Goal: Communication & Community: Answer question/provide support

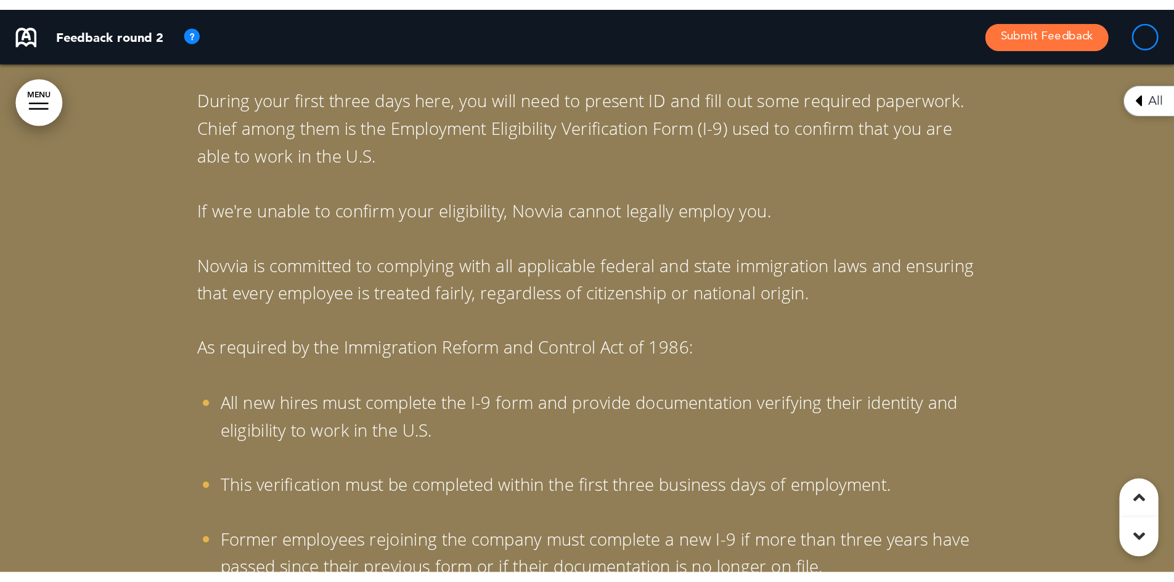
scroll to position [10415, 0]
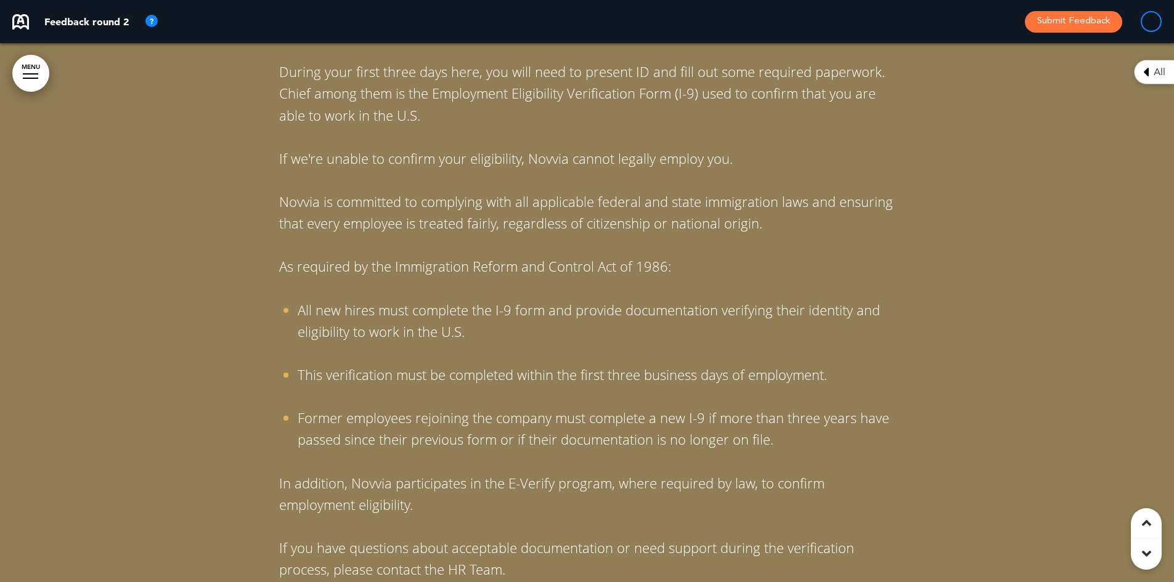
click at [927, 67] on icon at bounding box center [1146, 72] width 6 height 15
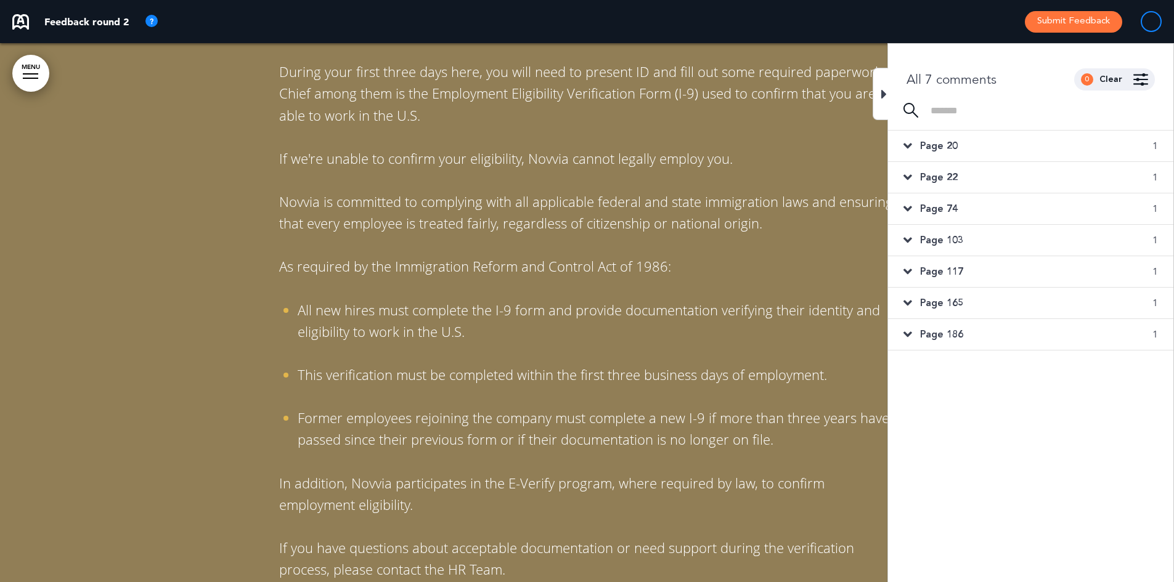
click at [927, 150] on span "Page 20" at bounding box center [939, 146] width 38 height 14
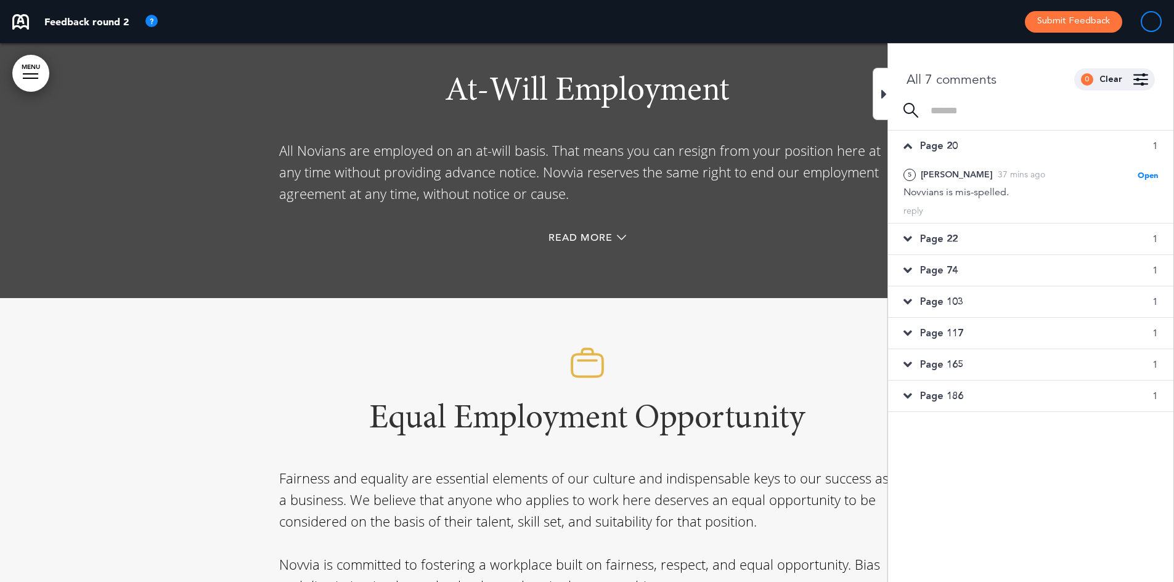
scroll to position [8745, 0]
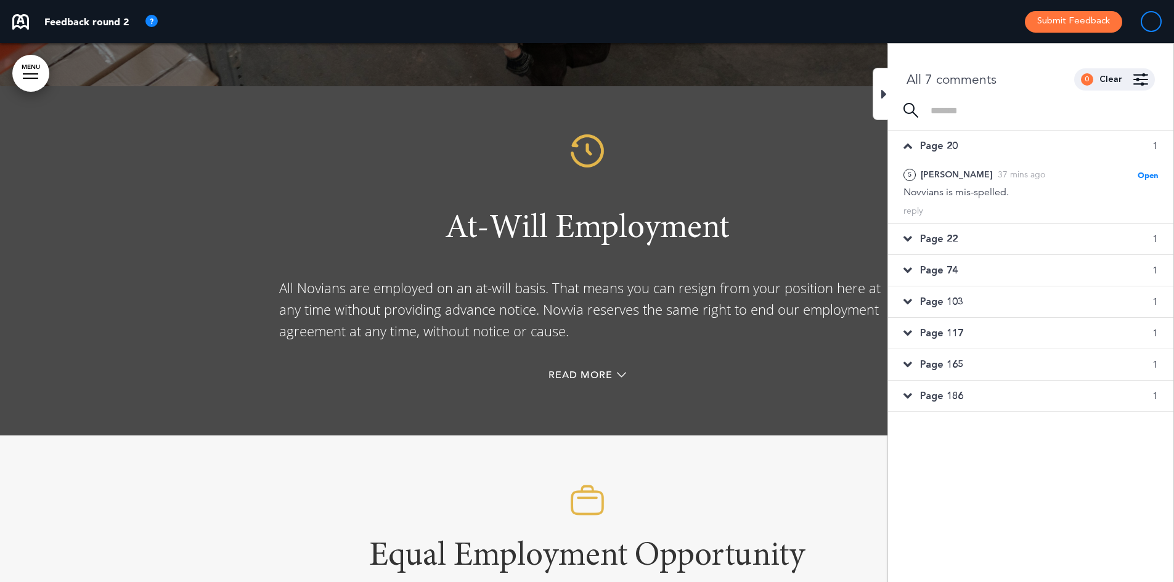
click at [910, 241] on icon at bounding box center [908, 239] width 9 height 14
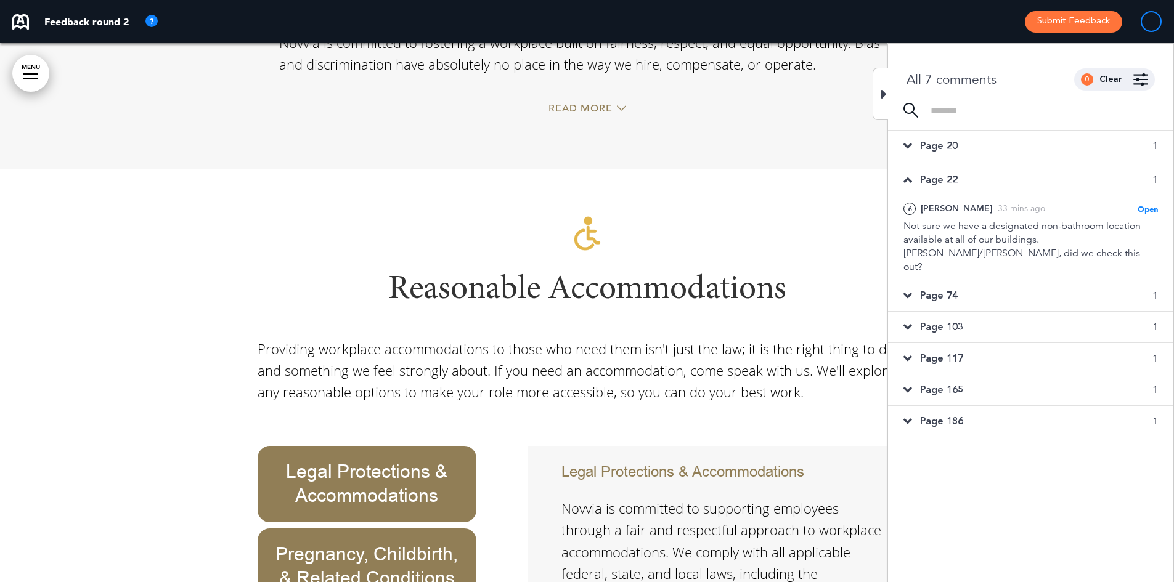
scroll to position [9484, 0]
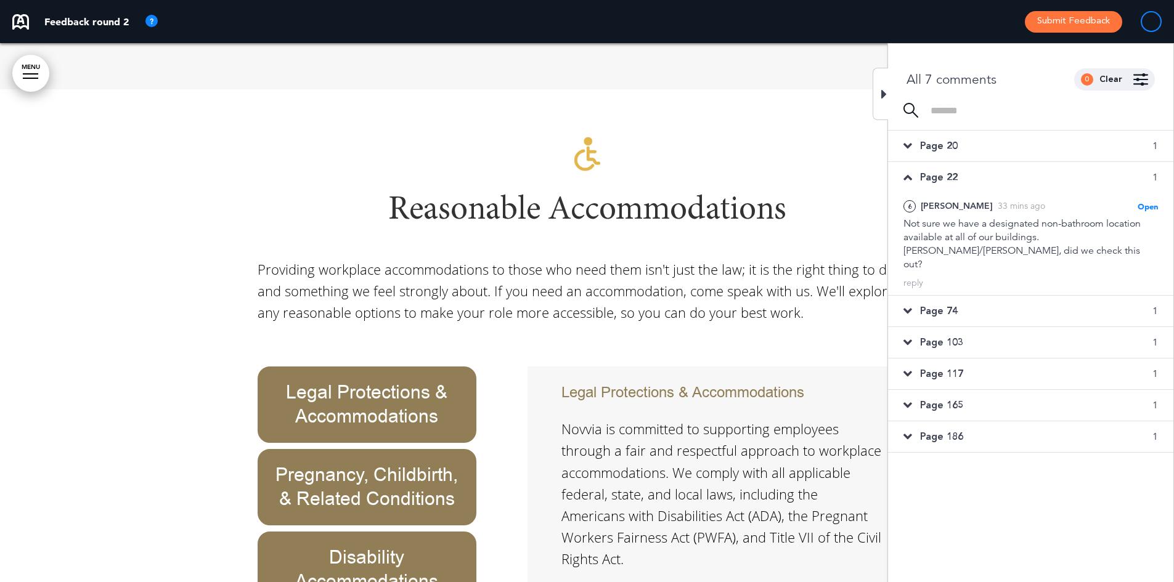
click at [907, 305] on icon at bounding box center [908, 312] width 9 height 14
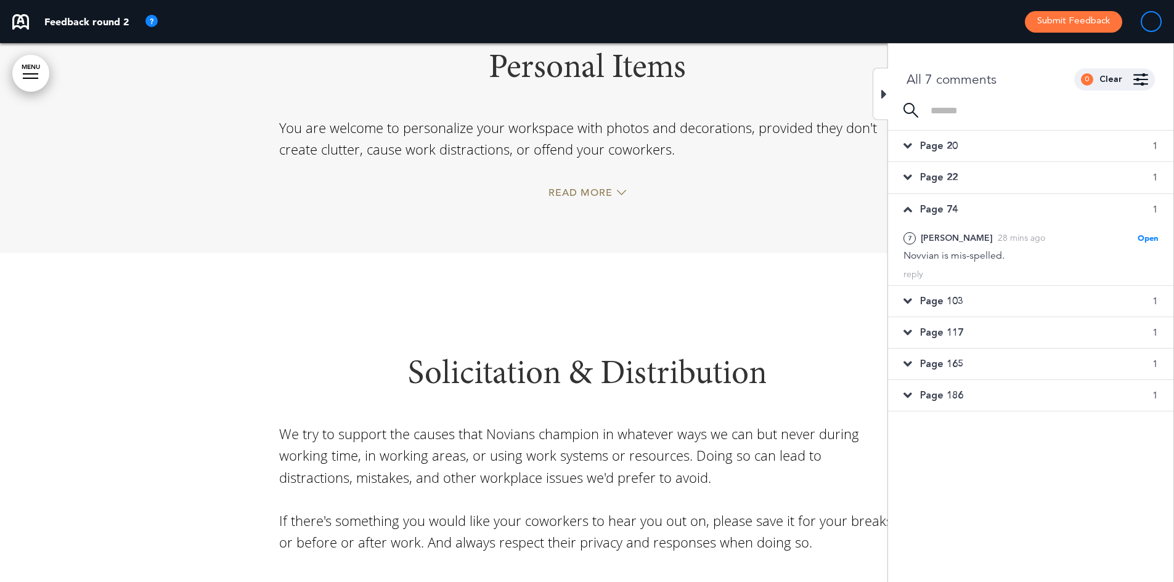
scroll to position [20637, 0]
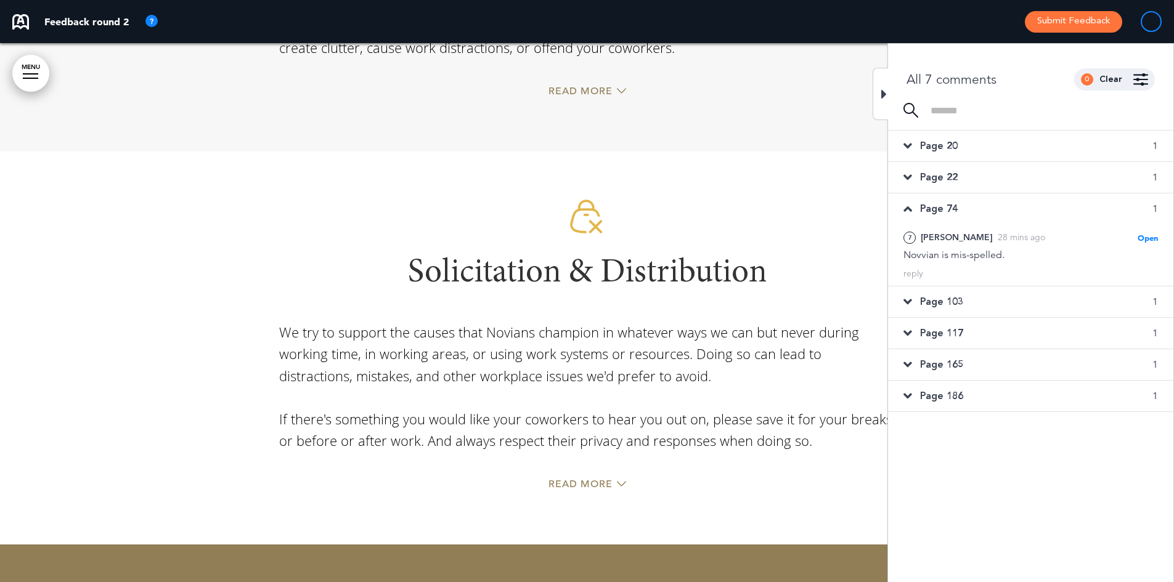
click at [904, 298] on icon at bounding box center [908, 302] width 9 height 14
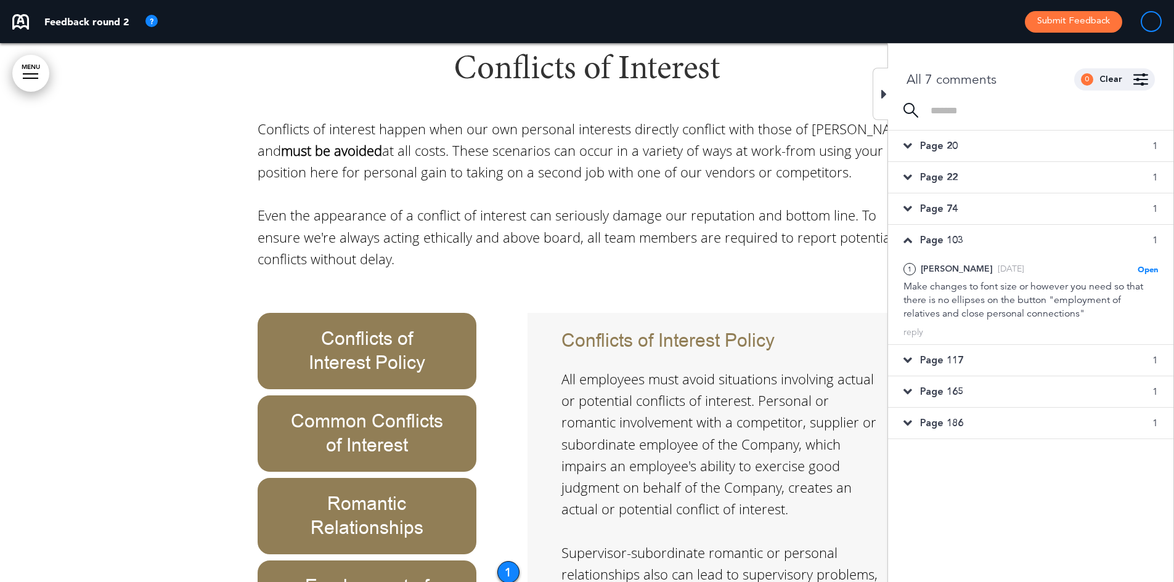
scroll to position [26267, 0]
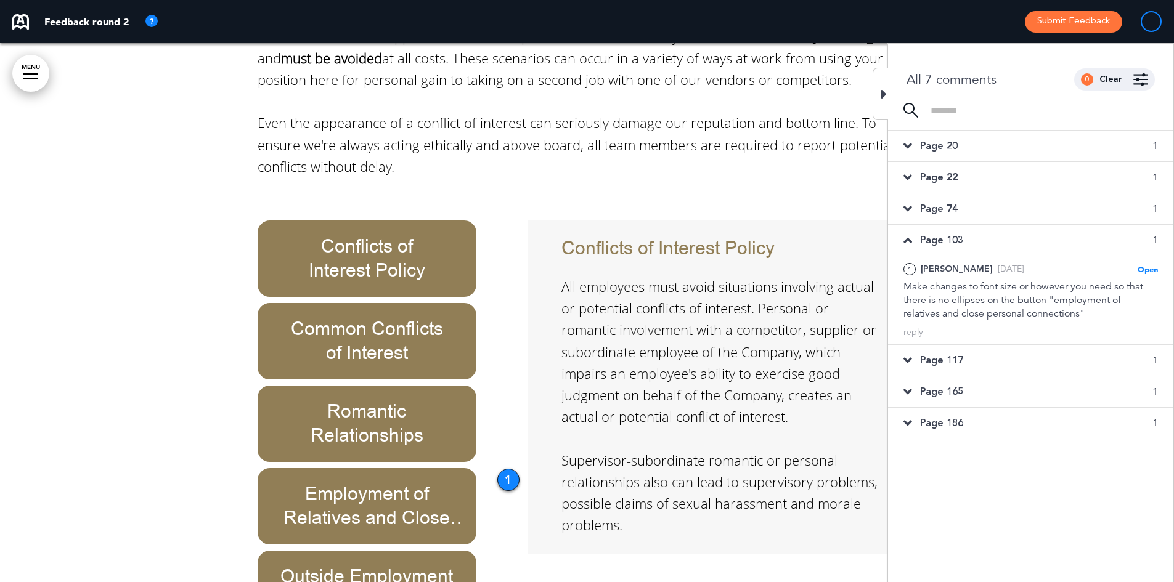
click at [909, 355] on icon at bounding box center [908, 361] width 9 height 14
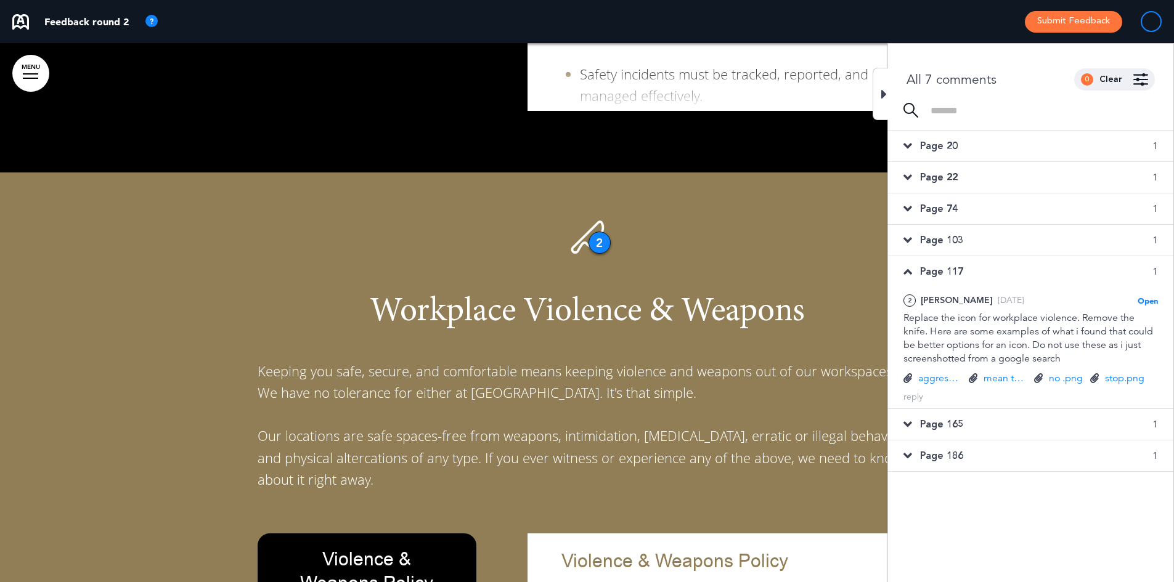
scroll to position [27638, 0]
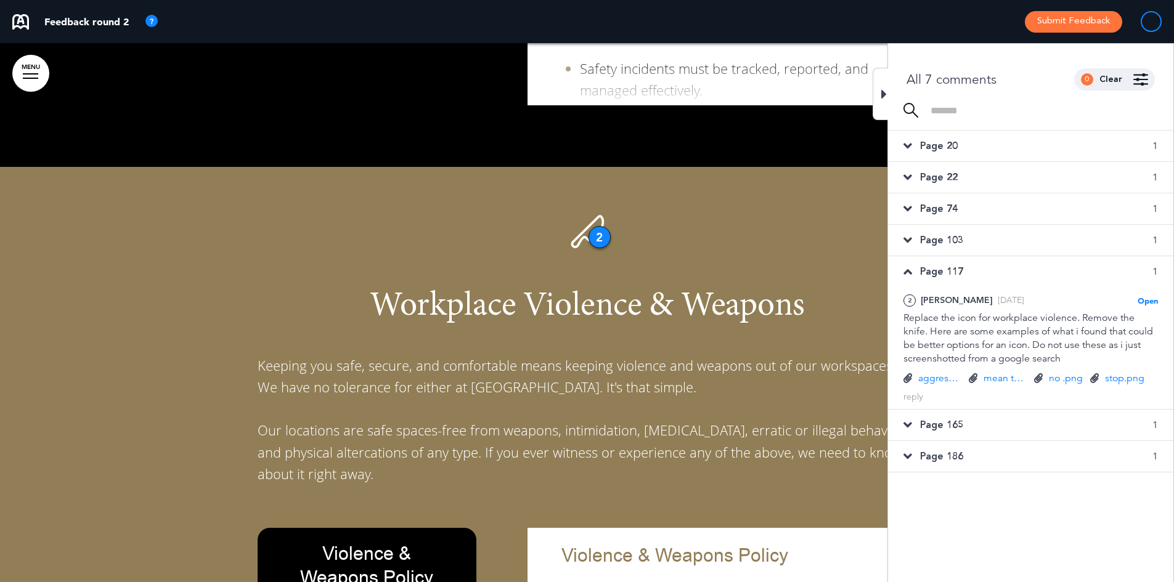
click at [927, 428] on span "Page 165" at bounding box center [941, 426] width 43 height 14
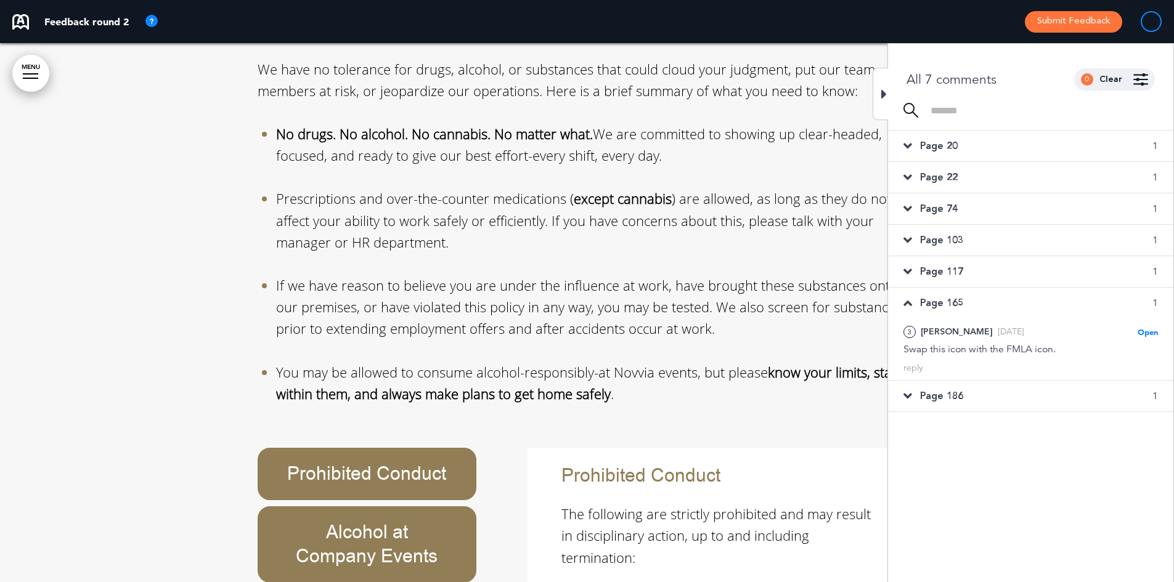
scroll to position [38805, 0]
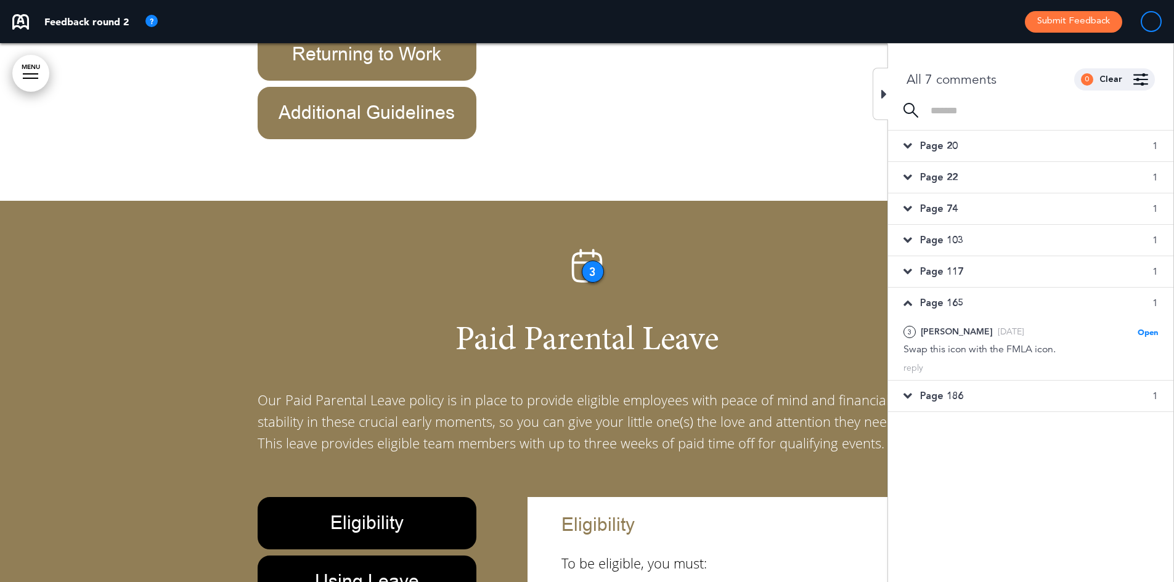
click at [927, 395] on span "Page 186" at bounding box center [941, 397] width 43 height 14
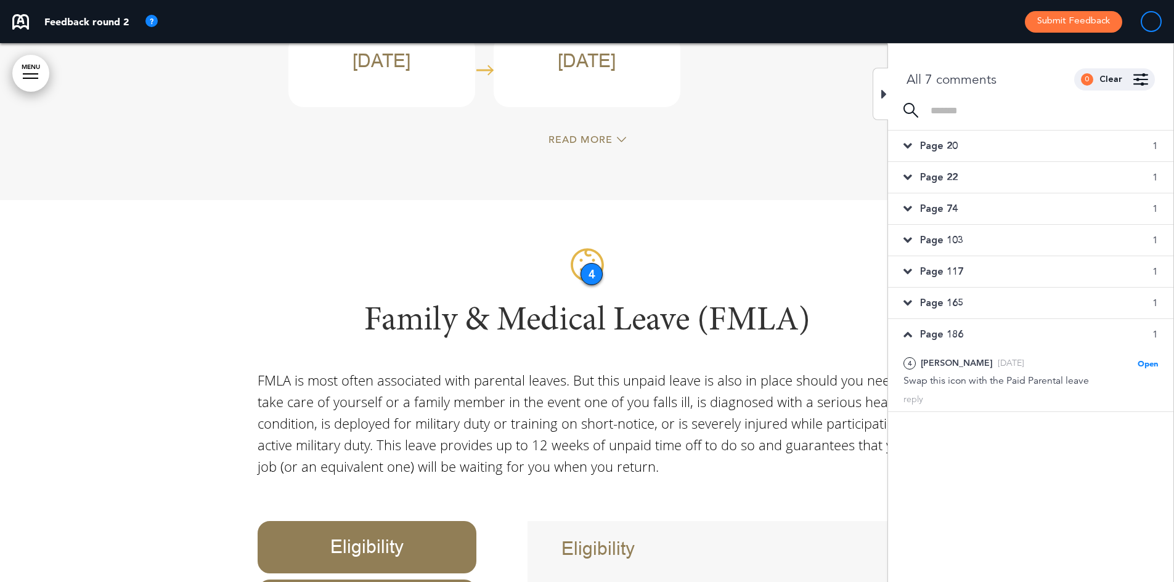
scroll to position [37946, 0]
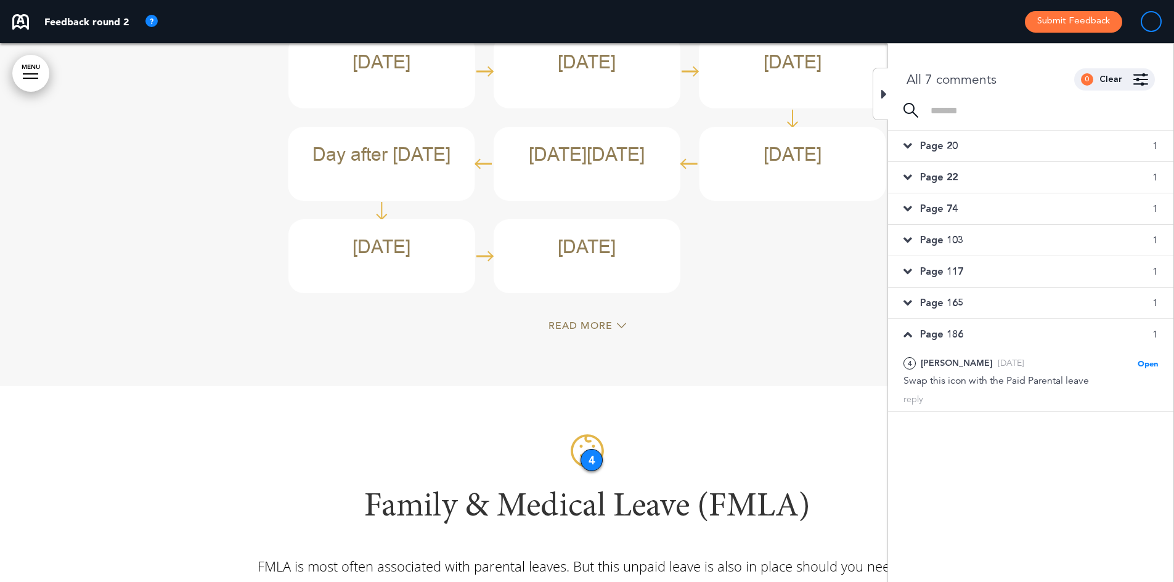
click at [927, 296] on span "Page 165" at bounding box center [941, 303] width 43 height 14
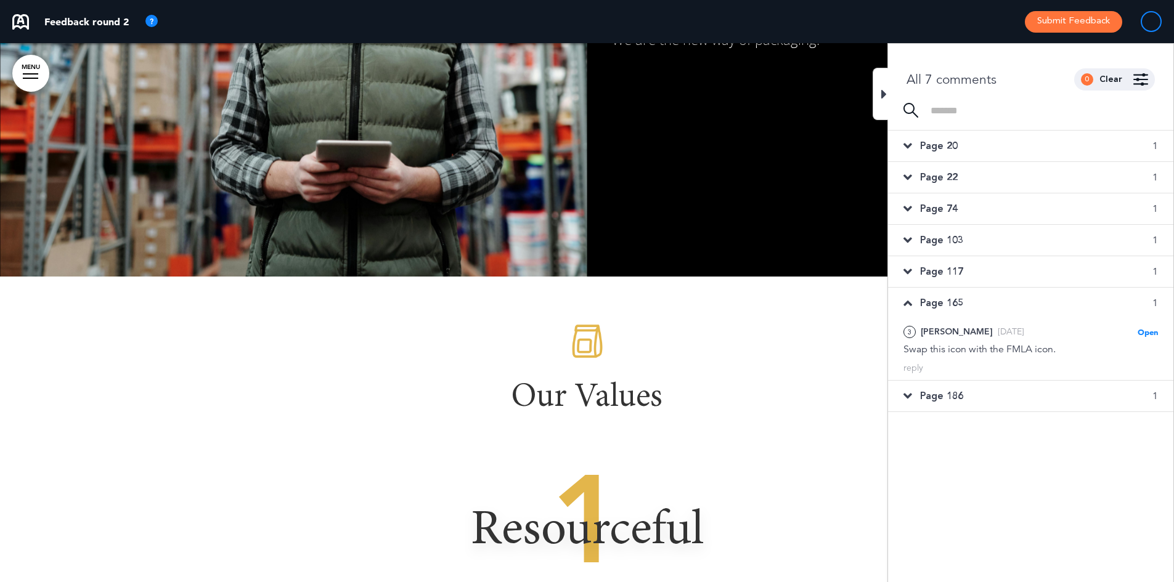
scroll to position [4235, 0]
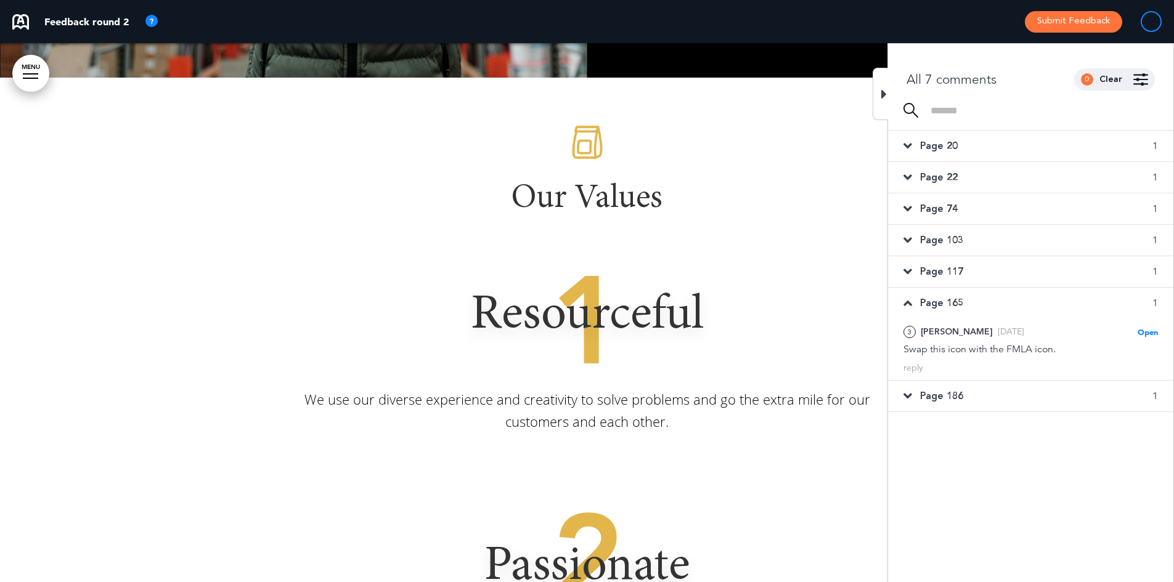
click at [583, 124] on img at bounding box center [587, 142] width 37 height 37
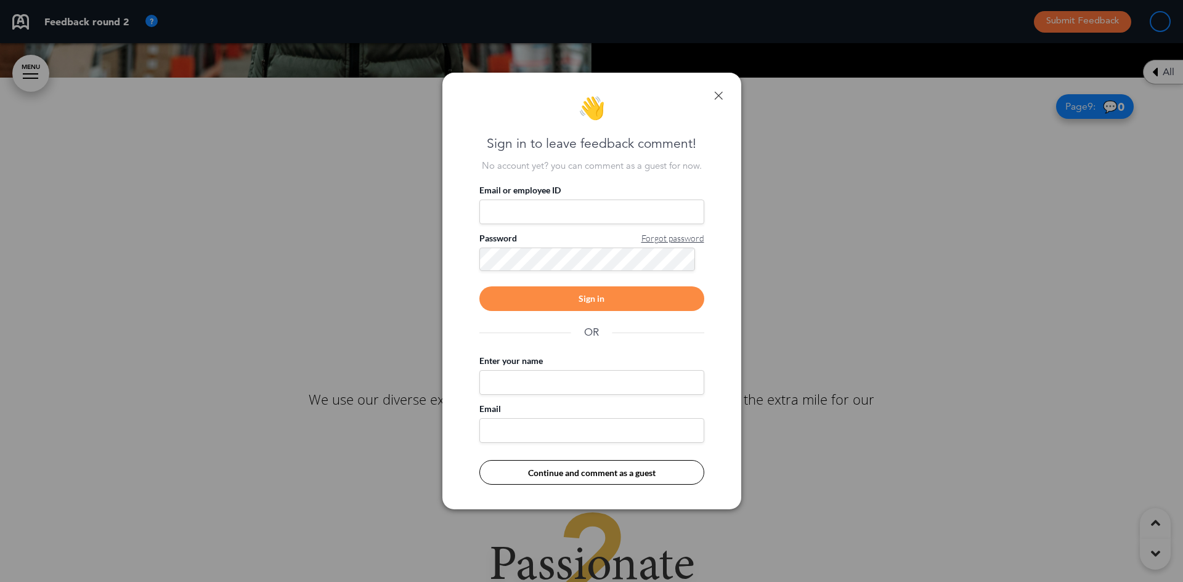
click at [719, 94] on link at bounding box center [718, 95] width 9 height 9
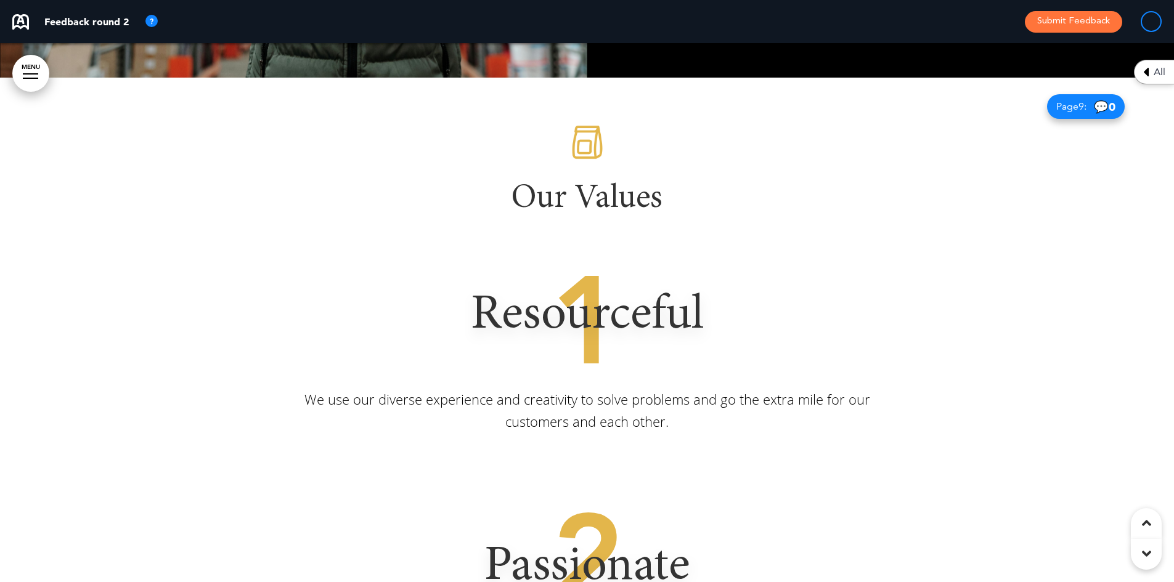
click at [419, 247] on div "1 Resourceful We use our diverse experience and creativity to solve problems an…" at bounding box center [587, 365] width 616 height 237
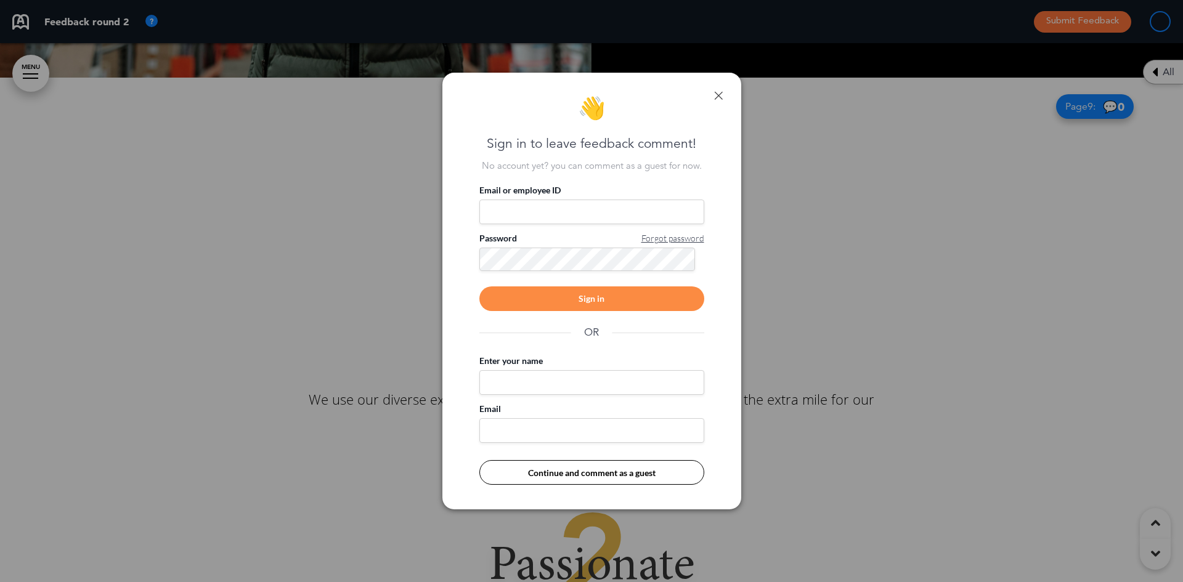
click at [725, 92] on div "👋 Sign in to leave feedback comment! No account yet? you can comment as a guest…" at bounding box center [592, 292] width 299 height 438
click at [720, 92] on link at bounding box center [718, 95] width 9 height 9
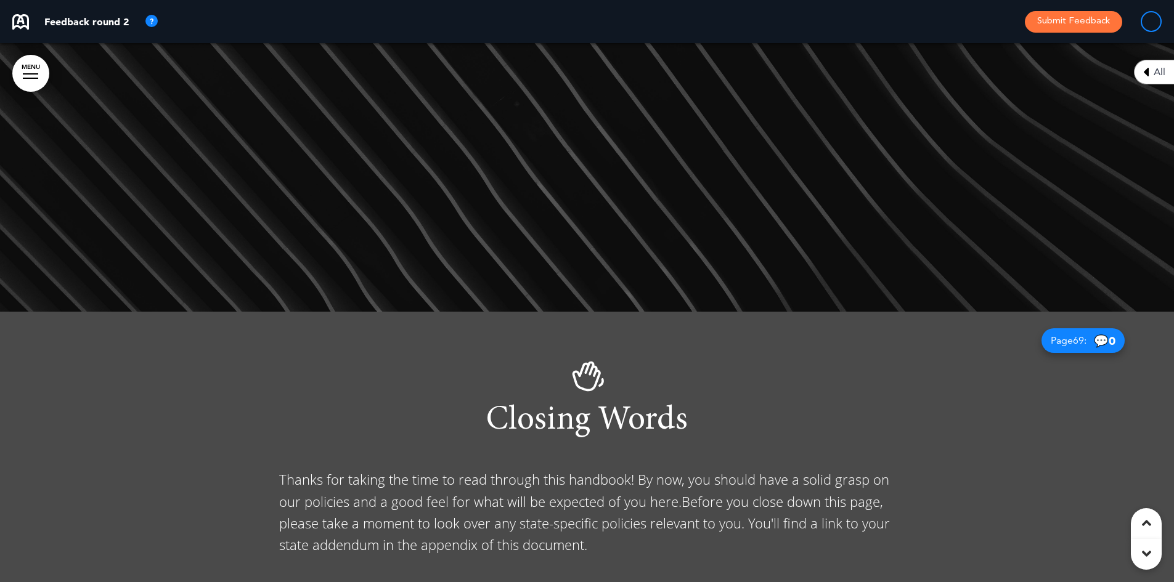
scroll to position [42082, 0]
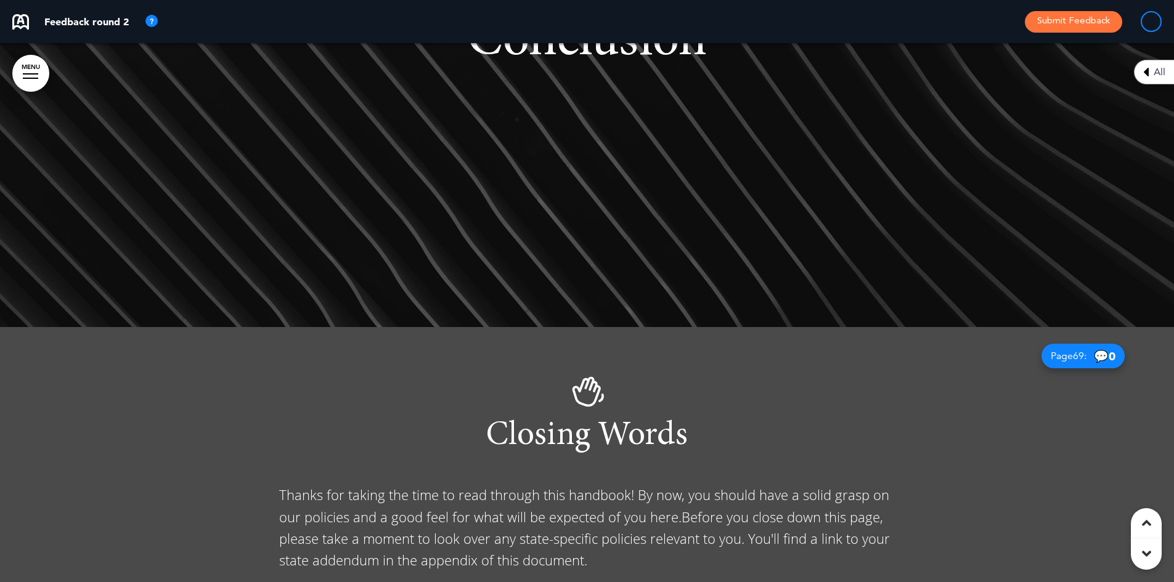
click at [927, 68] on div "All" at bounding box center [1154, 72] width 40 height 25
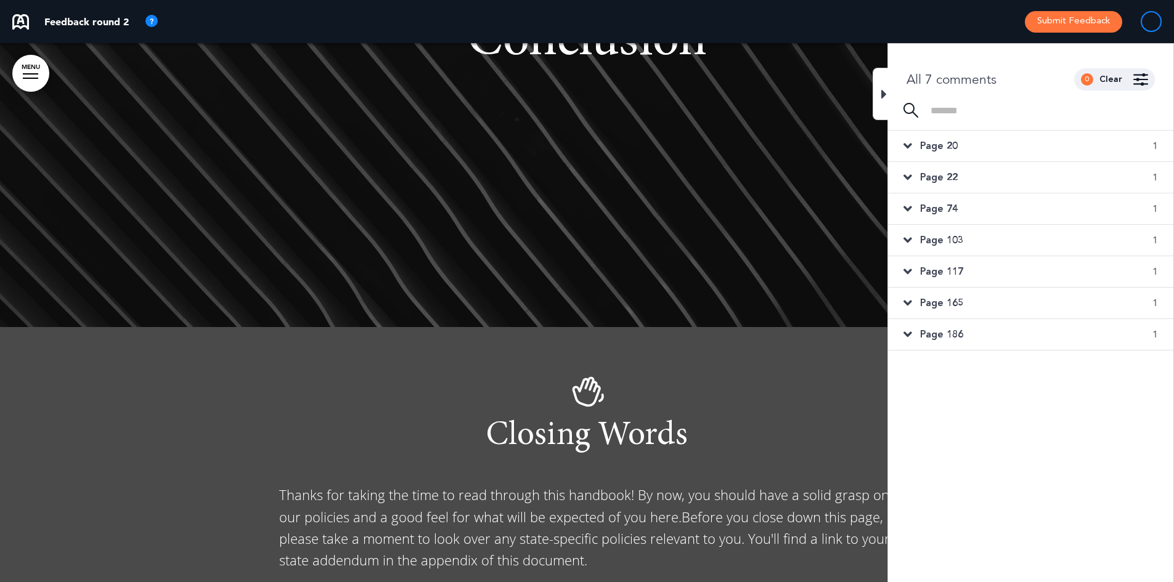
click at [927, 140] on span "Page 20" at bounding box center [939, 146] width 38 height 14
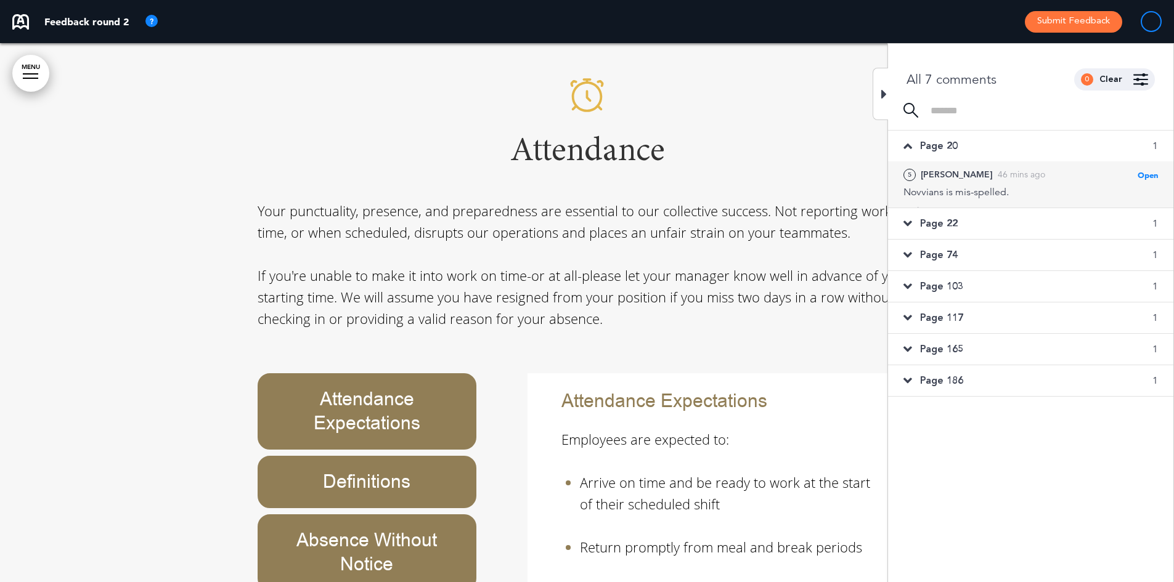
scroll to position [8745, 0]
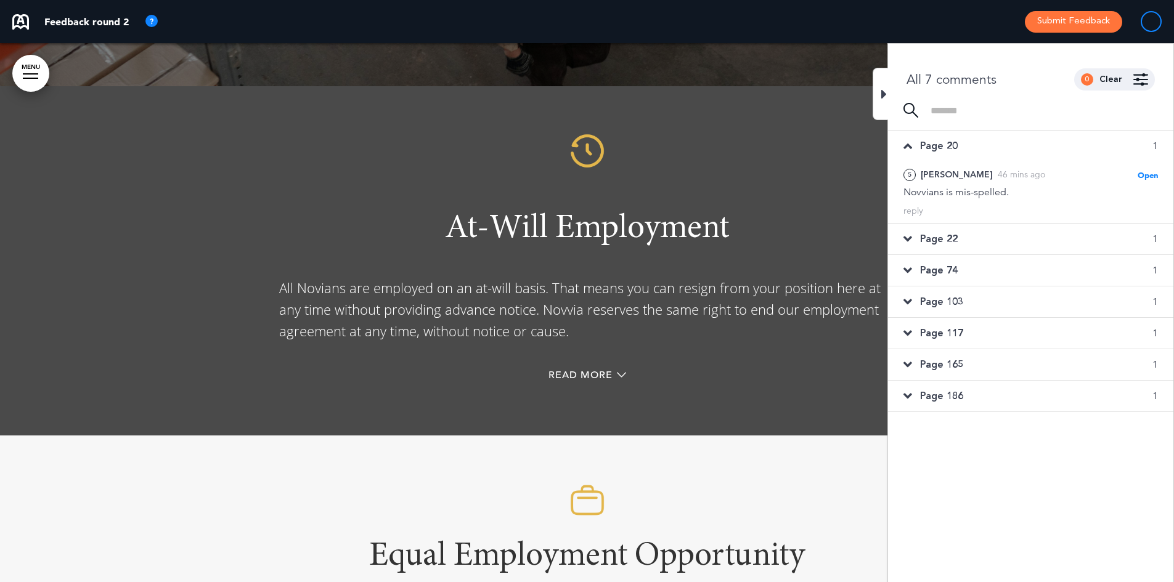
click at [927, 235] on span "Page 22" at bounding box center [939, 239] width 38 height 14
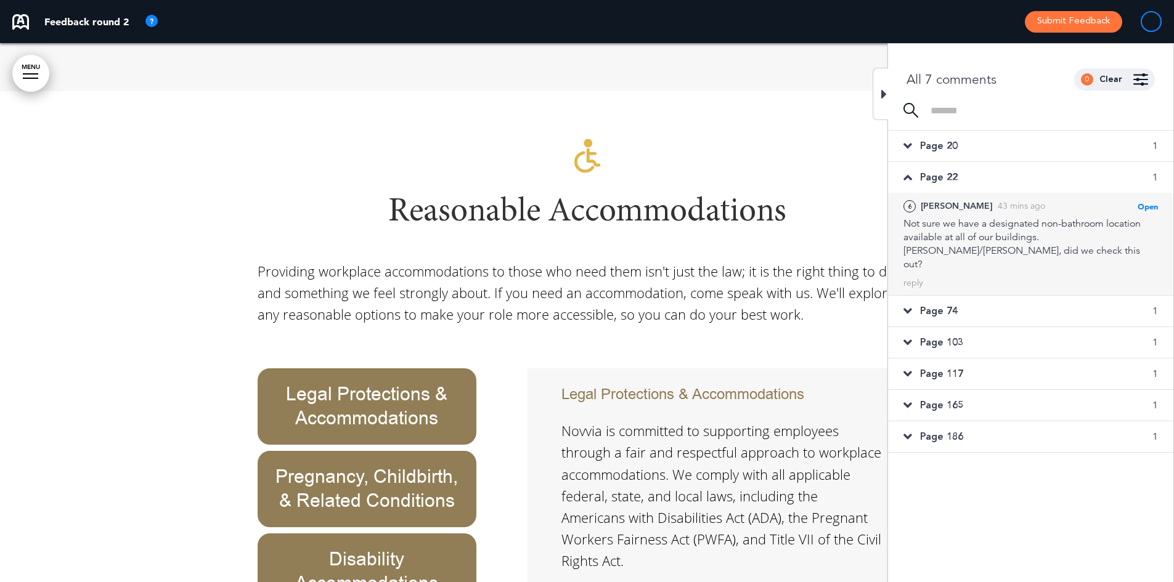
scroll to position [9484, 0]
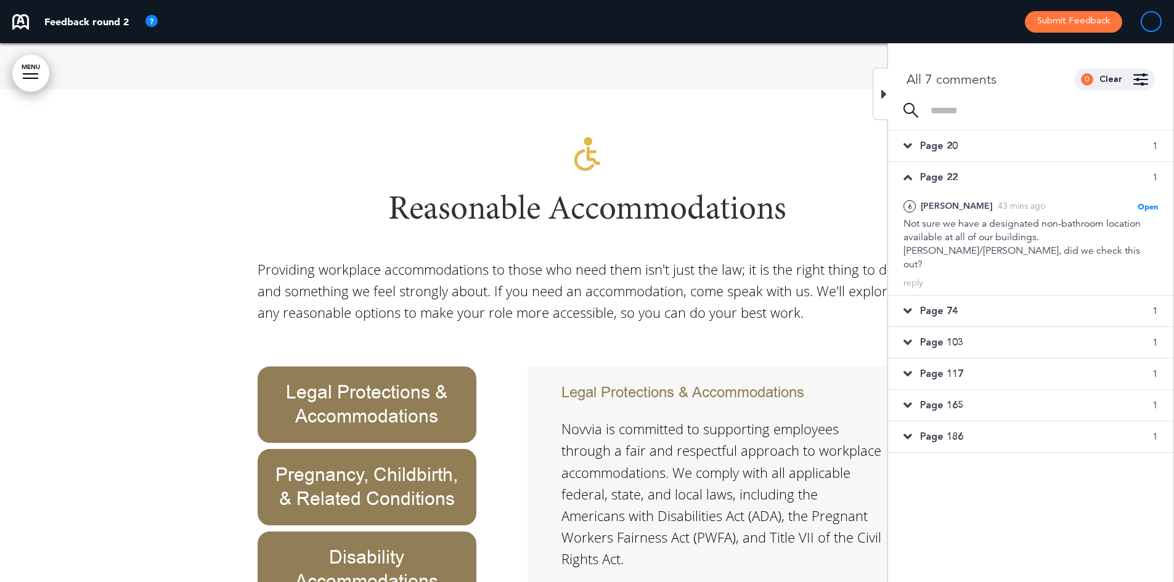
click at [927, 305] on span "Page 74" at bounding box center [939, 312] width 38 height 14
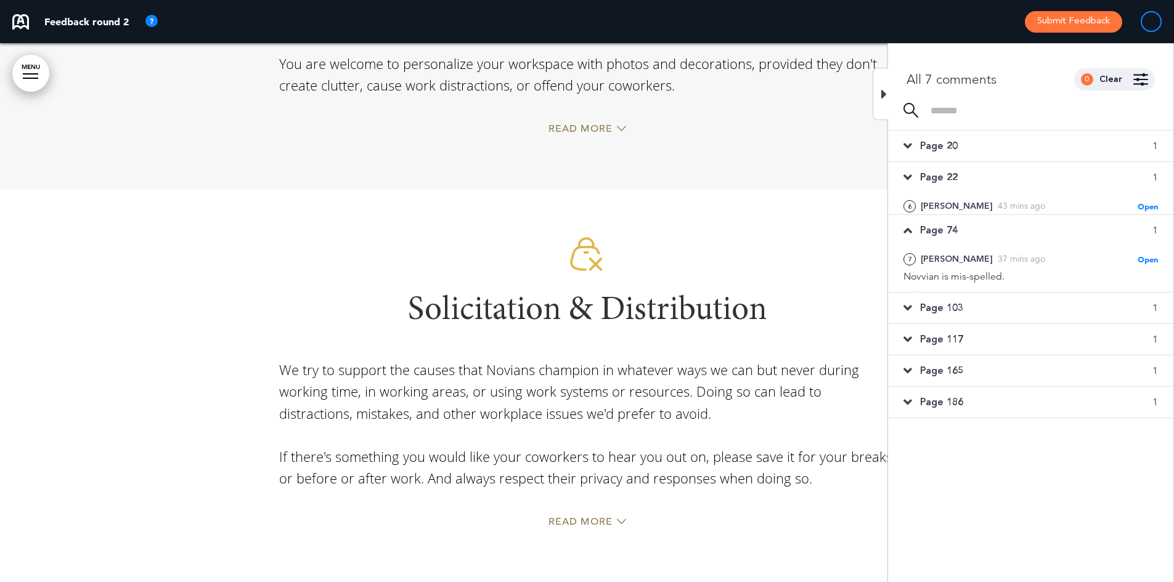
scroll to position [20637, 0]
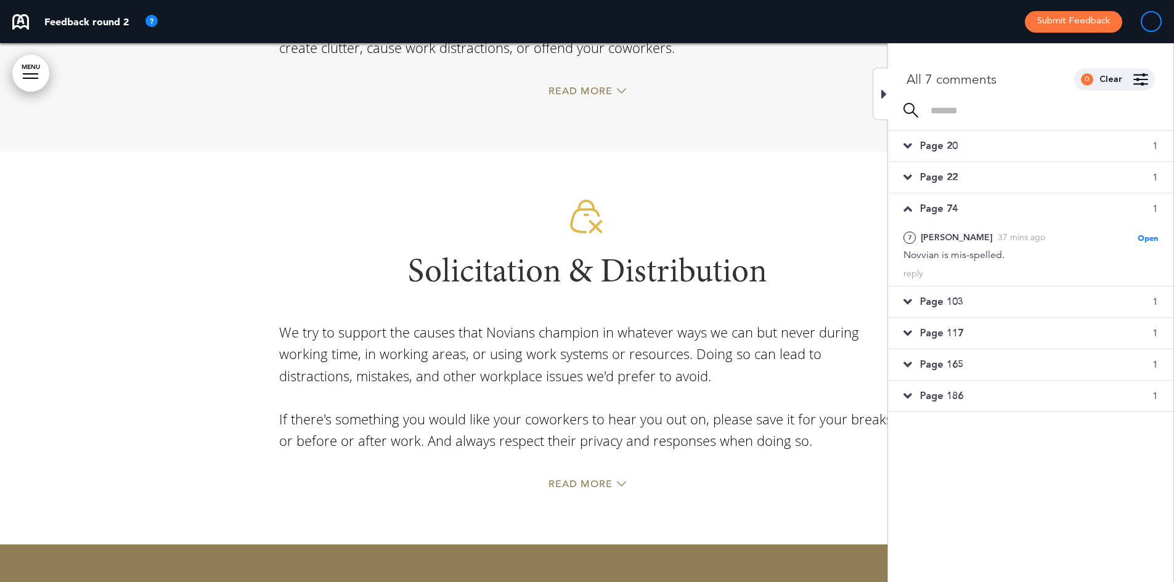
click at [927, 301] on span "Page 103" at bounding box center [941, 302] width 43 height 14
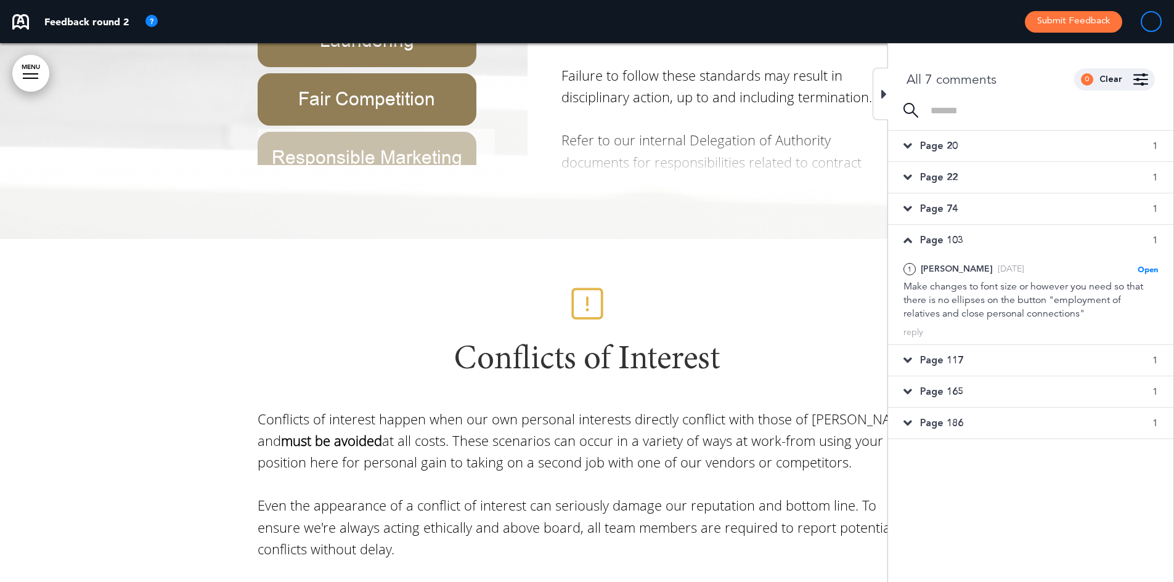
scroll to position [25959, 0]
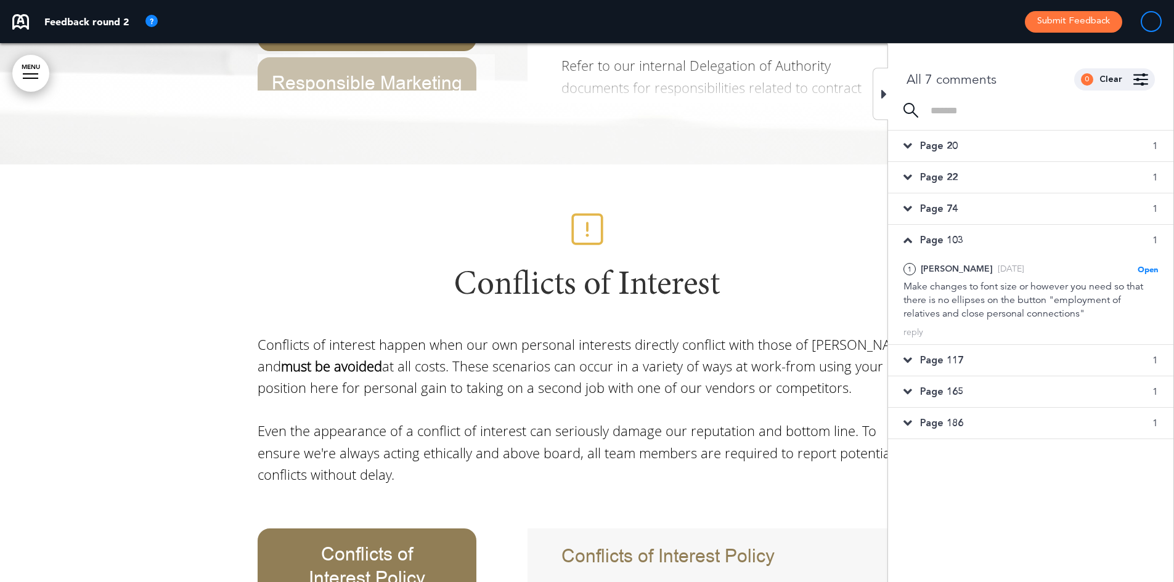
click at [927, 210] on span "Page 74" at bounding box center [939, 209] width 38 height 14
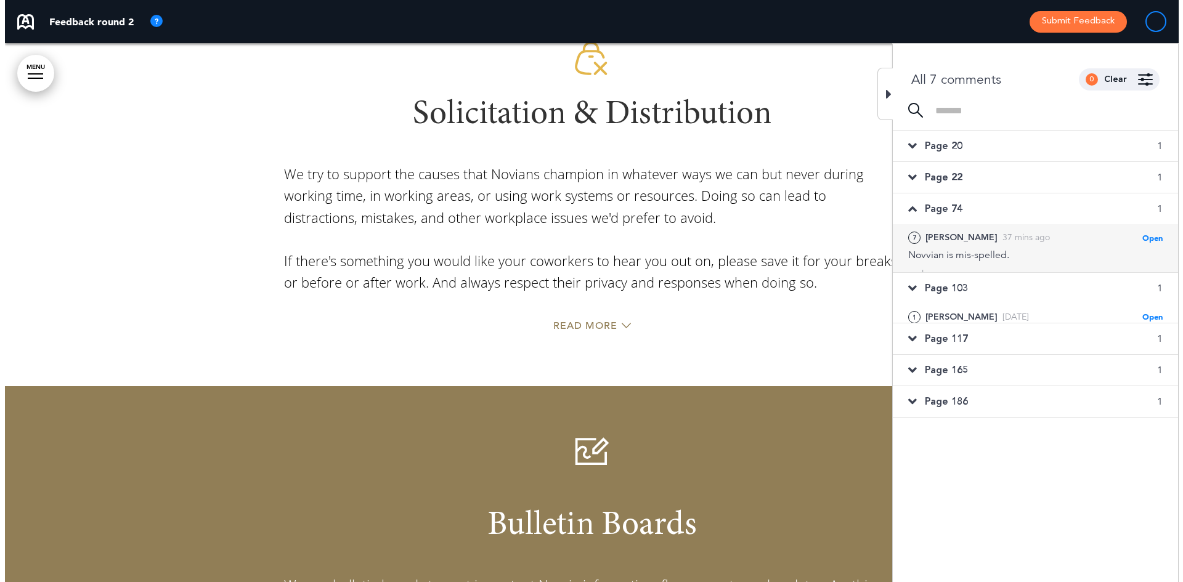
scroll to position [20637, 0]
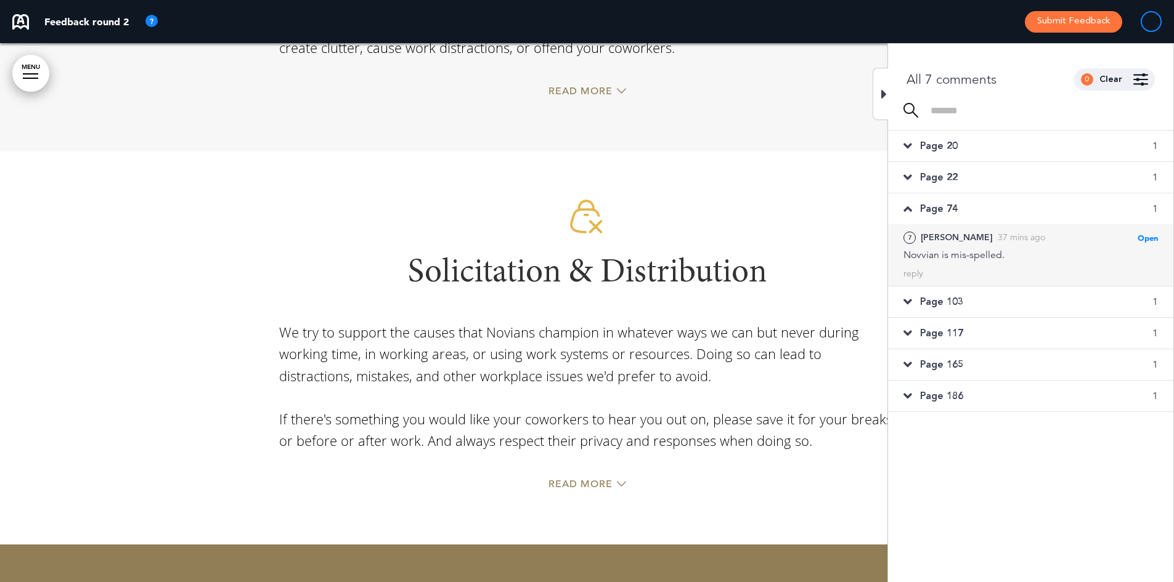
click at [927, 240] on span "Open" at bounding box center [1148, 238] width 20 height 10
click at [927, 235] on span "Open" at bounding box center [1148, 238] width 20 height 10
click at [927, 251] on div "Novvian is mis-spelled." at bounding box center [1031, 255] width 255 height 14
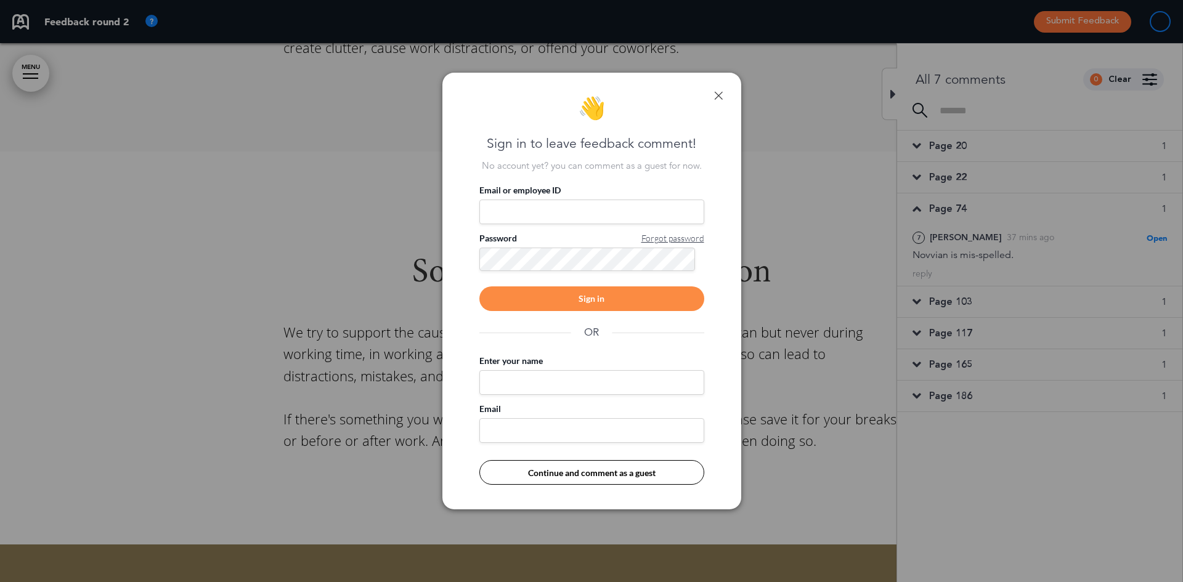
click at [594, 209] on input "Email or employee ID" at bounding box center [592, 212] width 225 height 25
type input "**********"
click at [598, 295] on div "Sign in" at bounding box center [592, 299] width 225 height 25
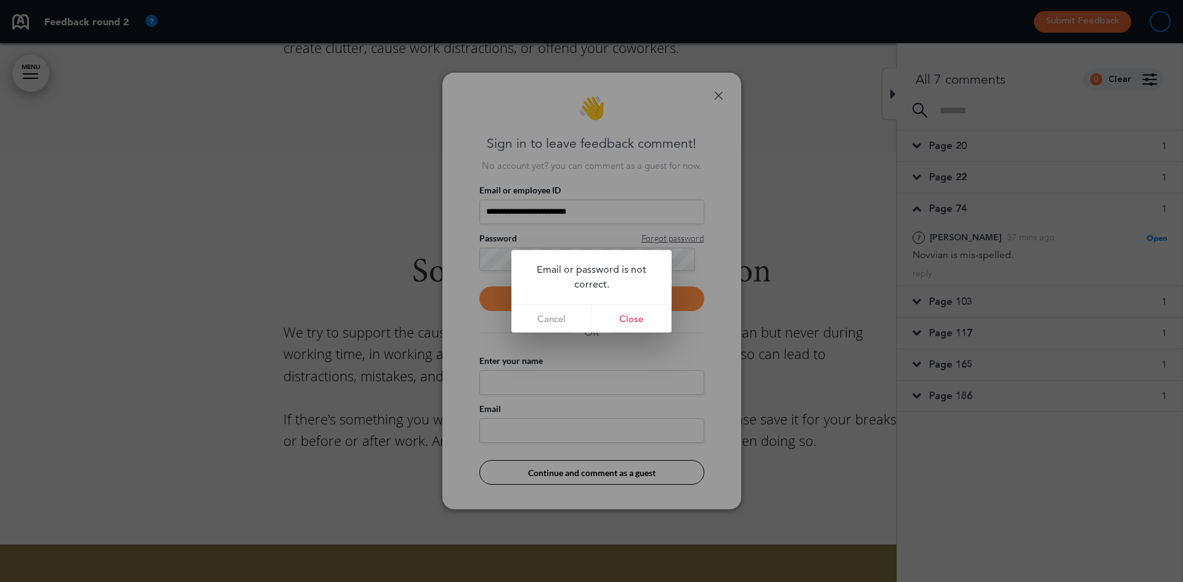
click at [558, 323] on link "Cancel" at bounding box center [552, 319] width 80 height 28
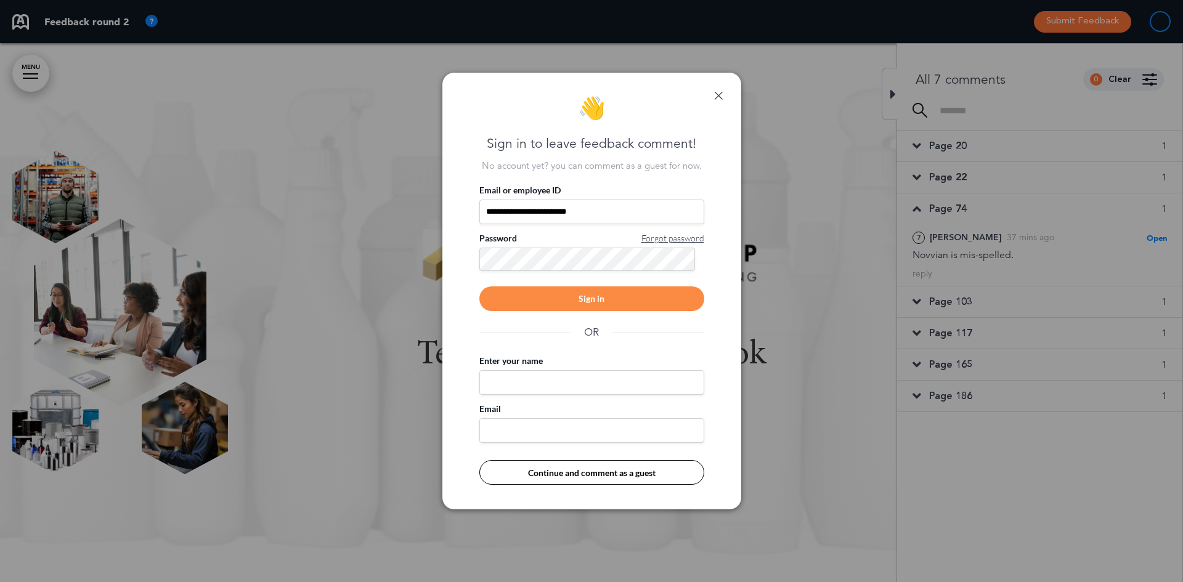
click at [657, 301] on div "Sign in" at bounding box center [592, 299] width 225 height 25
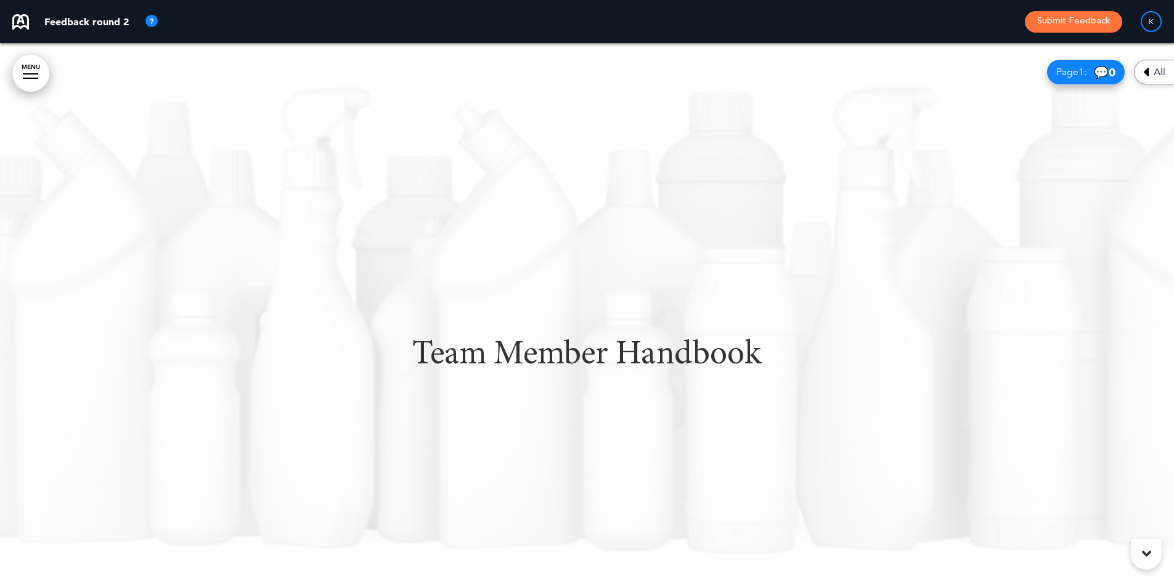
drag, startPoint x: 0, startPoint y: 0, endPoint x: 1147, endPoint y: 73, distance: 1149.4
click at [1142, 76] on div "All" at bounding box center [1154, 72] width 40 height 25
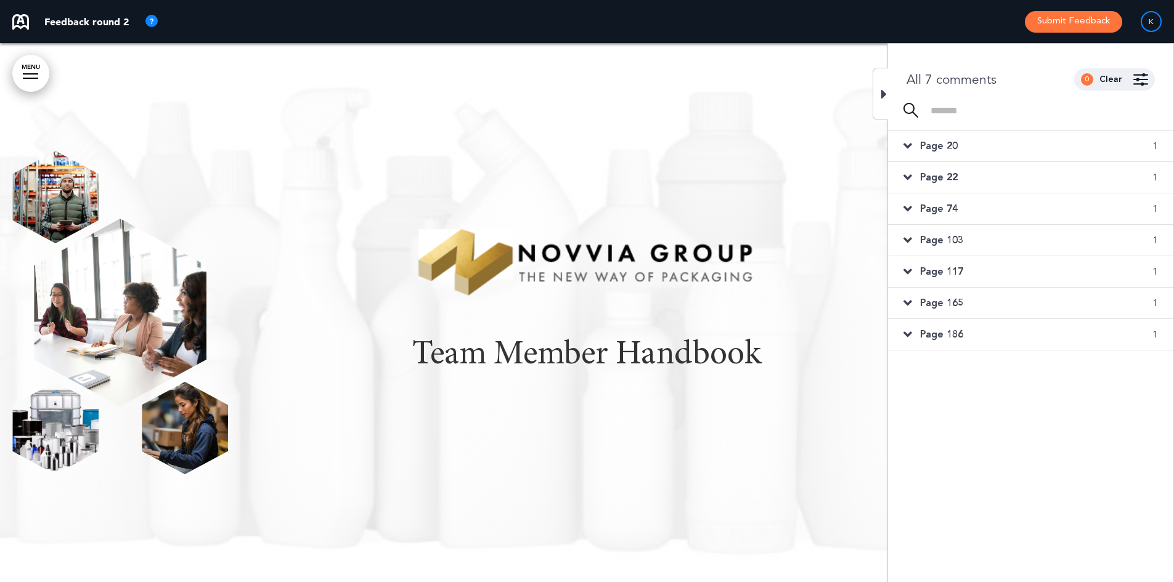
click at [1147, 73] on body "Are you sure you want to close this modal? Cancel Close 10 Publishing Creating …" at bounding box center [587, 291] width 1174 height 582
click at [931, 147] on span "Page 20" at bounding box center [939, 146] width 38 height 14
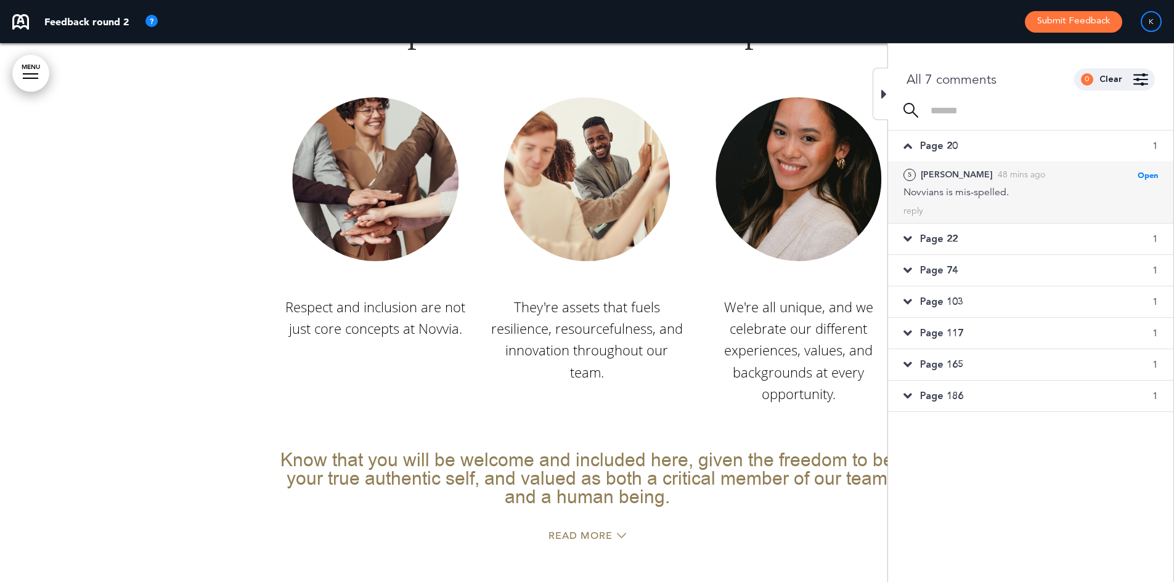
scroll to position [8745, 0]
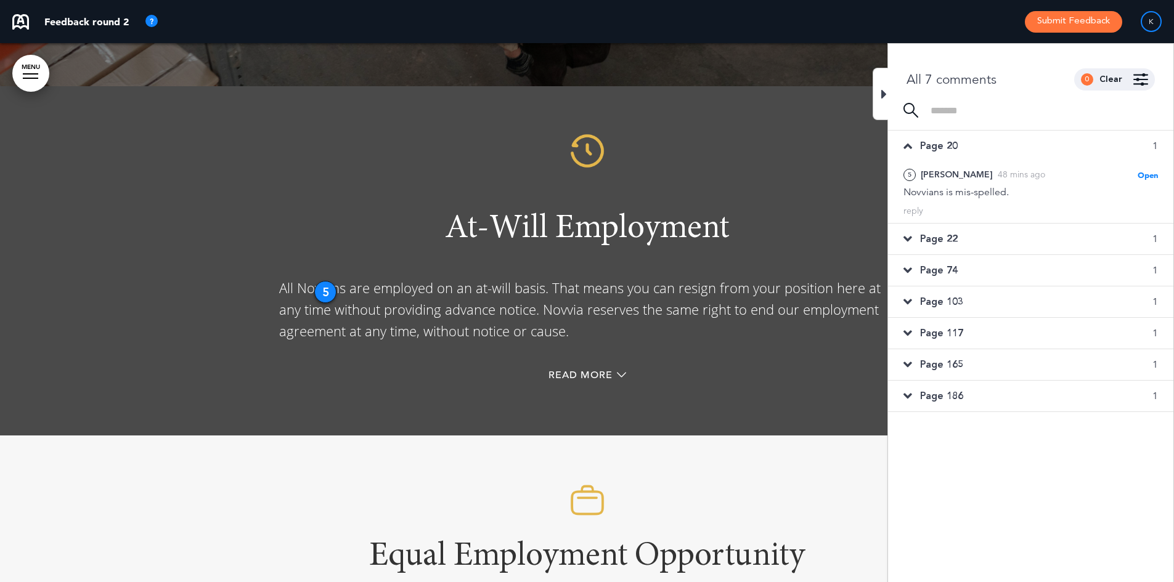
click at [324, 281] on div "5" at bounding box center [325, 292] width 22 height 22
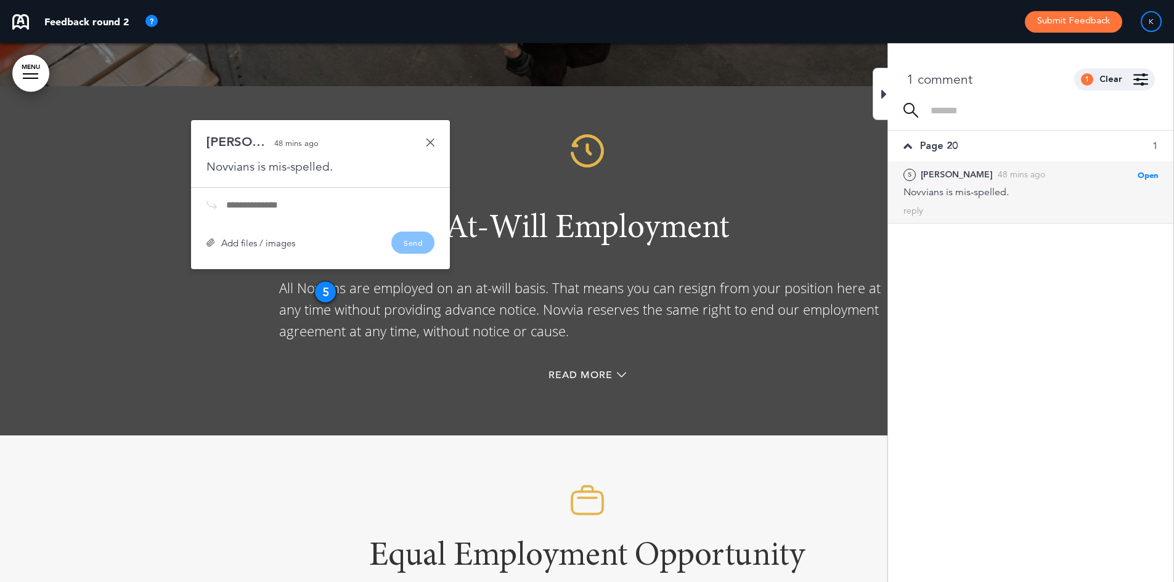
click at [256, 200] on input "text" at bounding box center [330, 205] width 208 height 10
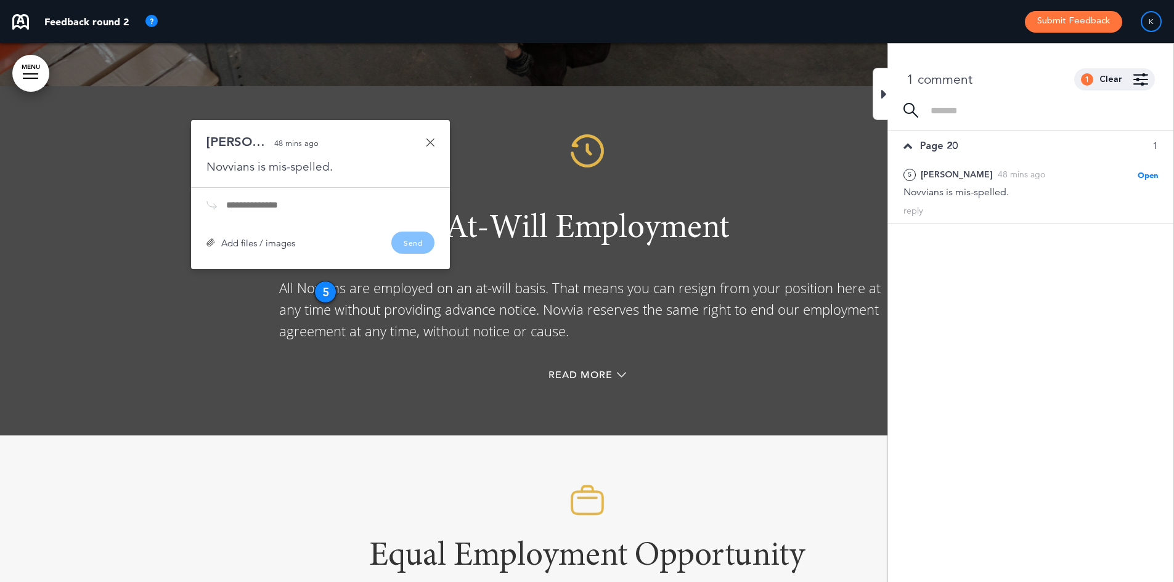
click at [372, 159] on div "Novvians is mis-spelled." at bounding box center [320, 167] width 228 height 16
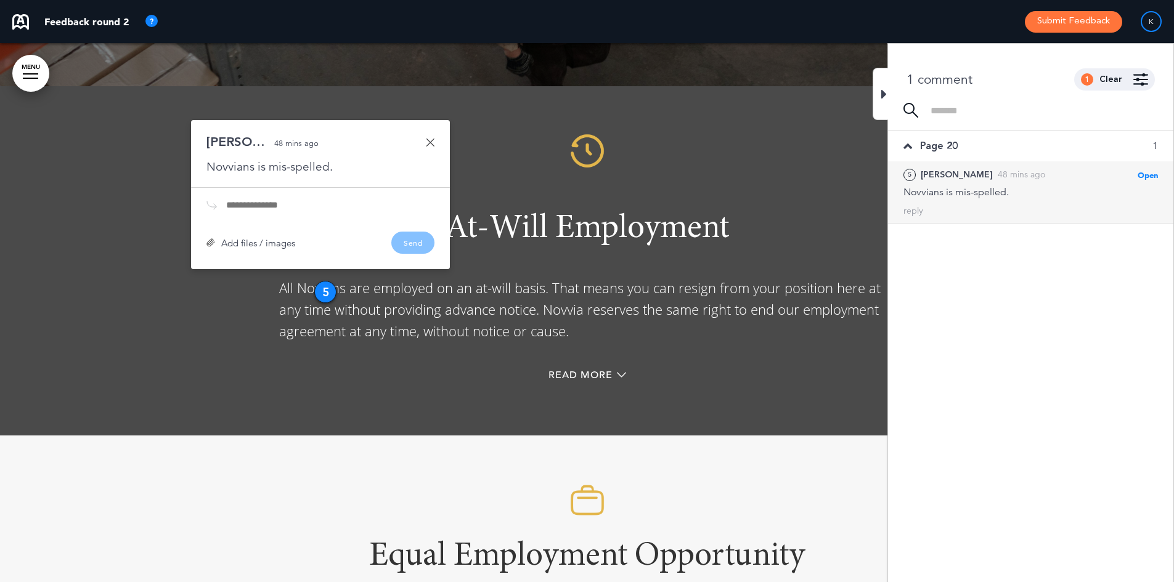
click at [929, 174] on div "[PERSON_NAME]" at bounding box center [957, 175] width 72 height 14
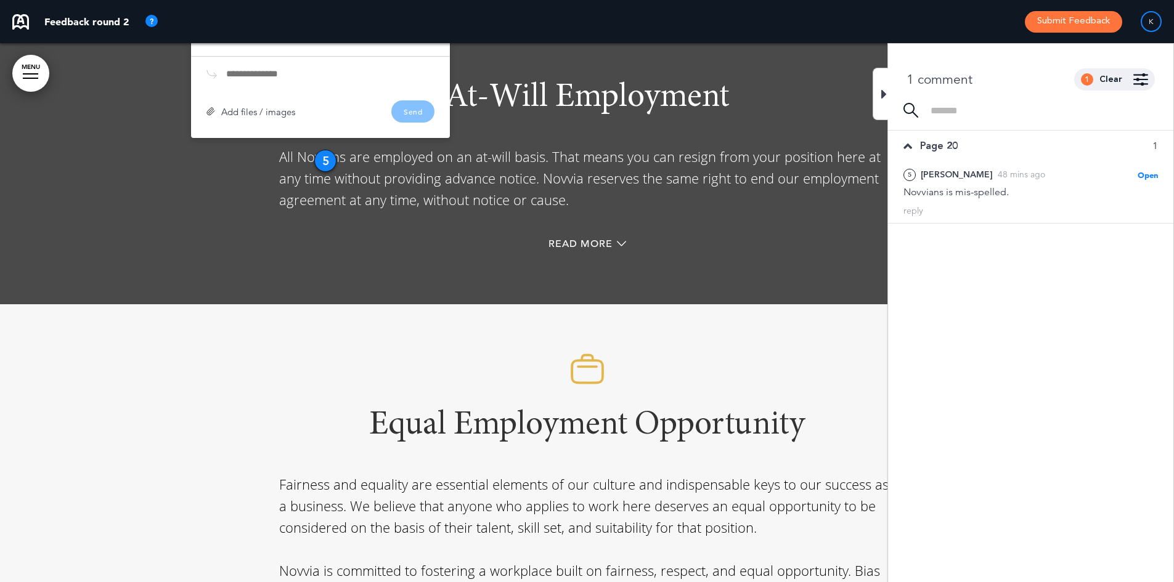
click at [155, 19] on img at bounding box center [151, 21] width 15 height 15
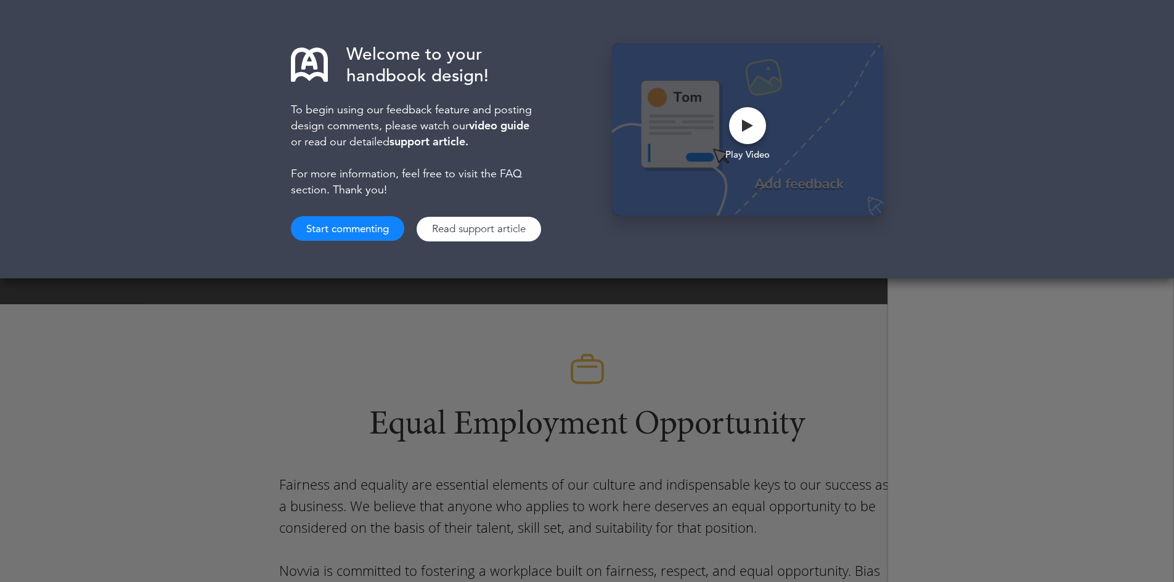
click at [337, 330] on div "Welcome to your handbook design! To begin using our feedback feature and postin…" at bounding box center [587, 291] width 1174 height 582
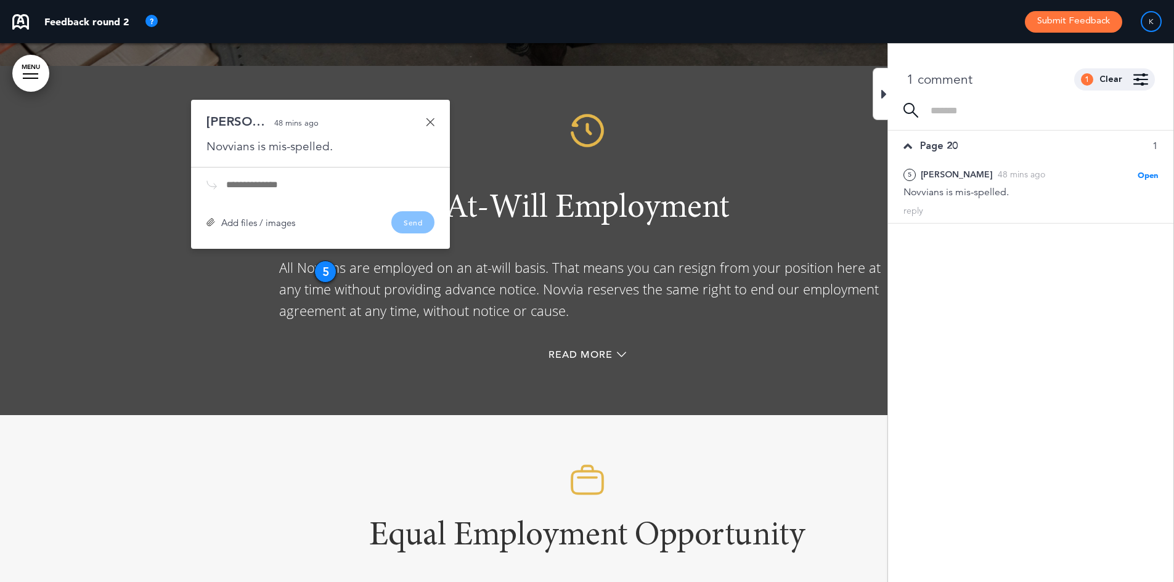
scroll to position [8753, 0]
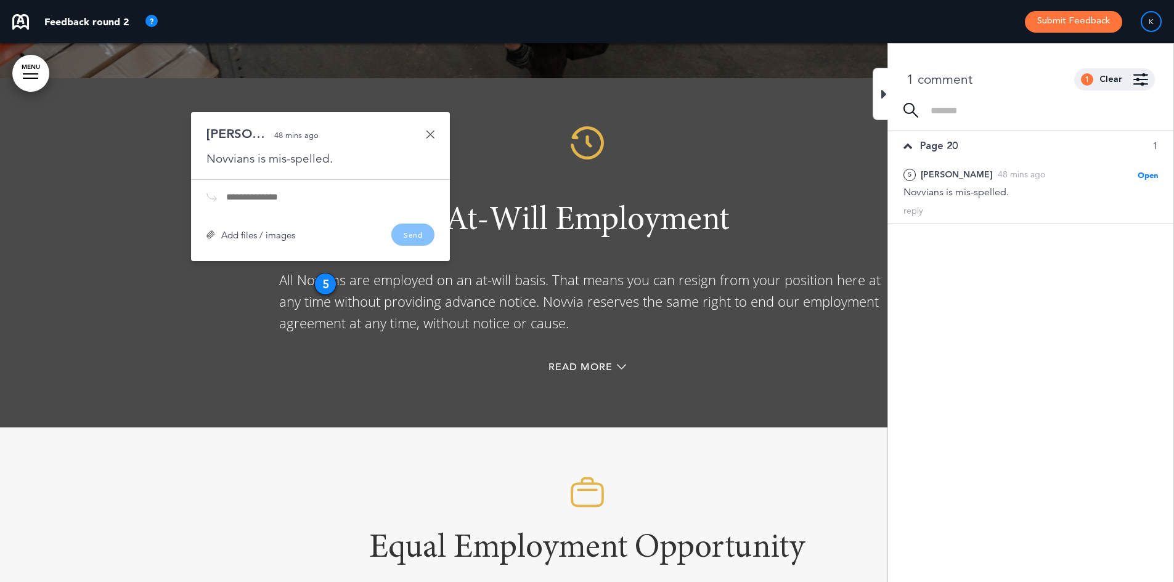
click at [271, 192] on input "text" at bounding box center [330, 197] width 208 height 10
click at [258, 192] on input "**********" at bounding box center [330, 197] width 208 height 10
click at [227, 192] on input "**********" at bounding box center [330, 197] width 208 height 10
drag, startPoint x: 260, startPoint y: 150, endPoint x: 271, endPoint y: 150, distance: 11.1
click at [260, 192] on input "**********" at bounding box center [330, 197] width 208 height 10
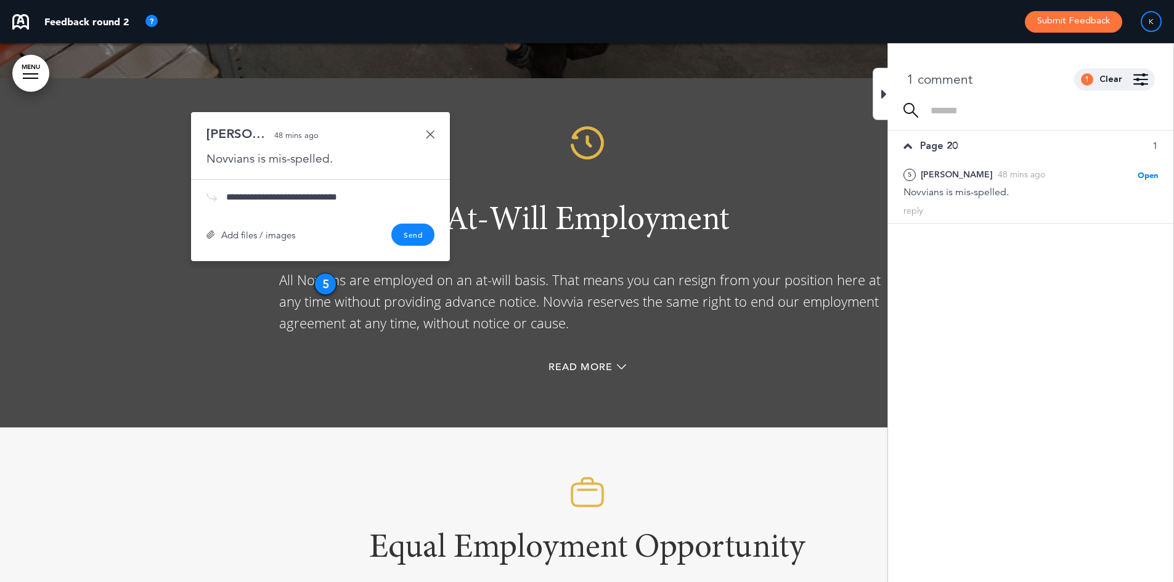
click at [361, 192] on input "**********" at bounding box center [330, 197] width 208 height 10
click at [345, 192] on input "**********" at bounding box center [330, 197] width 208 height 10
type input "**********"
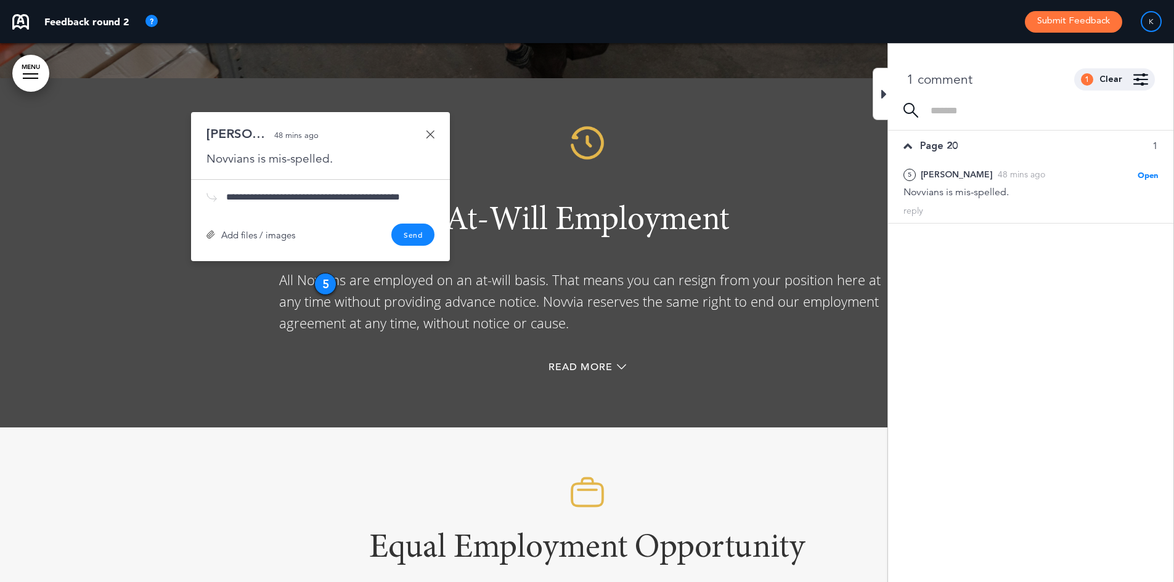
click at [272, 173] on div "**********" at bounding box center [320, 186] width 259 height 149
click at [403, 224] on button "Send" at bounding box center [412, 235] width 43 height 22
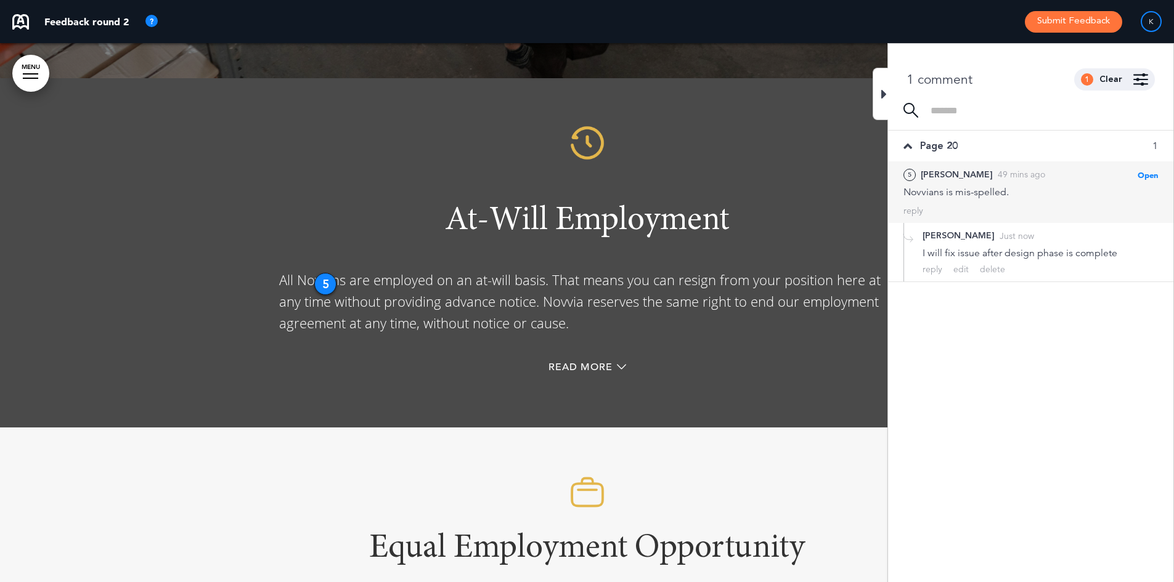
drag, startPoint x: 1073, startPoint y: 178, endPoint x: 1089, endPoint y: 174, distance: 17.0
click at [1089, 174] on div "5 Kelly S. 49 mins ago Open Mark as Open Mark as Completed Mark as Please clari…" at bounding box center [1031, 175] width 255 height 14
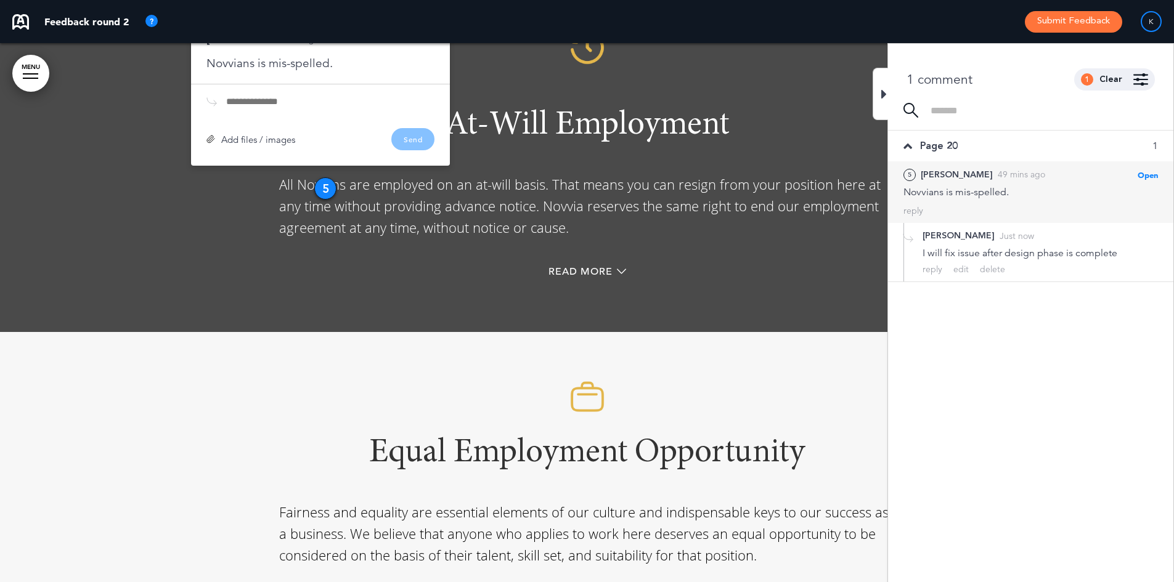
scroll to position [8876, 0]
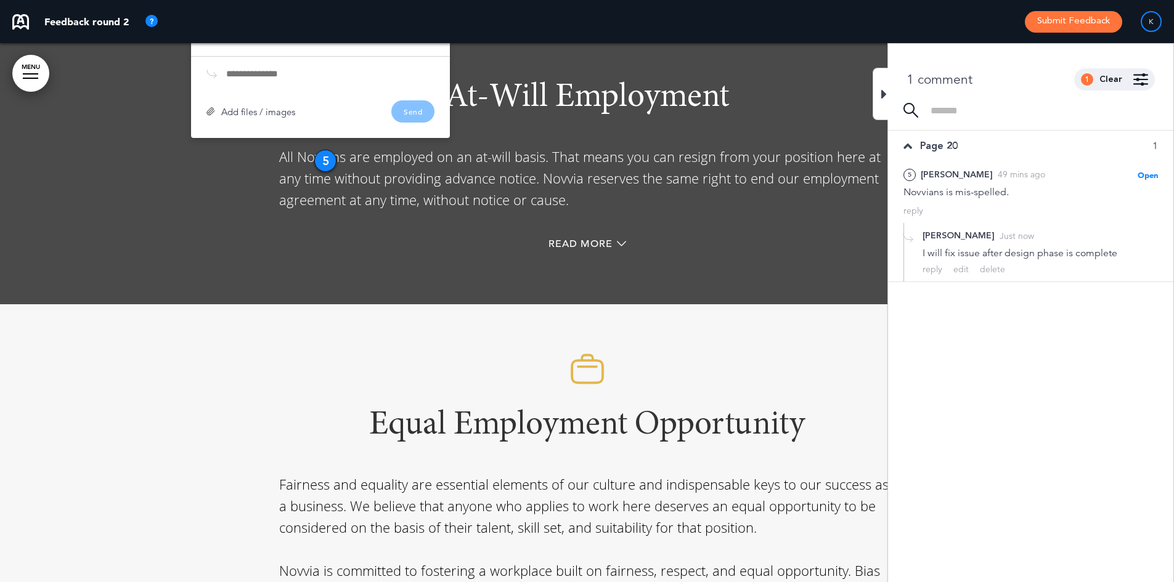
click at [1139, 83] on img at bounding box center [1141, 79] width 15 height 12
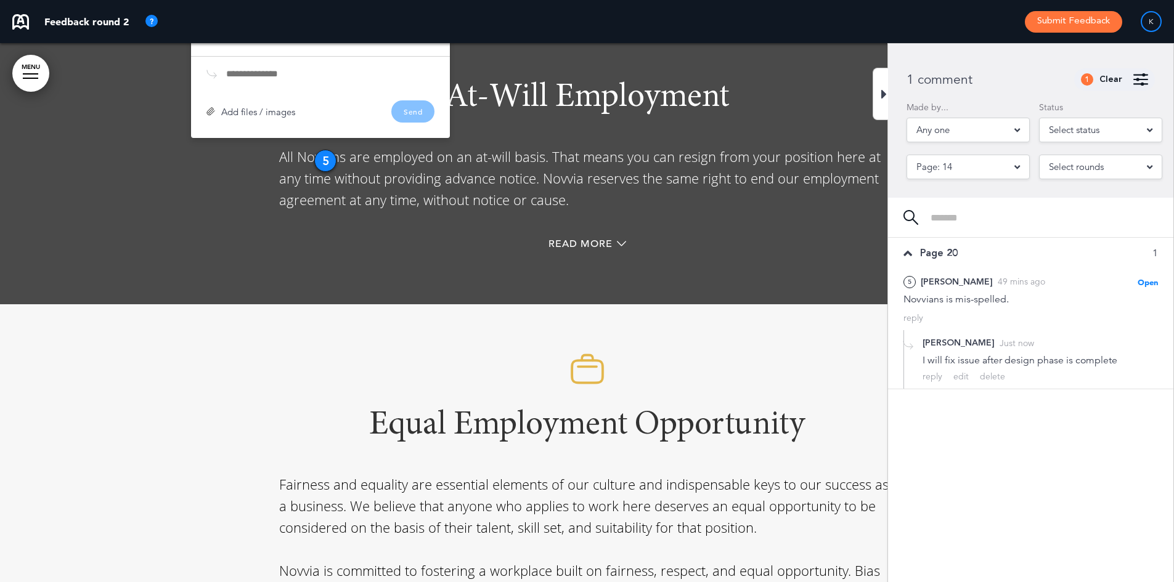
click at [1139, 83] on img at bounding box center [1141, 79] width 15 height 12
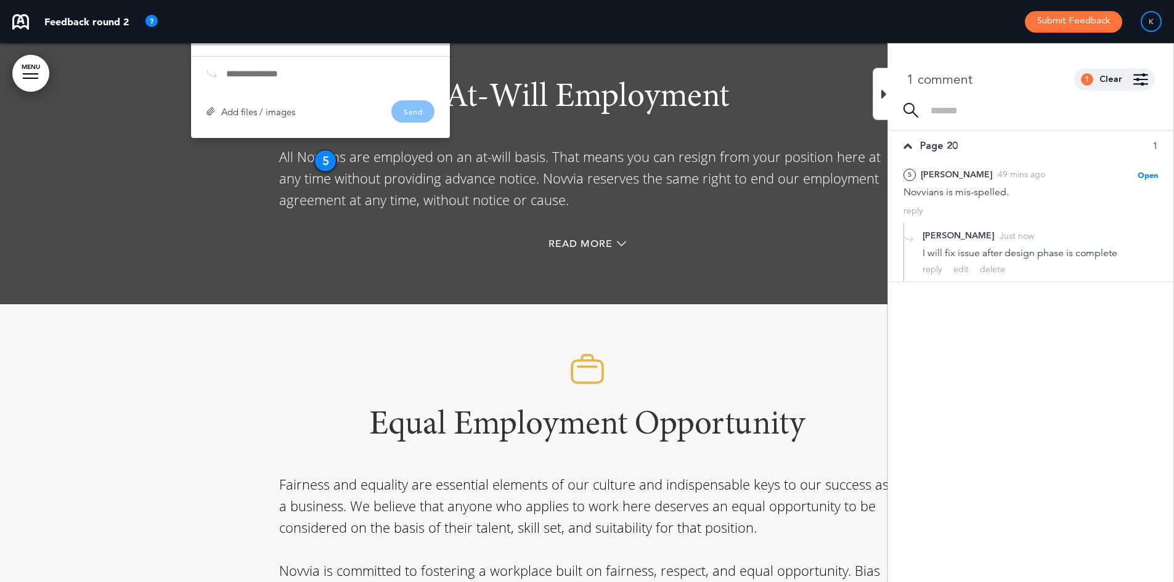
click at [905, 148] on icon at bounding box center [908, 146] width 9 height 14
click at [882, 95] on icon at bounding box center [884, 94] width 6 height 15
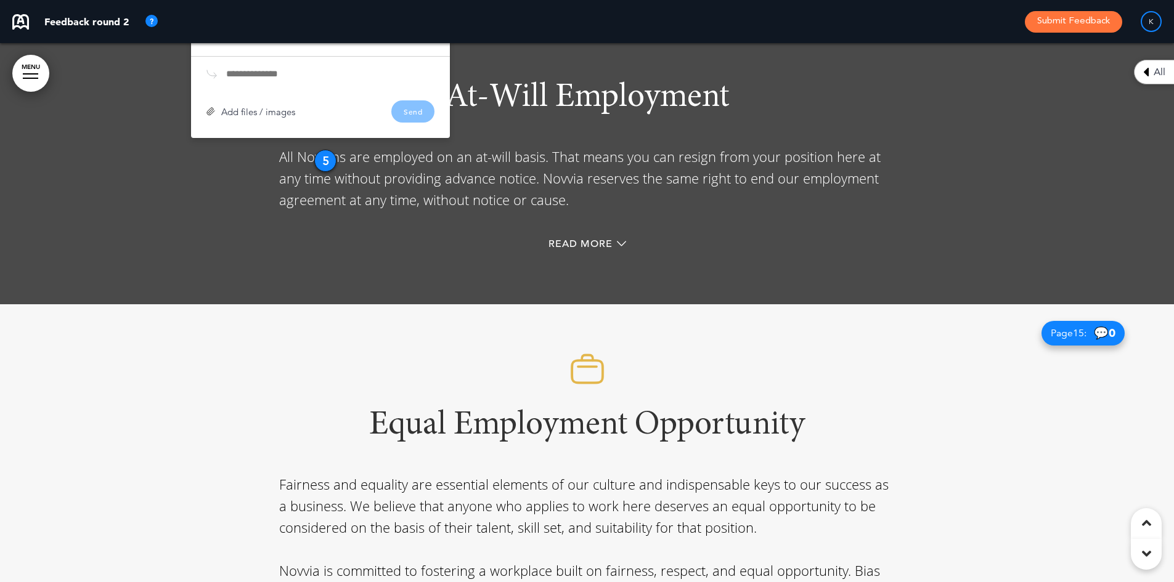
click at [1150, 78] on div "All" at bounding box center [1154, 72] width 40 height 25
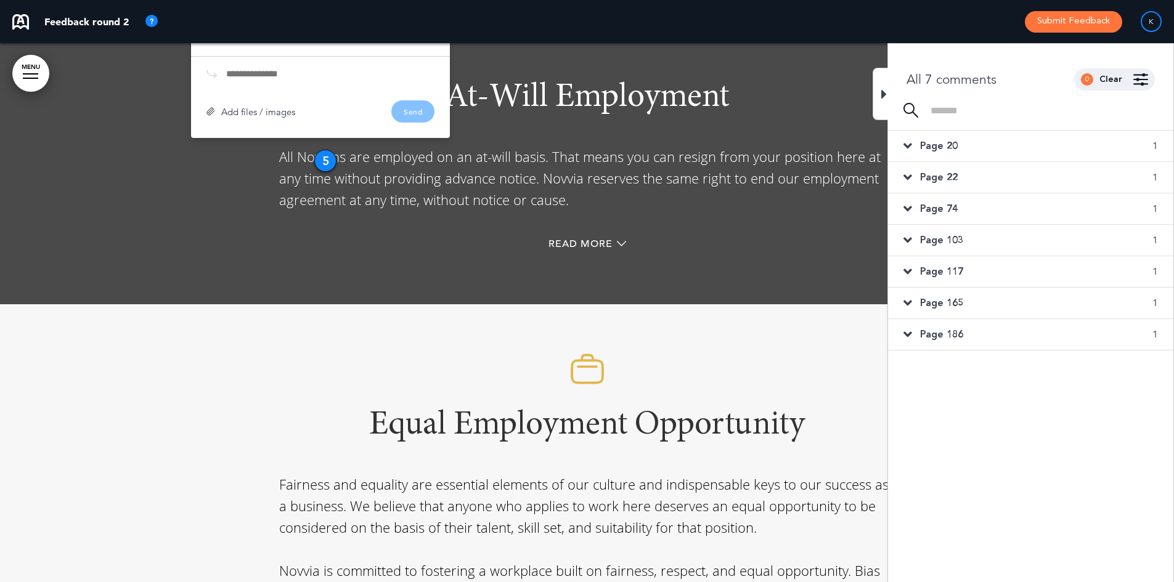
click at [938, 182] on span "Page 22" at bounding box center [939, 178] width 38 height 14
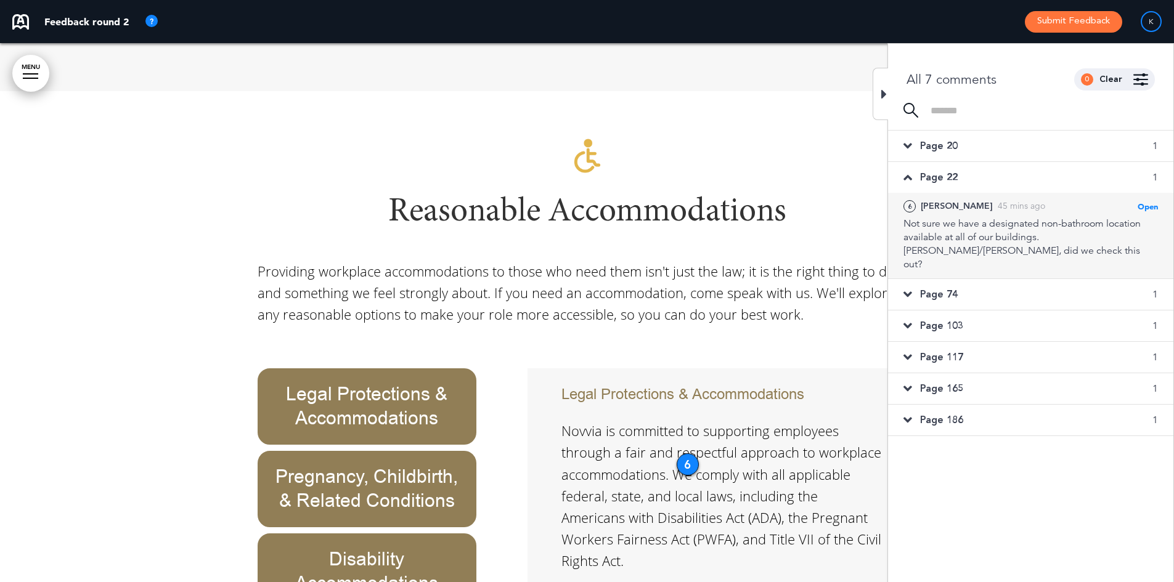
scroll to position [9484, 0]
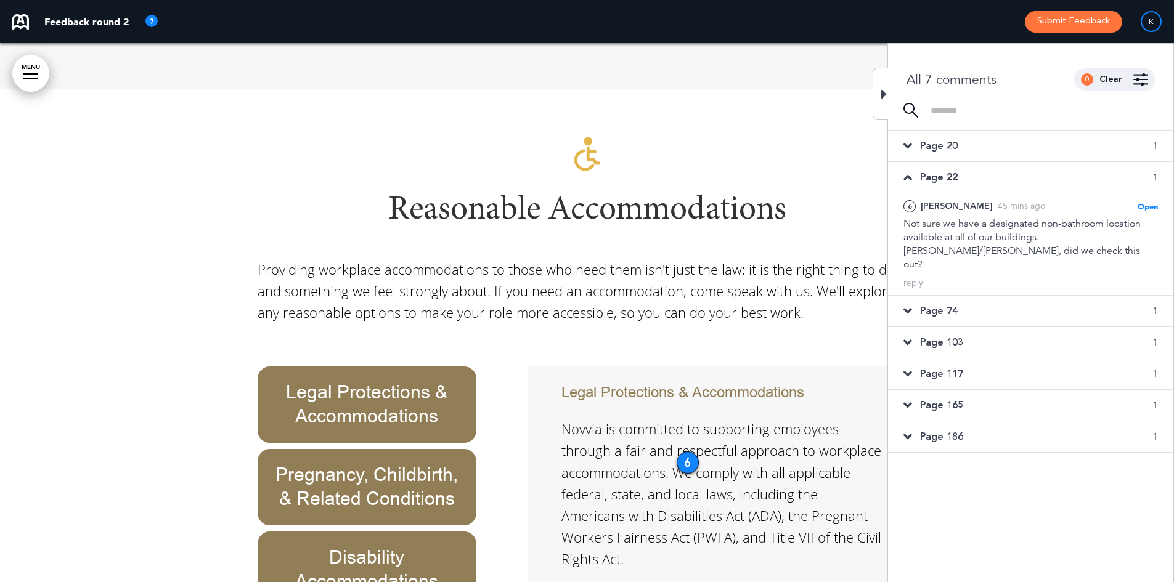
click at [957, 305] on span "Page 74" at bounding box center [939, 312] width 38 height 14
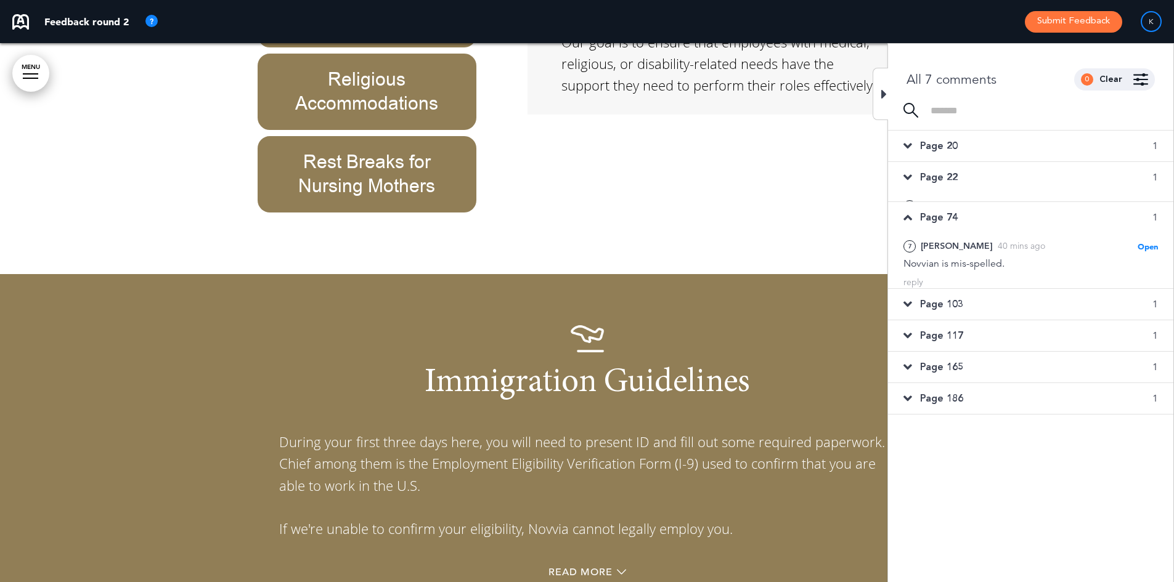
scroll to position [20225, 0]
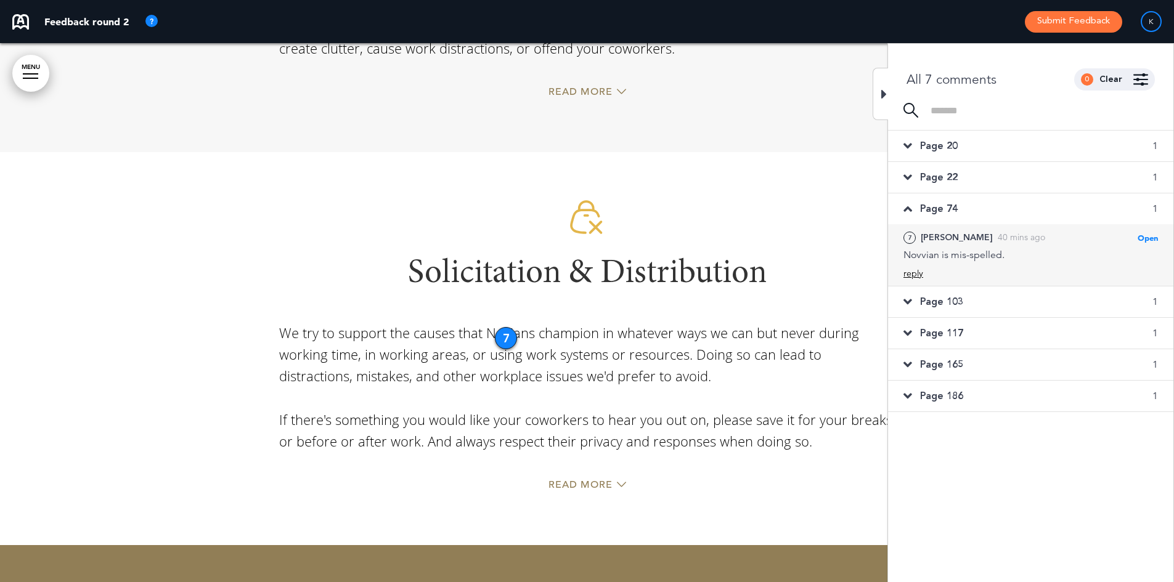
click at [914, 273] on div "reply" at bounding box center [914, 274] width 20 height 12
click at [955, 290] on textarea at bounding box center [1031, 293] width 255 height 39
paste textarea "**********"
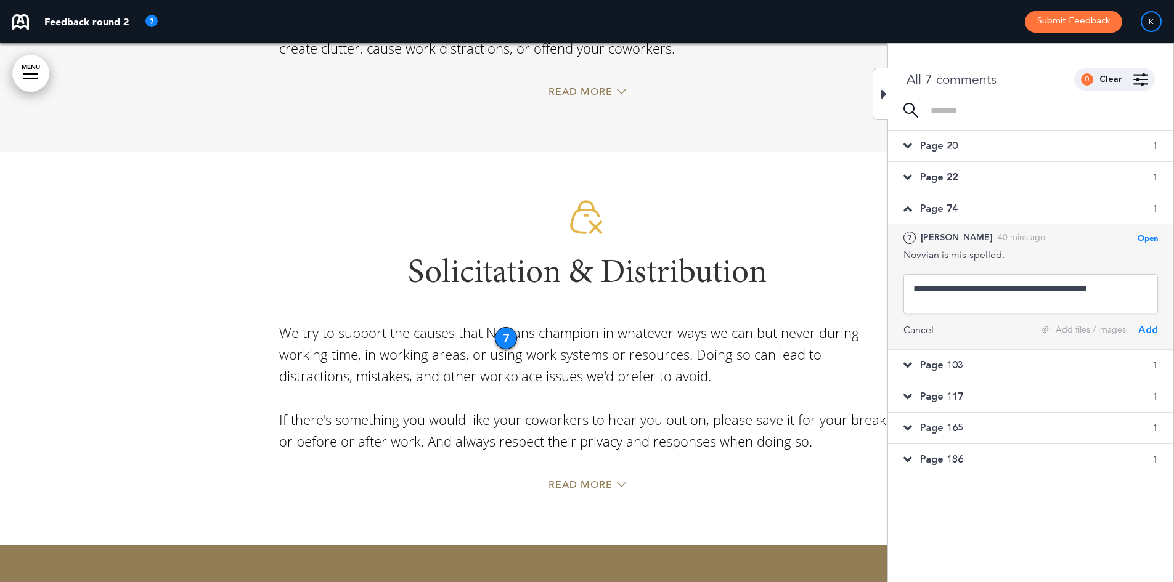
type textarea "**********"
click at [1145, 331] on div "Add" at bounding box center [1148, 331] width 20 height 14
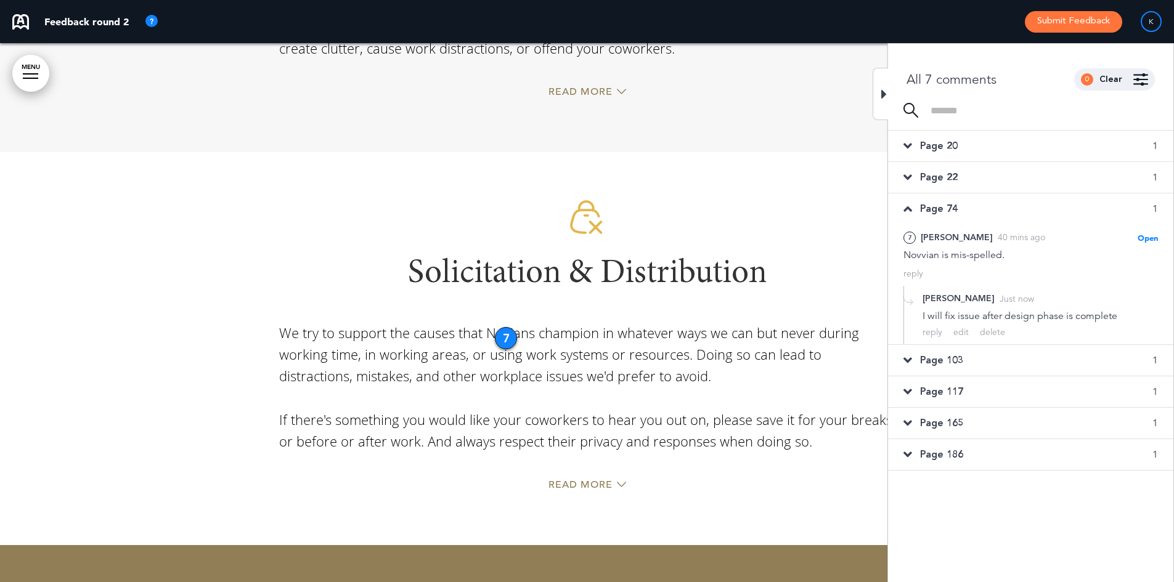
click at [950, 360] on span "Page 103" at bounding box center [941, 361] width 43 height 14
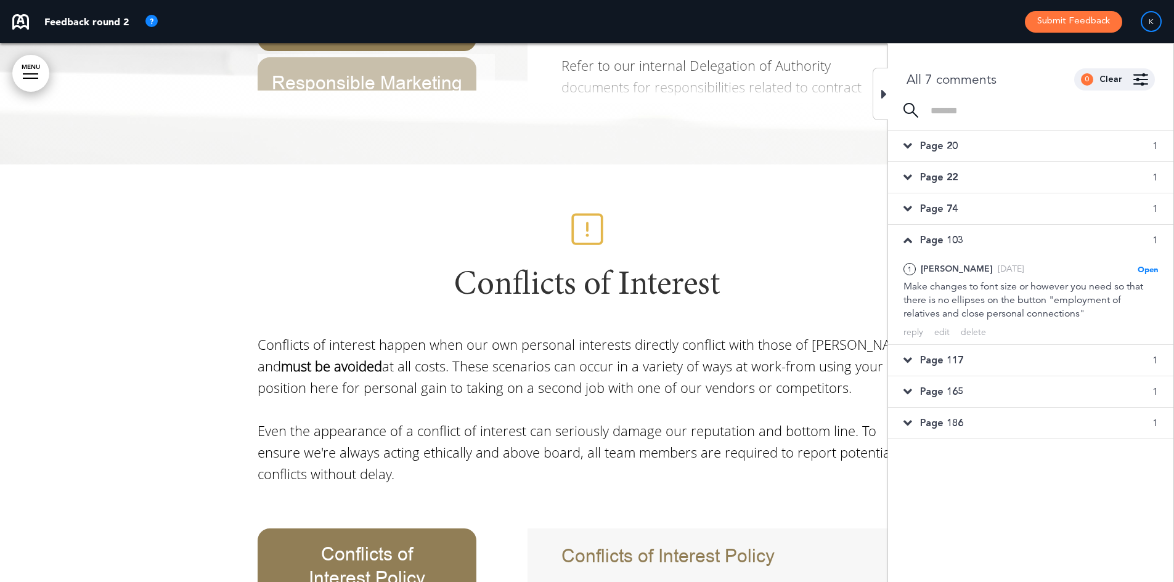
click at [944, 359] on span "Page 117" at bounding box center [941, 361] width 43 height 14
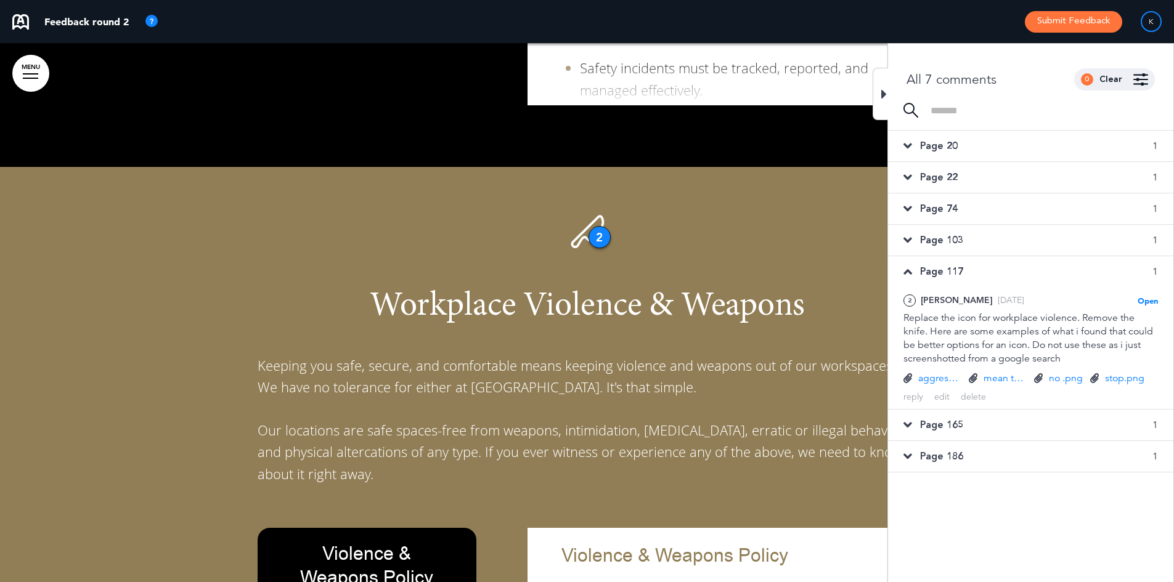
click at [946, 424] on span "Page 165" at bounding box center [941, 426] width 43 height 14
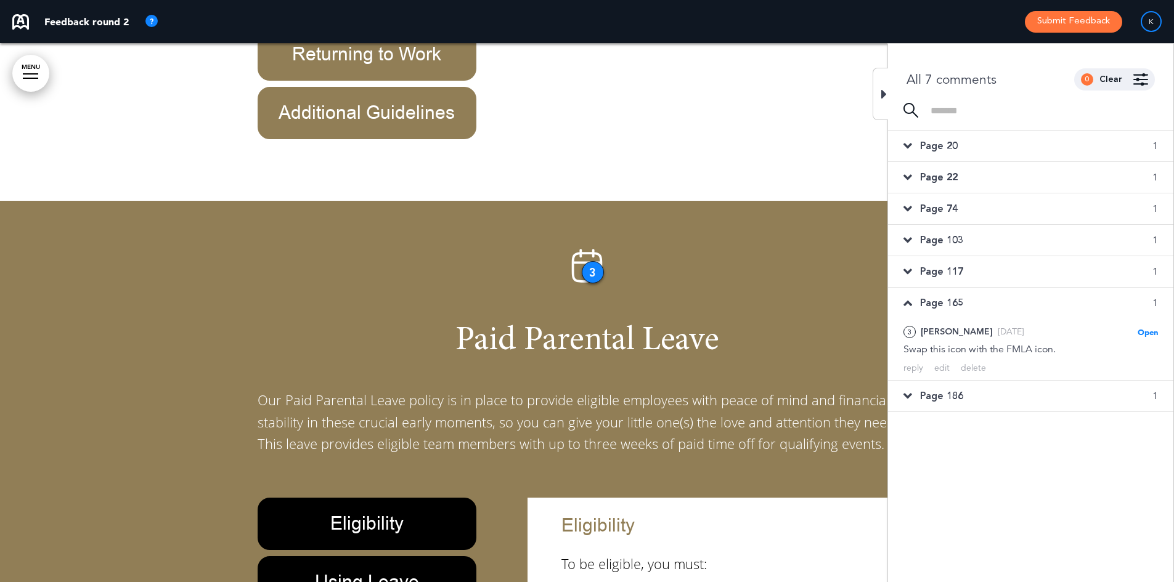
click at [926, 390] on span "Page 186" at bounding box center [941, 397] width 43 height 14
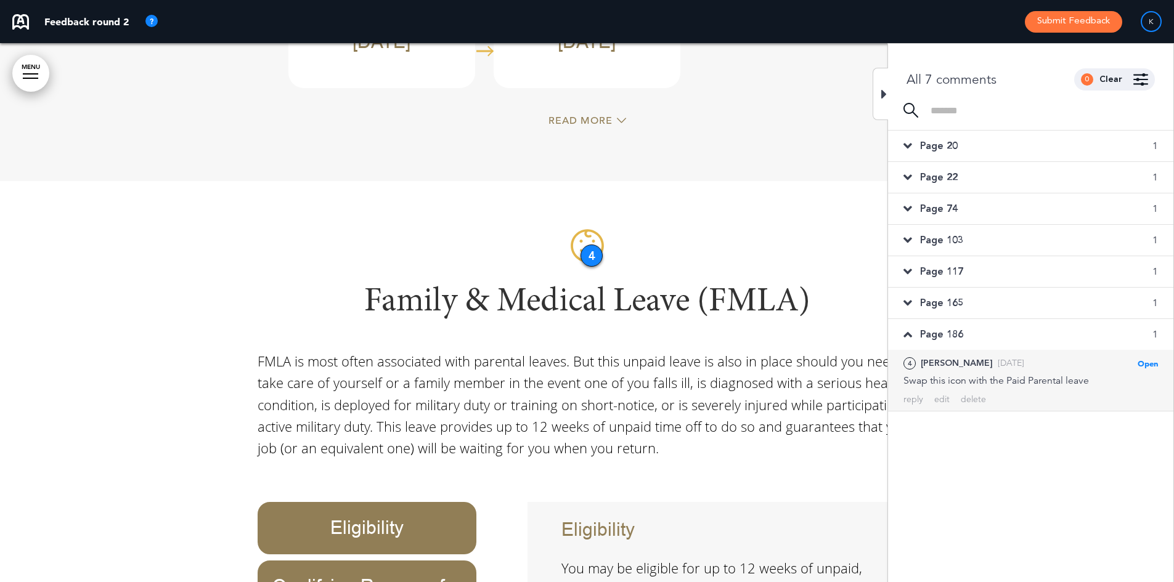
scroll to position [37535, 0]
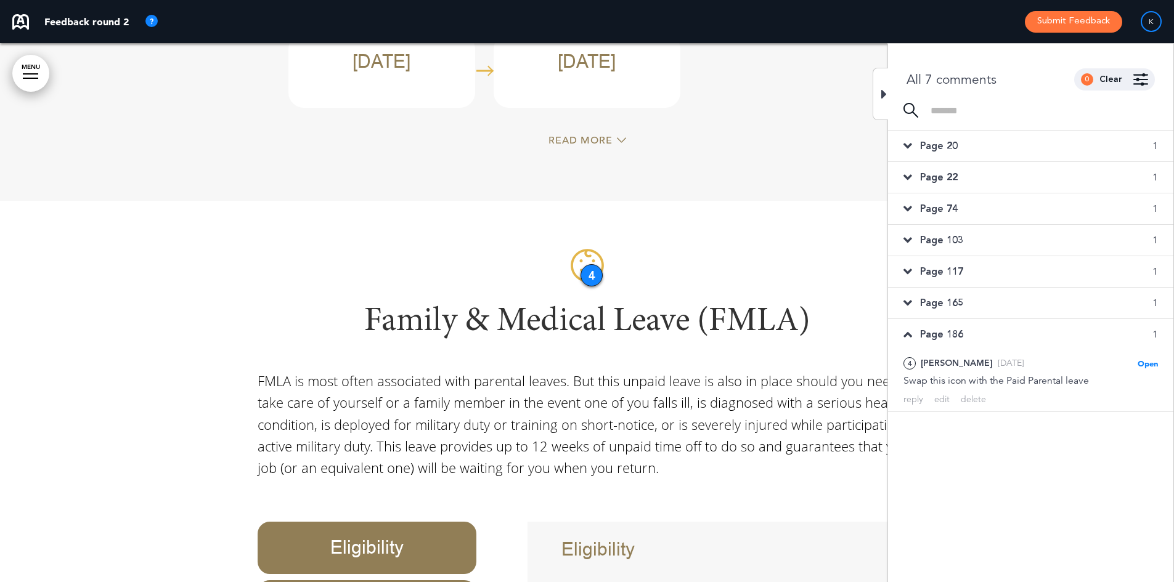
click at [932, 177] on span "Page 22" at bounding box center [939, 178] width 38 height 14
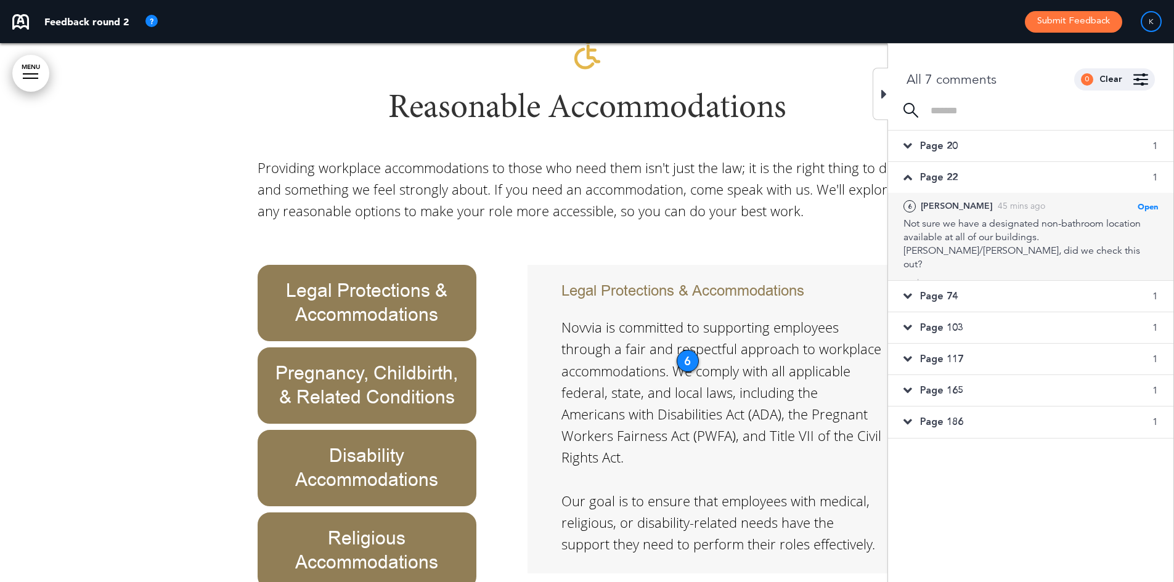
scroll to position [9484, 0]
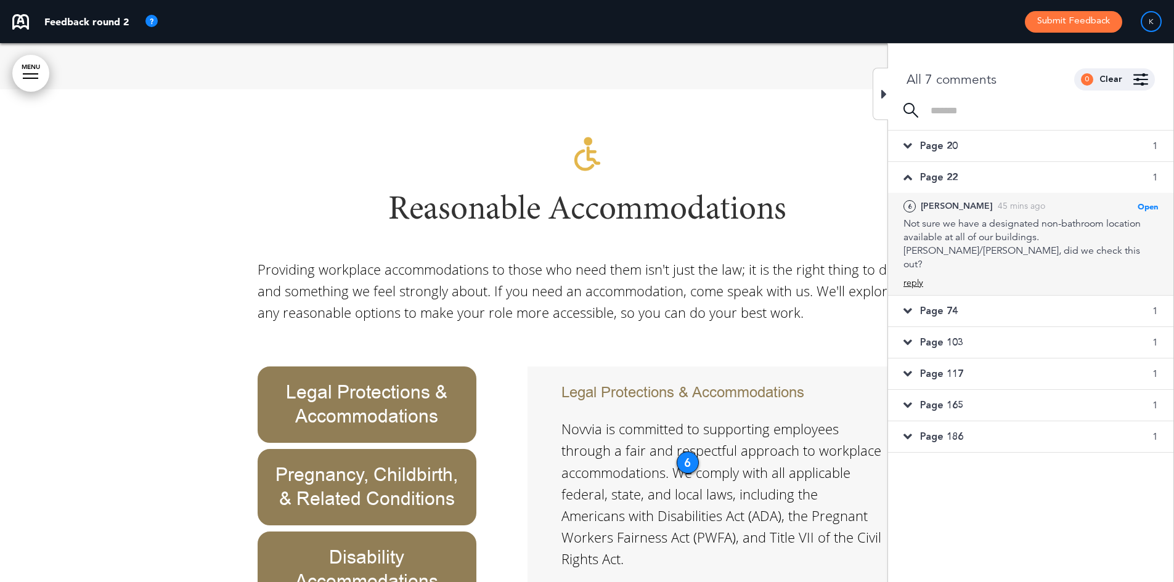
click at [906, 277] on div "reply" at bounding box center [914, 283] width 20 height 12
click at [979, 289] on textarea at bounding box center [1031, 303] width 255 height 39
type textarea "*"
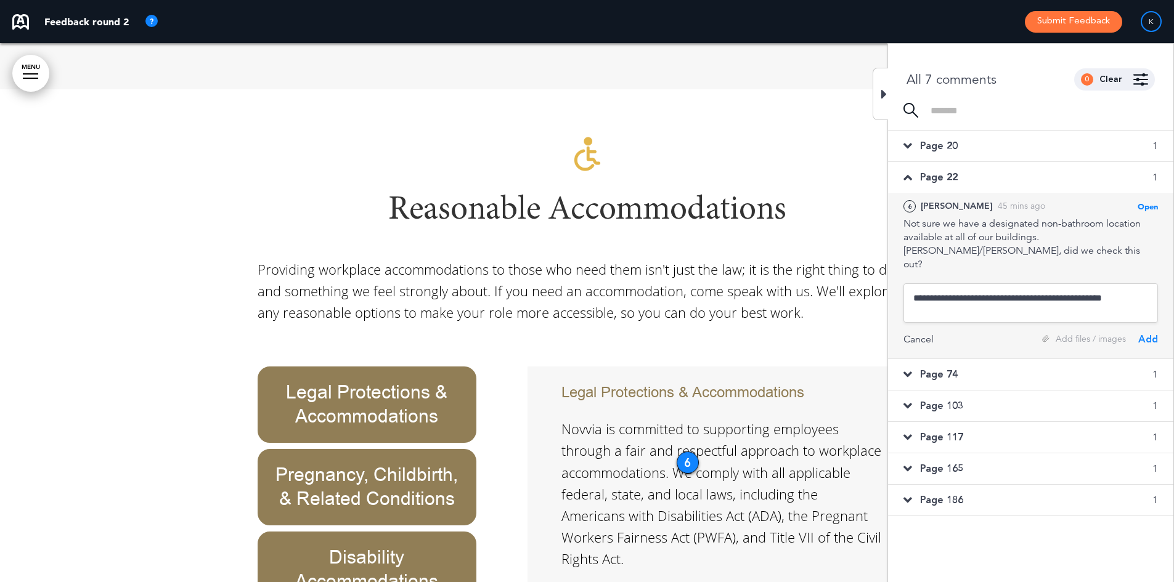
click at [1128, 285] on textarea "**********" at bounding box center [1031, 303] width 255 height 39
click at [1126, 285] on textarea "**********" at bounding box center [1031, 303] width 255 height 39
click at [1124, 287] on textarea "**********" at bounding box center [1031, 303] width 255 height 39
type textarea "**********"
click at [1149, 333] on div "Add" at bounding box center [1148, 340] width 20 height 14
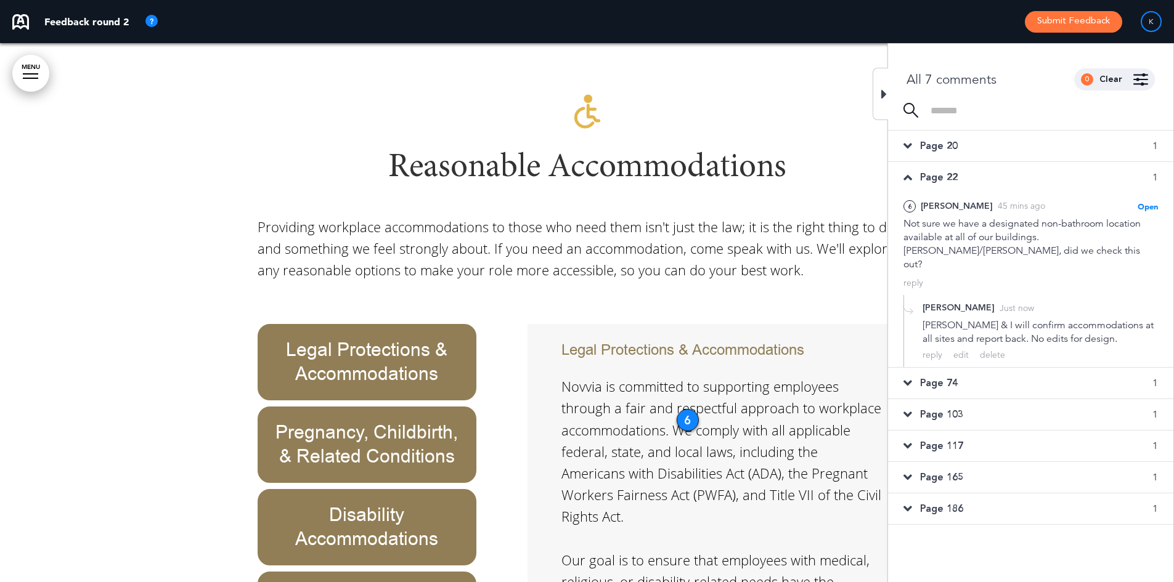
scroll to position [9546, 0]
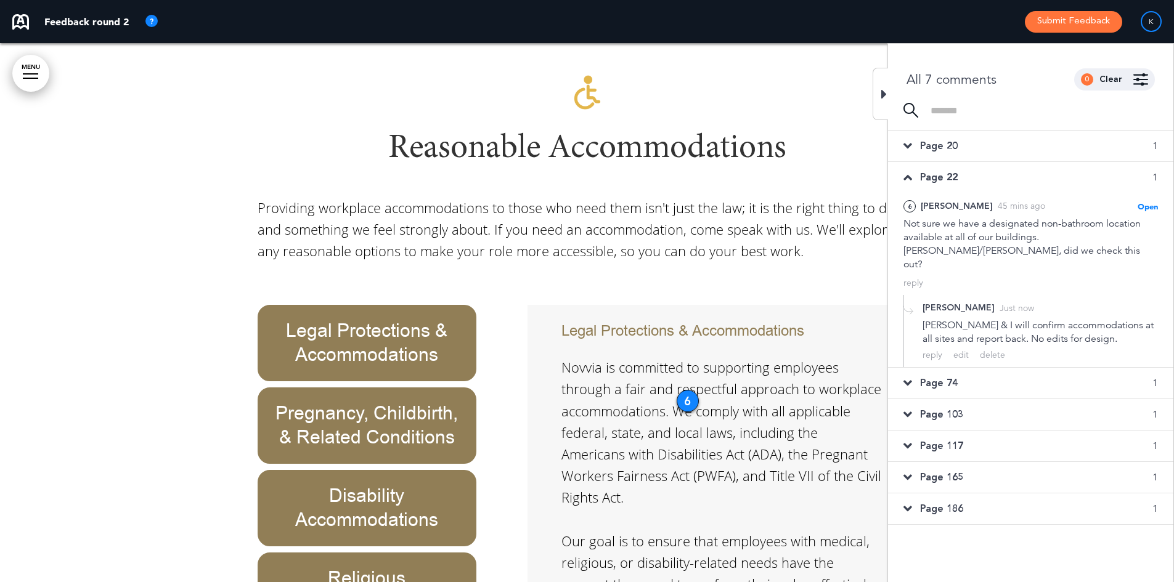
click at [933, 147] on span "Page 20" at bounding box center [939, 146] width 38 height 14
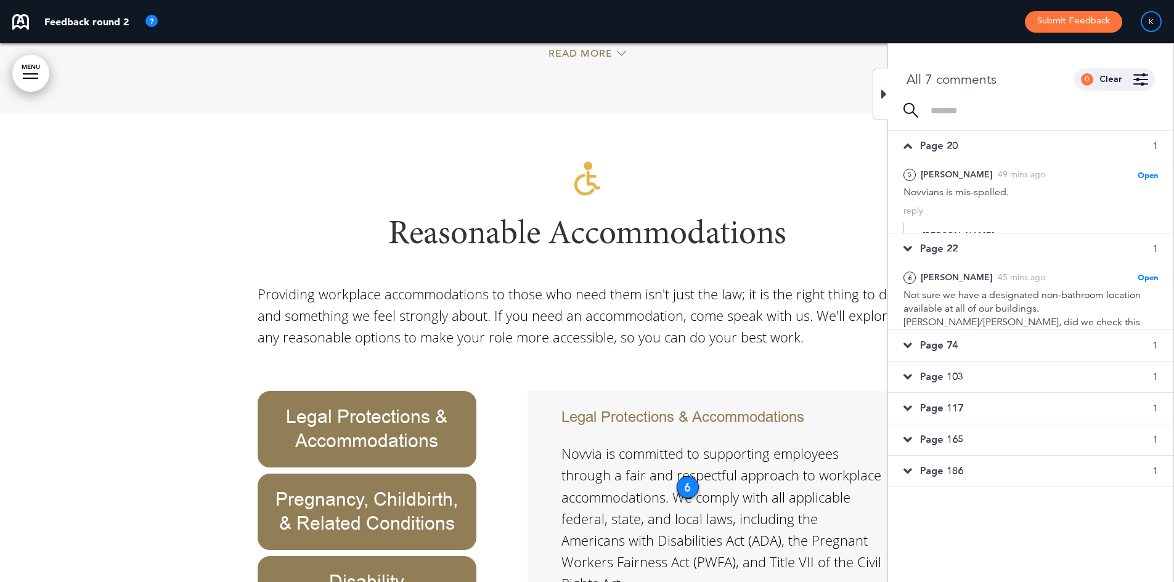
scroll to position [8745, 0]
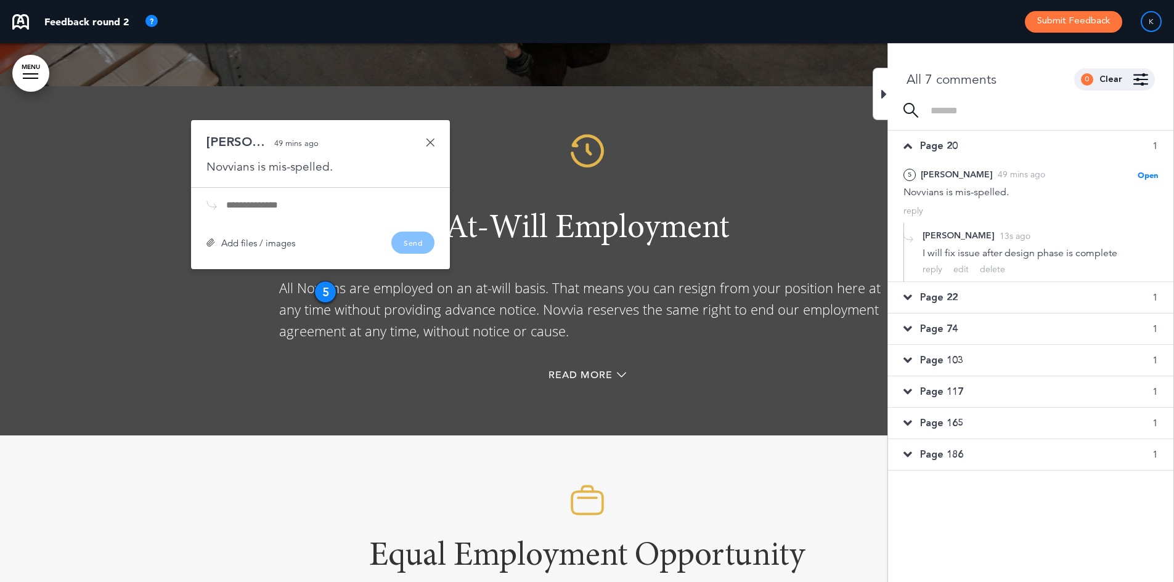
click at [936, 329] on span "Page 74" at bounding box center [939, 329] width 38 height 14
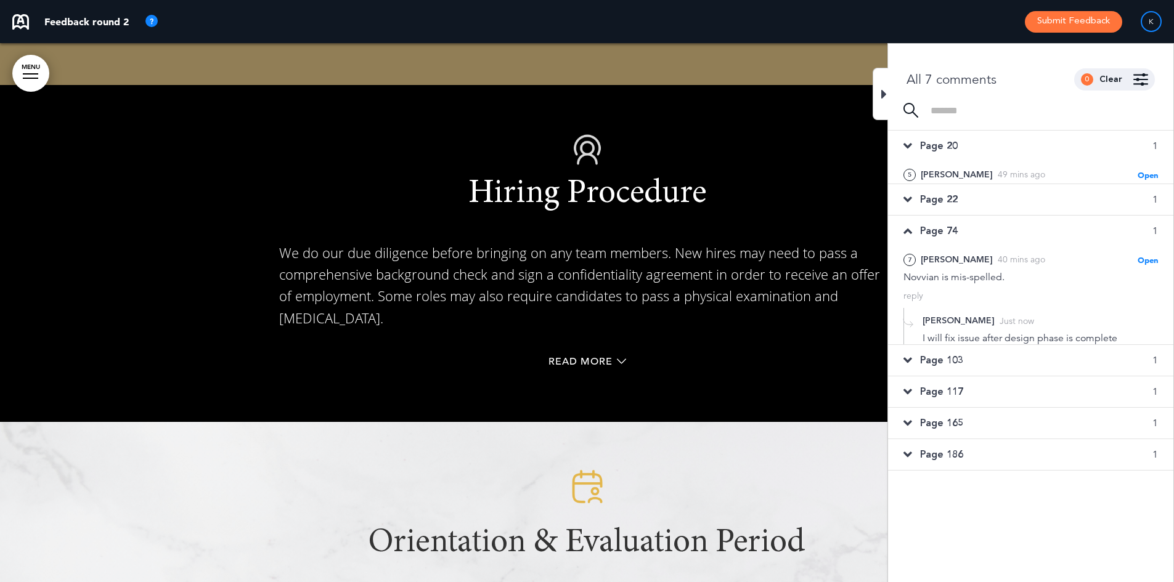
scroll to position [20225, 0]
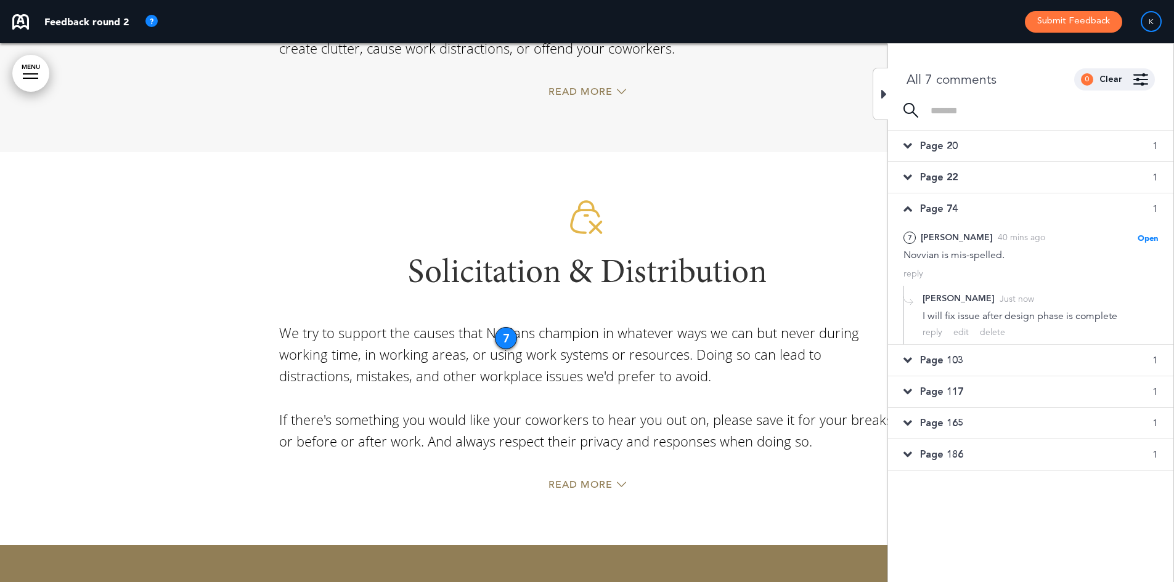
click at [934, 361] on span "Page 103" at bounding box center [941, 361] width 43 height 14
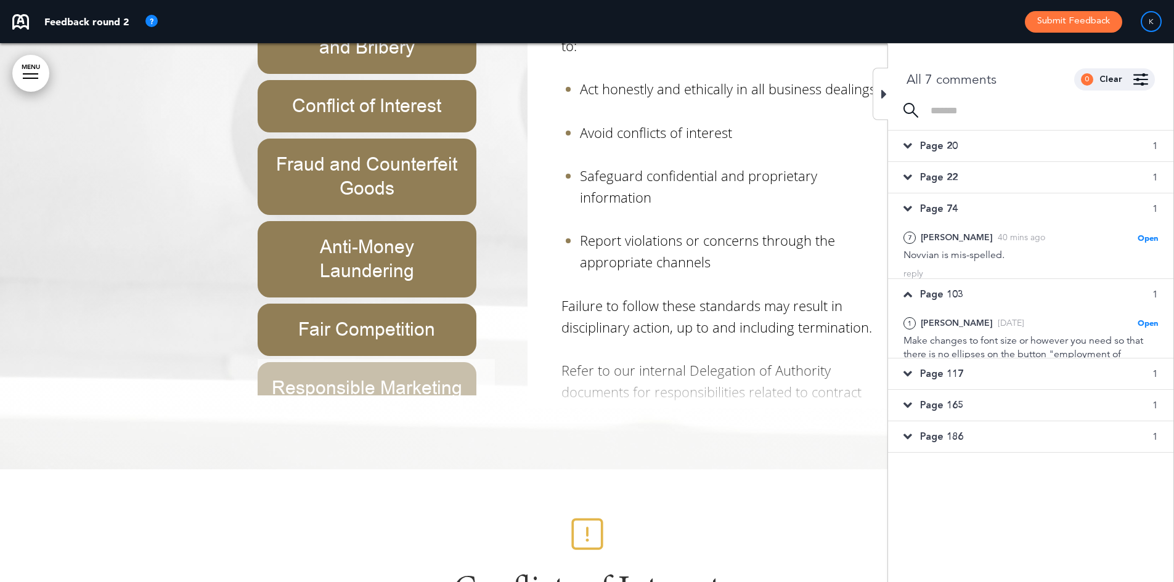
scroll to position [25548, 0]
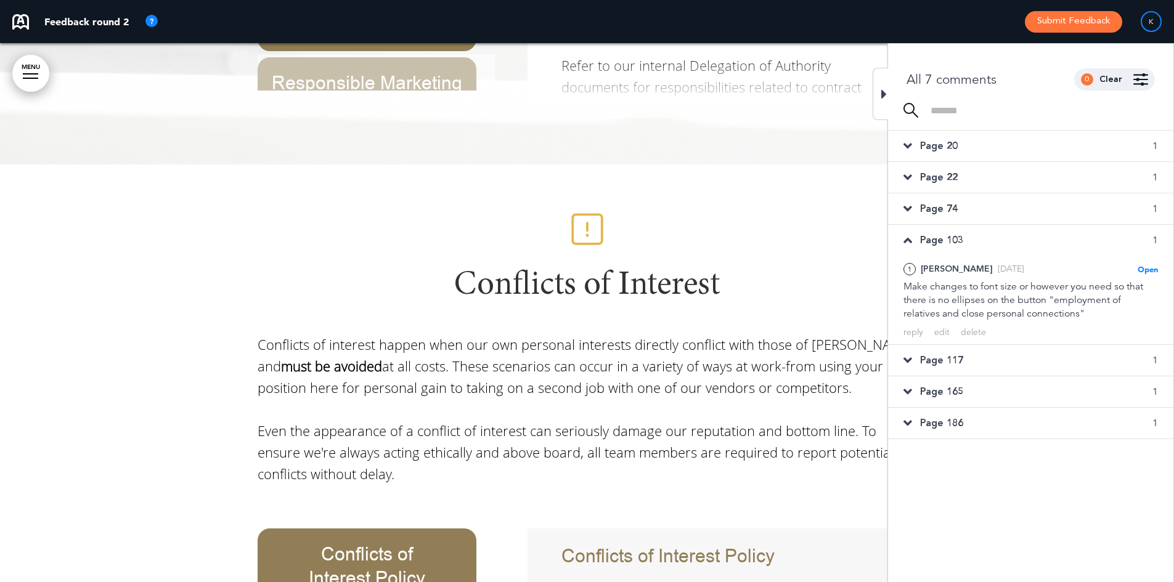
click at [930, 353] on div "Page 117 1" at bounding box center [1030, 360] width 285 height 31
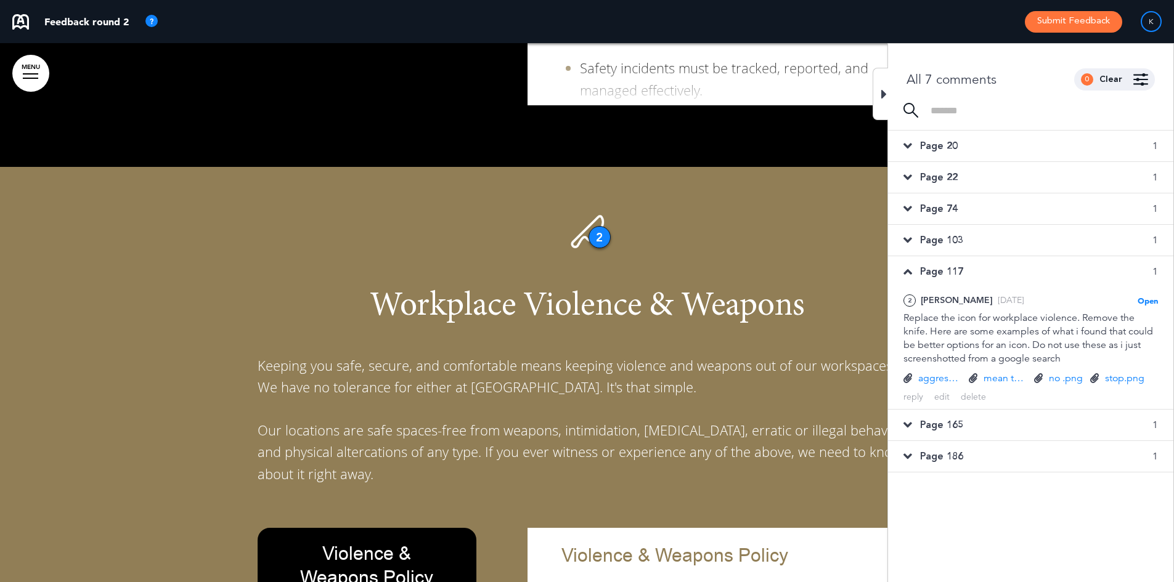
click at [942, 433] on div "Page 165 1" at bounding box center [1030, 425] width 285 height 31
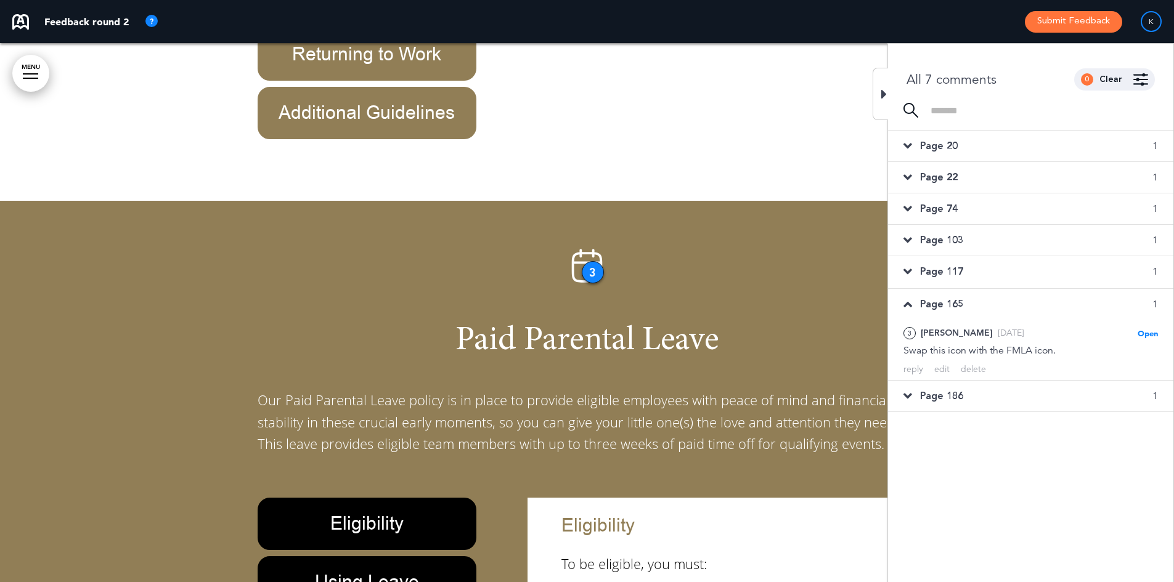
click at [941, 433] on div "Page 20 1 5 Kelly S. 49 mins ago Open Mark as Open Mark as Completed Mark as Pl…" at bounding box center [1030, 356] width 285 height 451
click at [939, 393] on span "Page 186" at bounding box center [941, 397] width 43 height 14
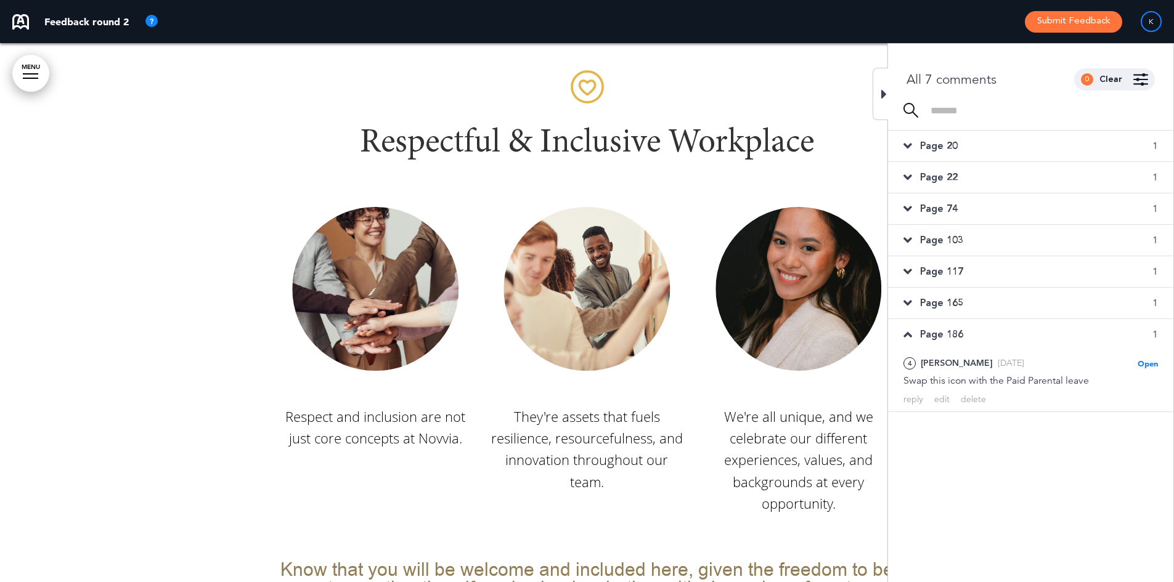
scroll to position [8590, 0]
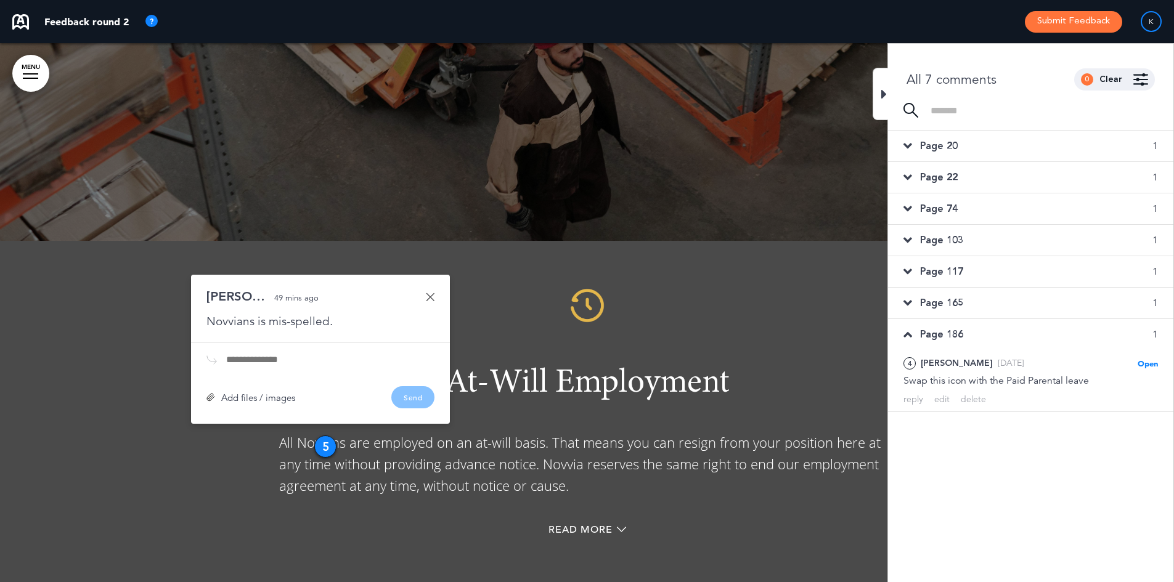
click at [435, 293] on link at bounding box center [430, 297] width 9 height 9
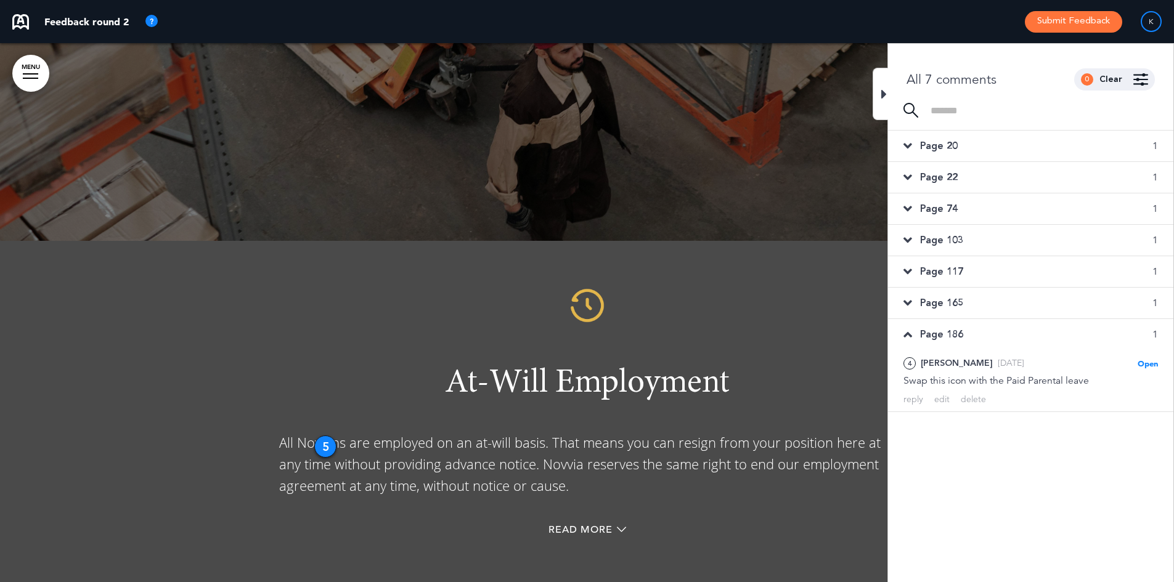
click at [939, 144] on span "Page 20" at bounding box center [939, 146] width 38 height 14
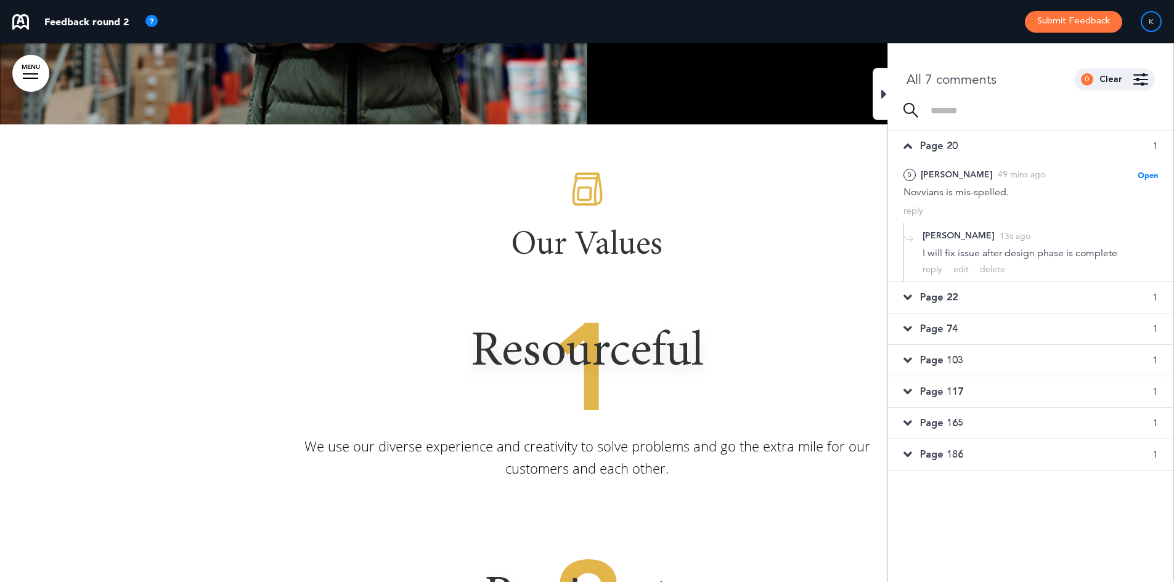
scroll to position [4122, 0]
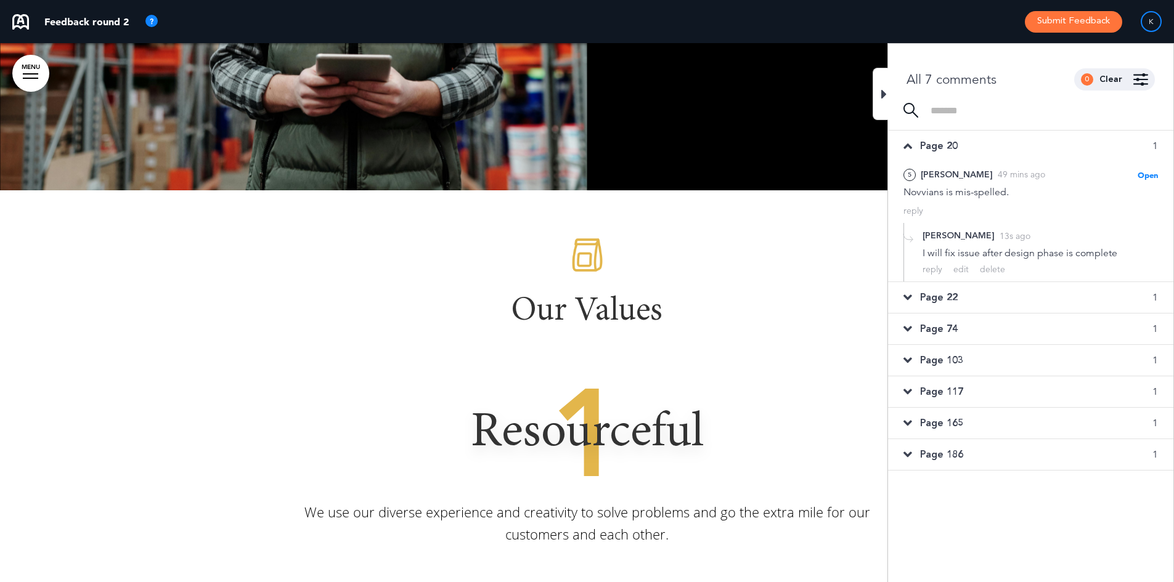
click at [574, 237] on img at bounding box center [587, 255] width 37 height 37
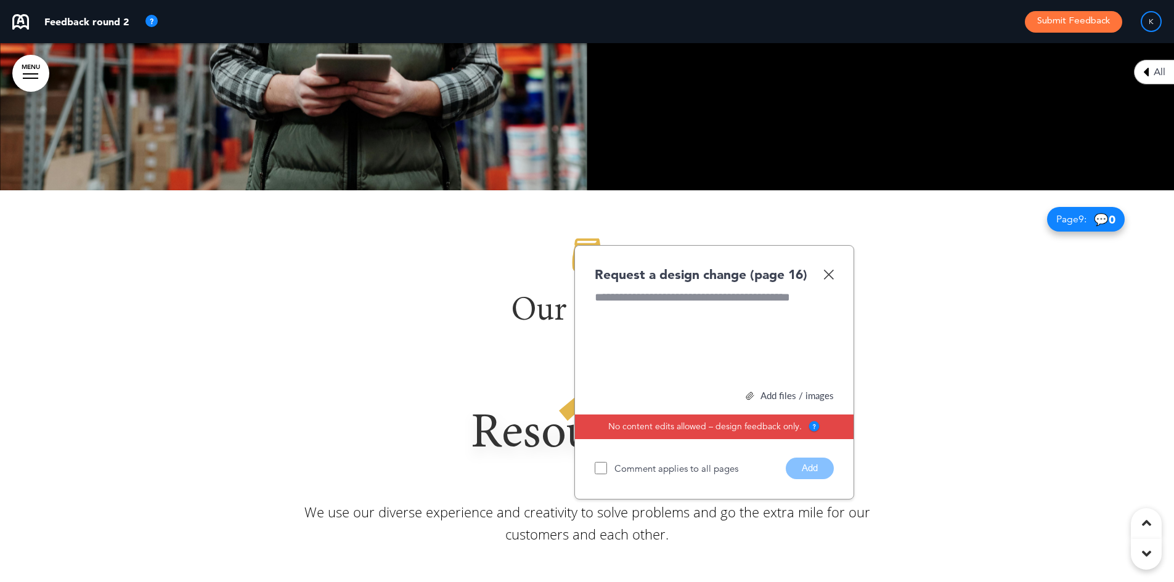
click at [647, 290] on div at bounding box center [714, 336] width 239 height 92
click at [626, 290] on div "**********" at bounding box center [714, 336] width 239 height 92
drag, startPoint x: 701, startPoint y: 279, endPoint x: 554, endPoint y: 279, distance: 146.7
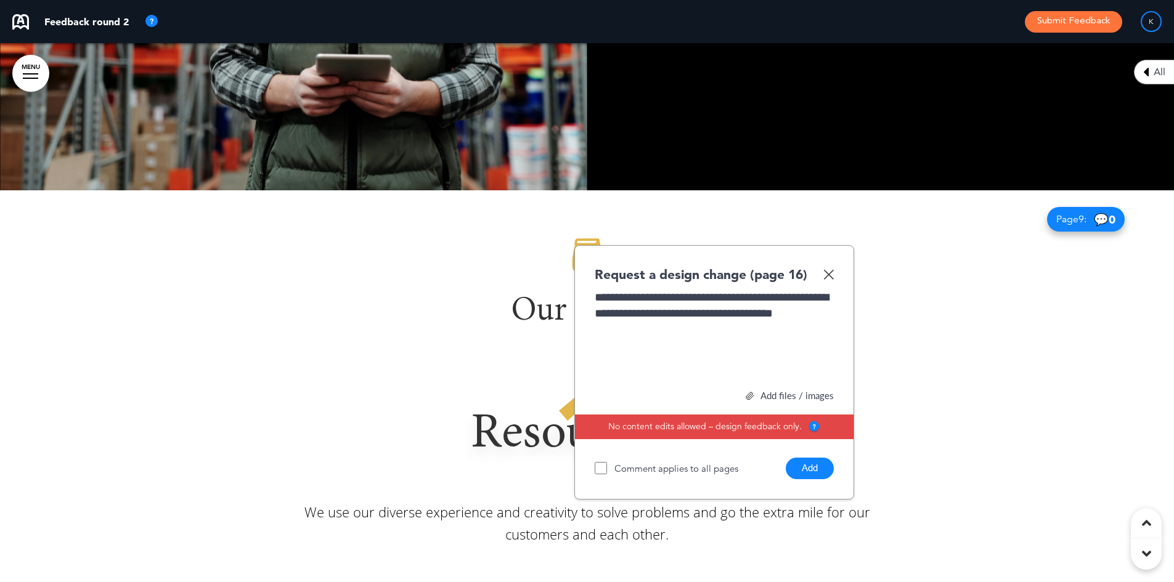
click at [831, 294] on div "**********" at bounding box center [714, 336] width 239 height 92
click at [758, 310] on div "**********" at bounding box center [714, 336] width 239 height 92
click at [774, 391] on div "Add files / images" at bounding box center [714, 395] width 239 height 9
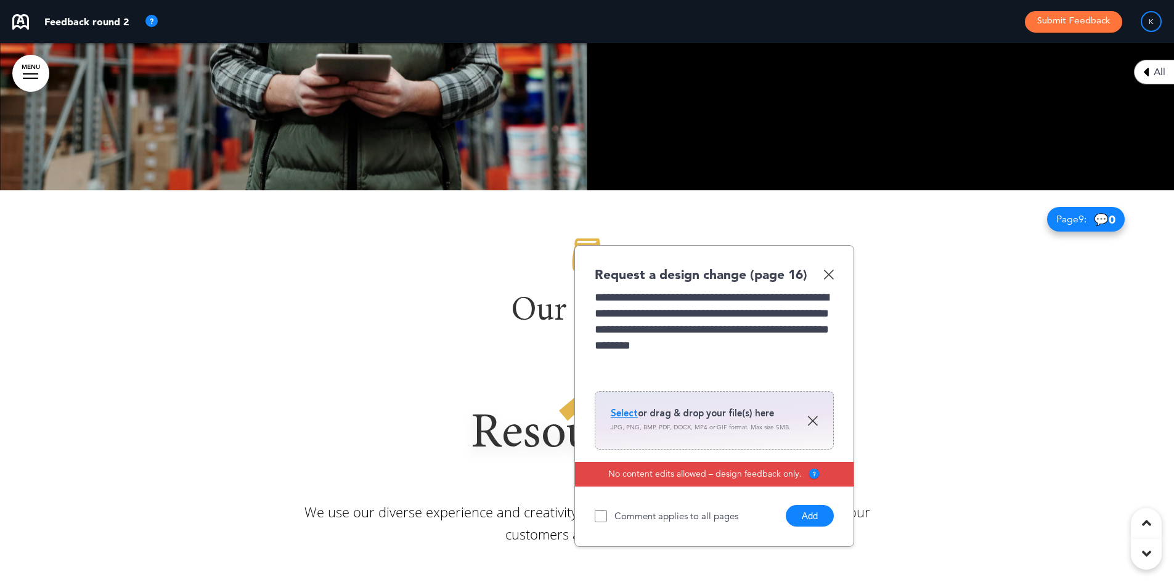
click at [624, 407] on span "Select" at bounding box center [624, 413] width 27 height 12
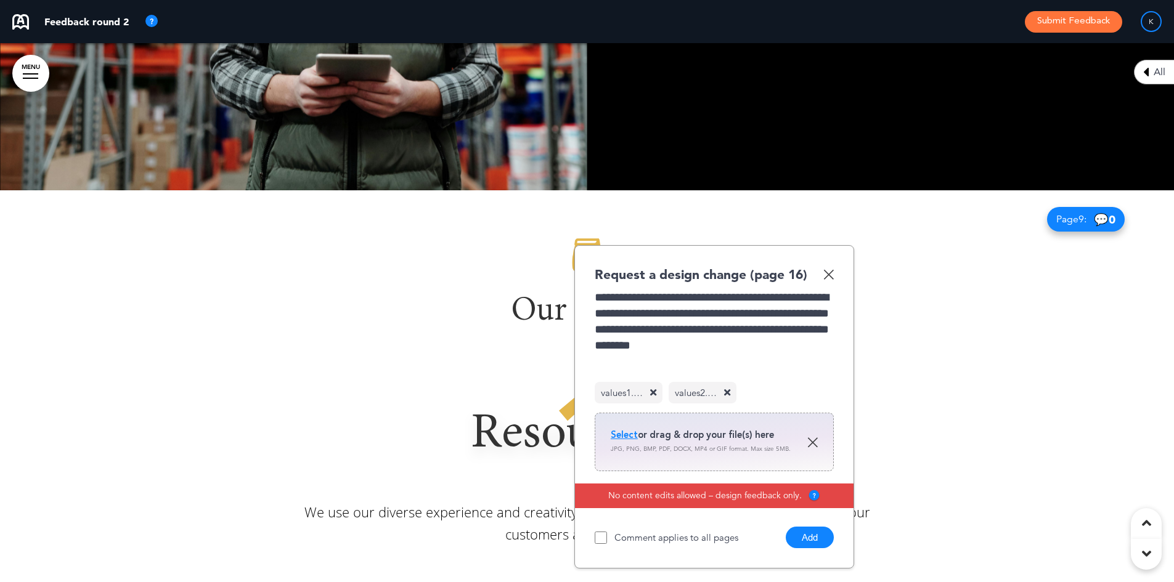
click at [619, 429] on span "Select" at bounding box center [624, 435] width 27 height 12
click at [817, 527] on button "Add" at bounding box center [810, 538] width 48 height 22
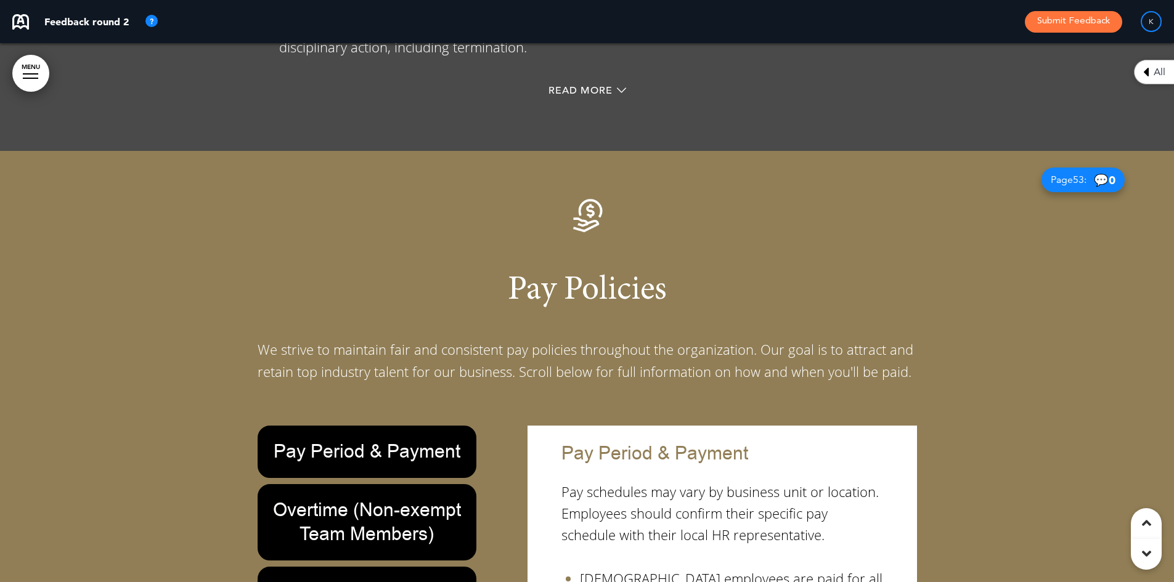
scroll to position [31305, 0]
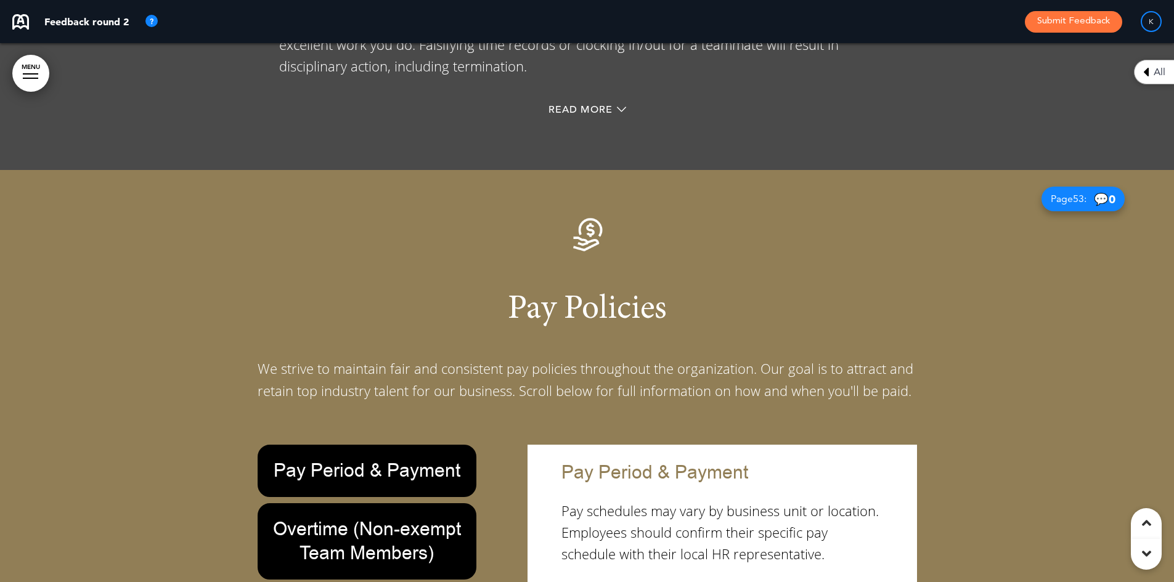
click at [578, 216] on img at bounding box center [587, 234] width 37 height 37
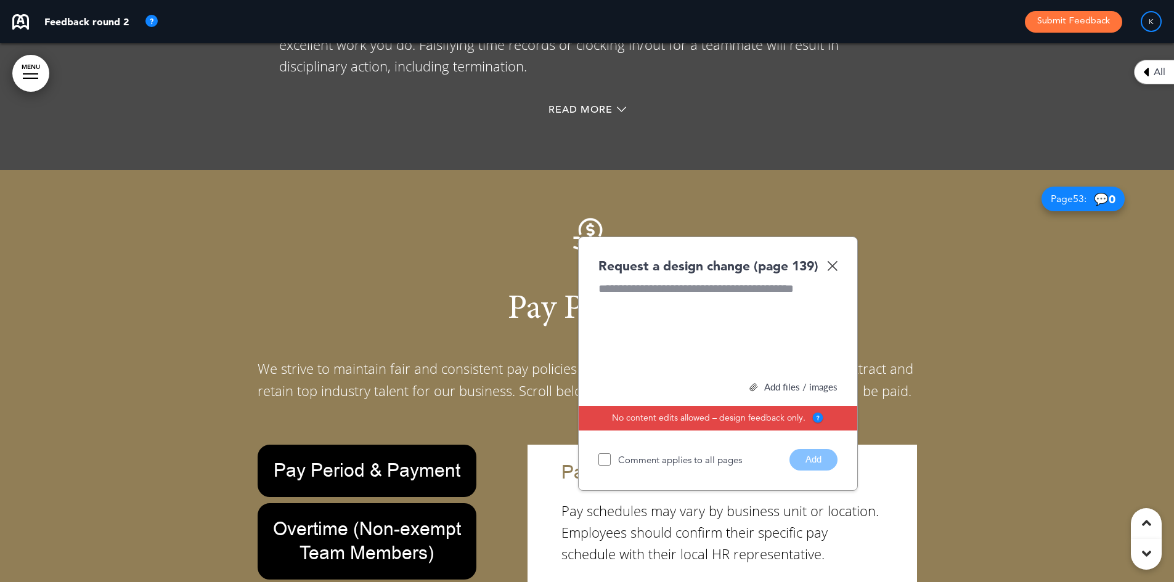
click at [764, 383] on div "Add files / images" at bounding box center [718, 387] width 239 height 9
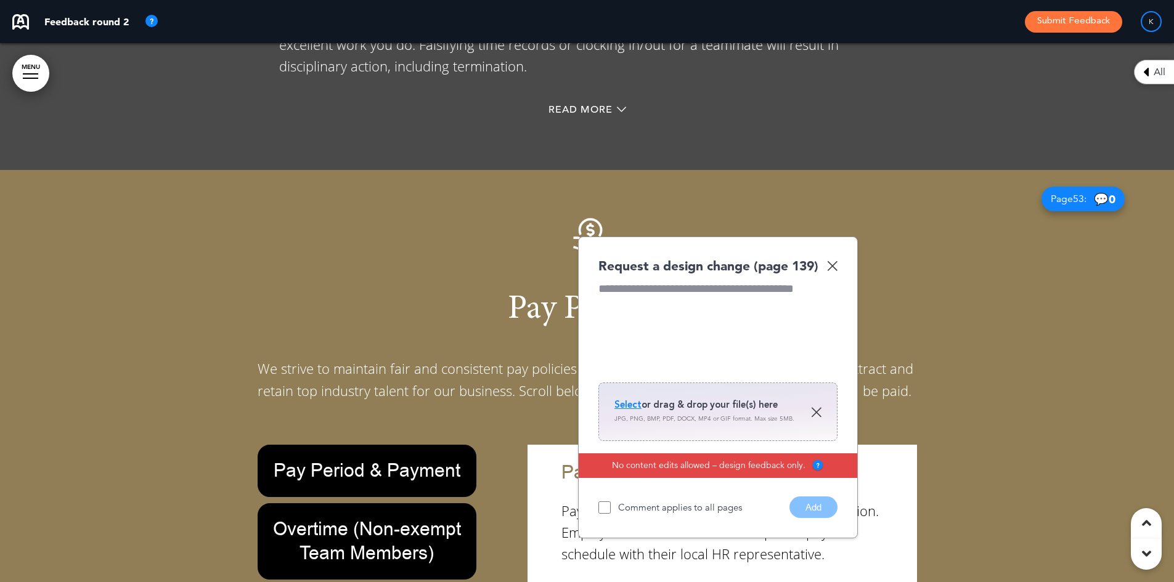
click at [636, 399] on span "Select" at bounding box center [628, 405] width 27 height 12
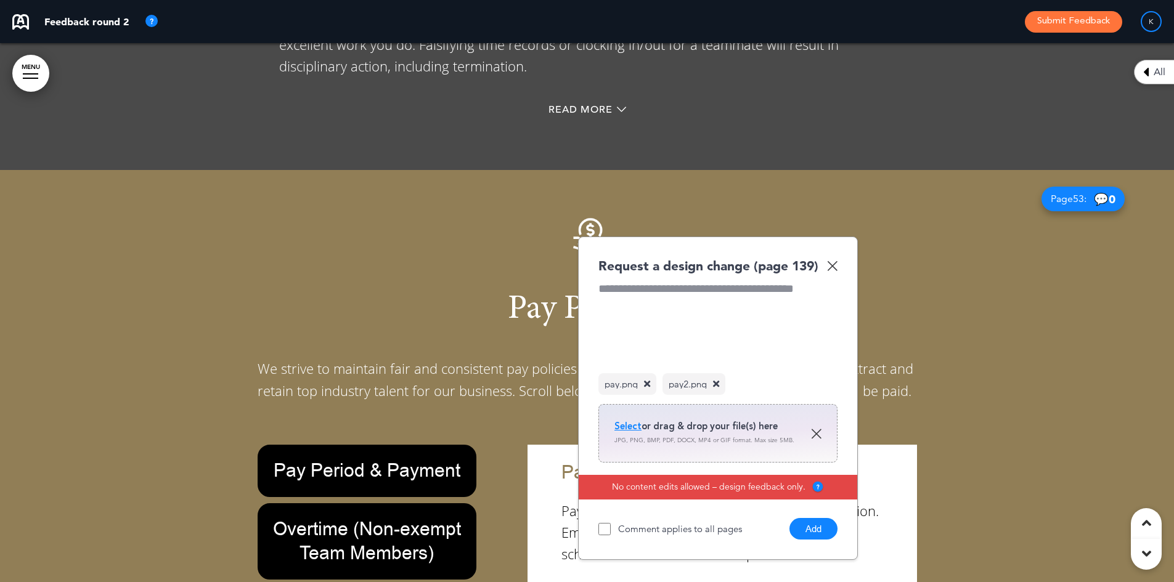
click at [611, 281] on div at bounding box center [718, 327] width 239 height 92
click at [818, 518] on button "Add" at bounding box center [814, 529] width 48 height 22
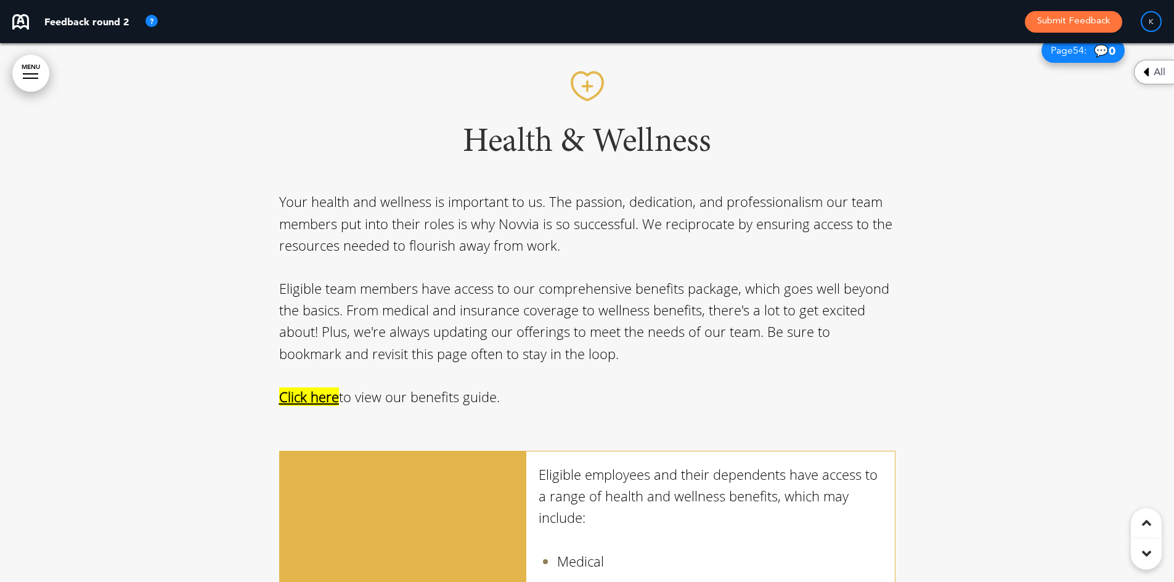
scroll to position [32230, 0]
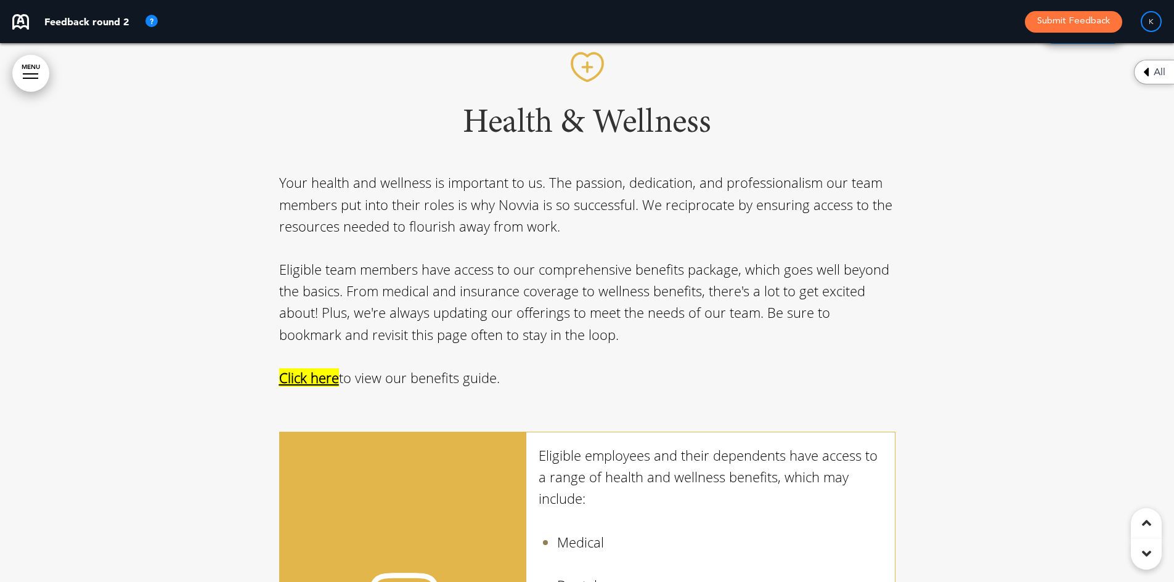
click at [307, 369] on span "Click here" at bounding box center [309, 378] width 60 height 18
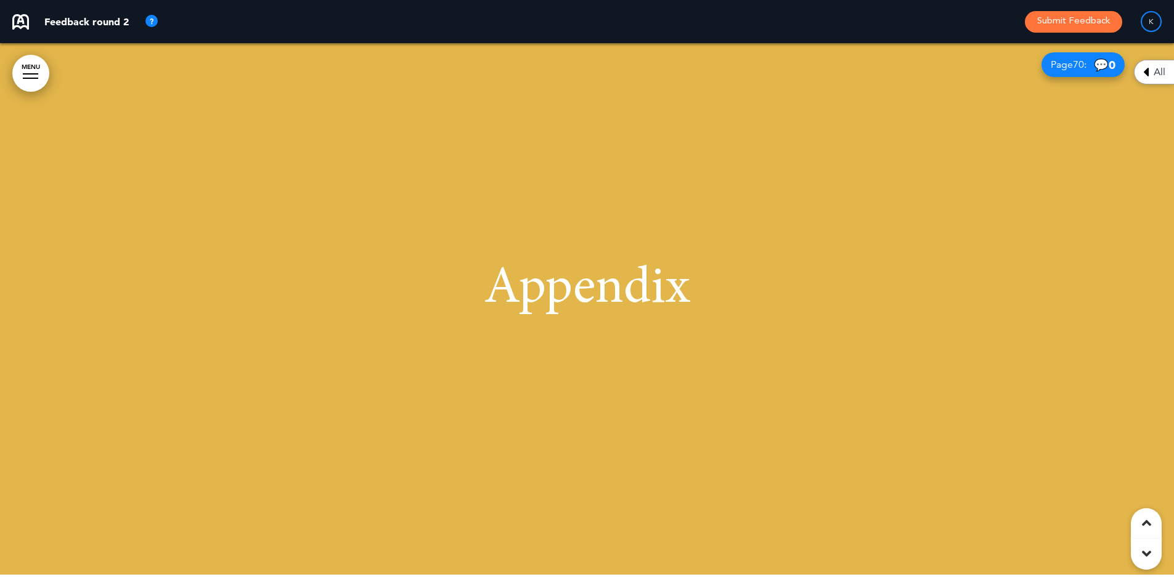
scroll to position [42676, 0]
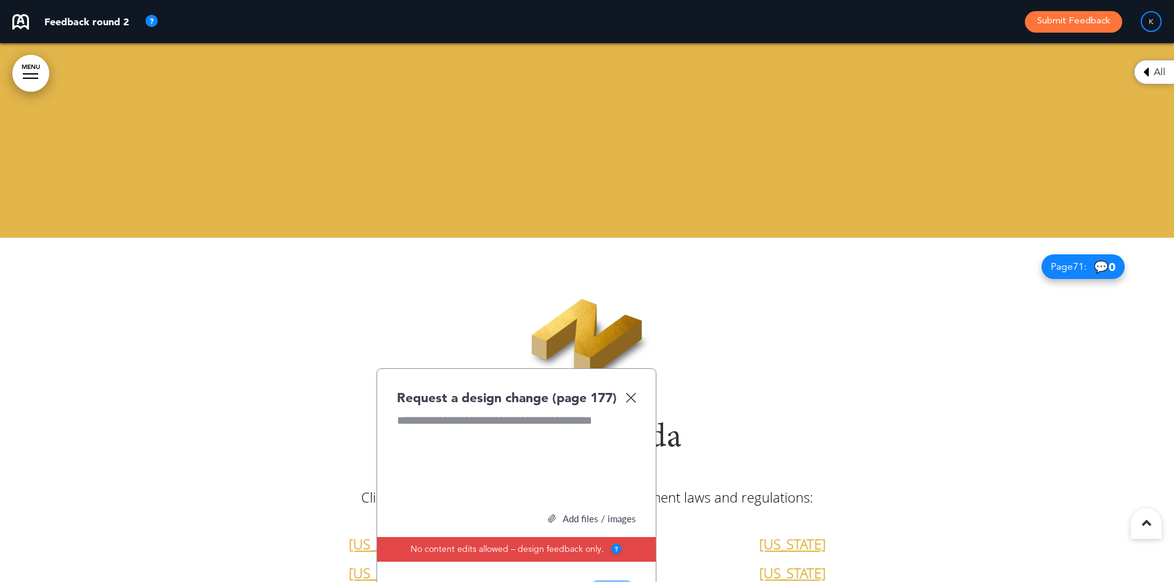
drag, startPoint x: 636, startPoint y: 203, endPoint x: 629, endPoint y: 202, distance: 6.9
click at [635, 369] on div "Request a design change (page 177) Add files / images Select or drag & drop you…" at bounding box center [517, 496] width 280 height 255
click at [629, 393] on img at bounding box center [631, 398] width 10 height 10
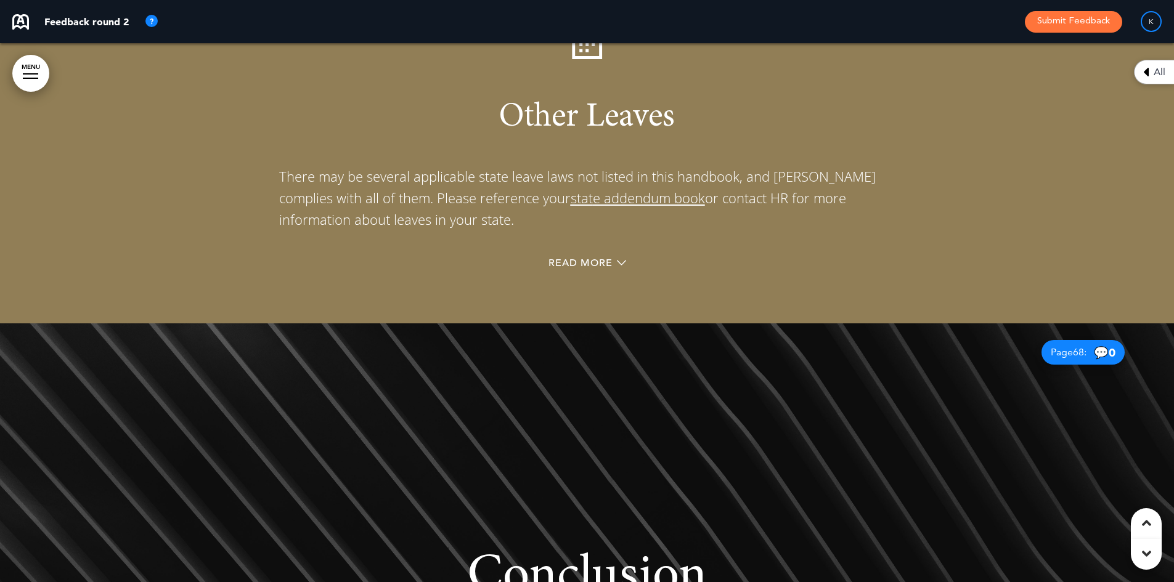
scroll to position [40765, 0]
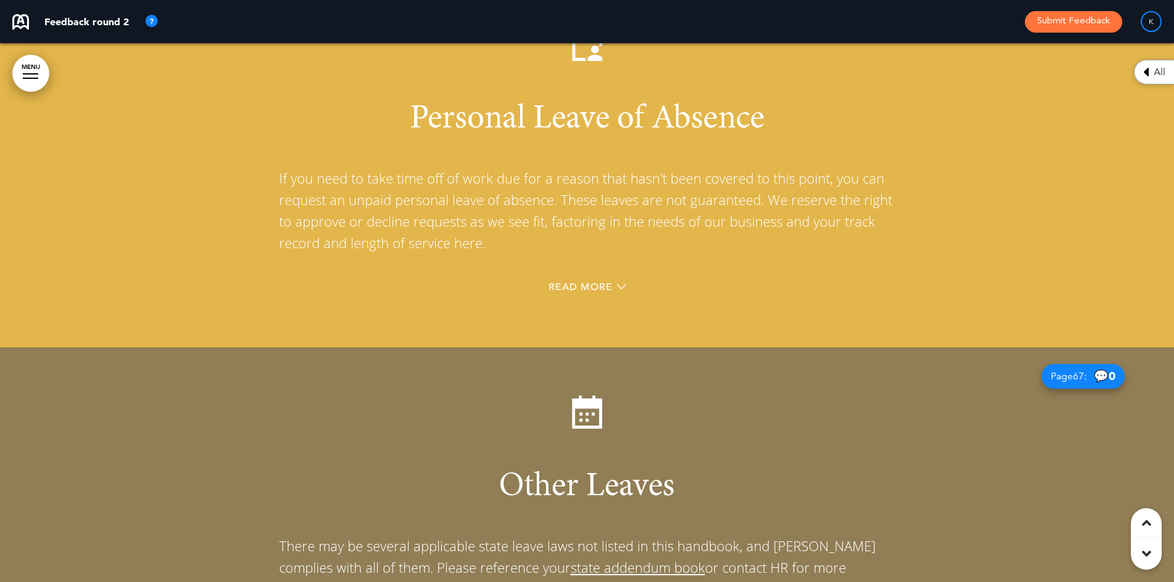
click at [593, 558] on link "e addendum book" at bounding box center [649, 567] width 112 height 18
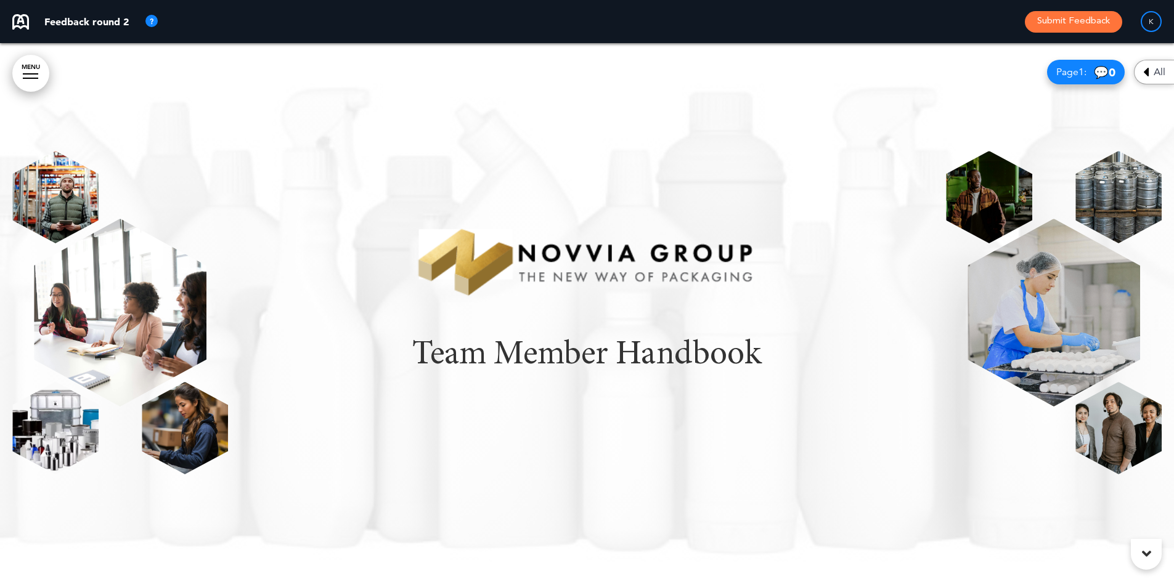
click at [27, 69] on link "MENU" at bounding box center [30, 73] width 37 height 37
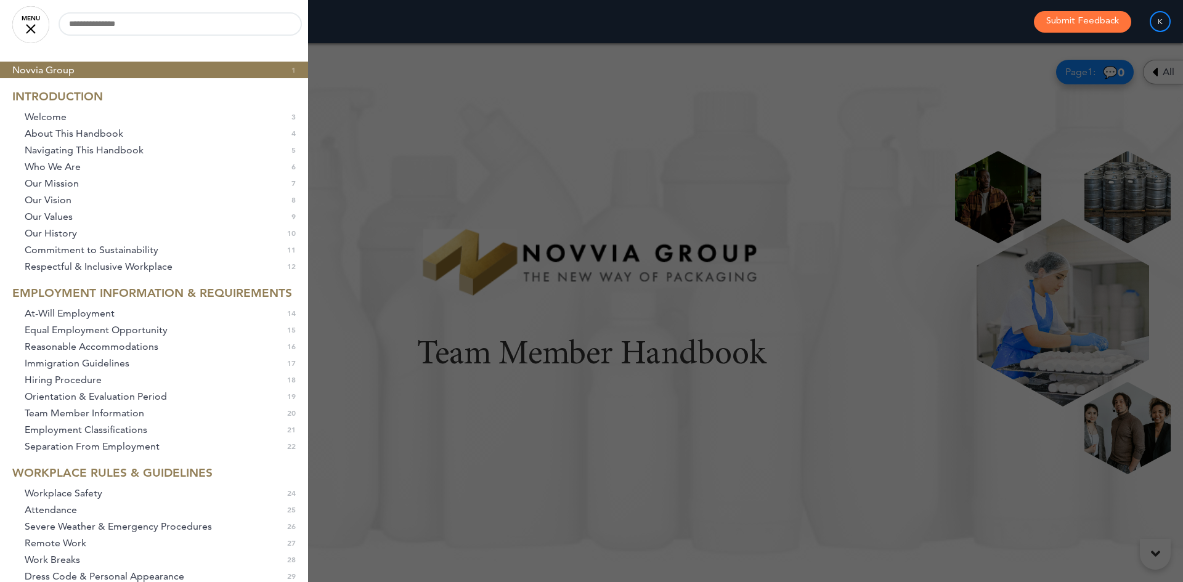
click at [558, 325] on div at bounding box center [591, 291] width 1183 height 582
